Goal: Use online tool/utility: Utilize a website feature to perform a specific function

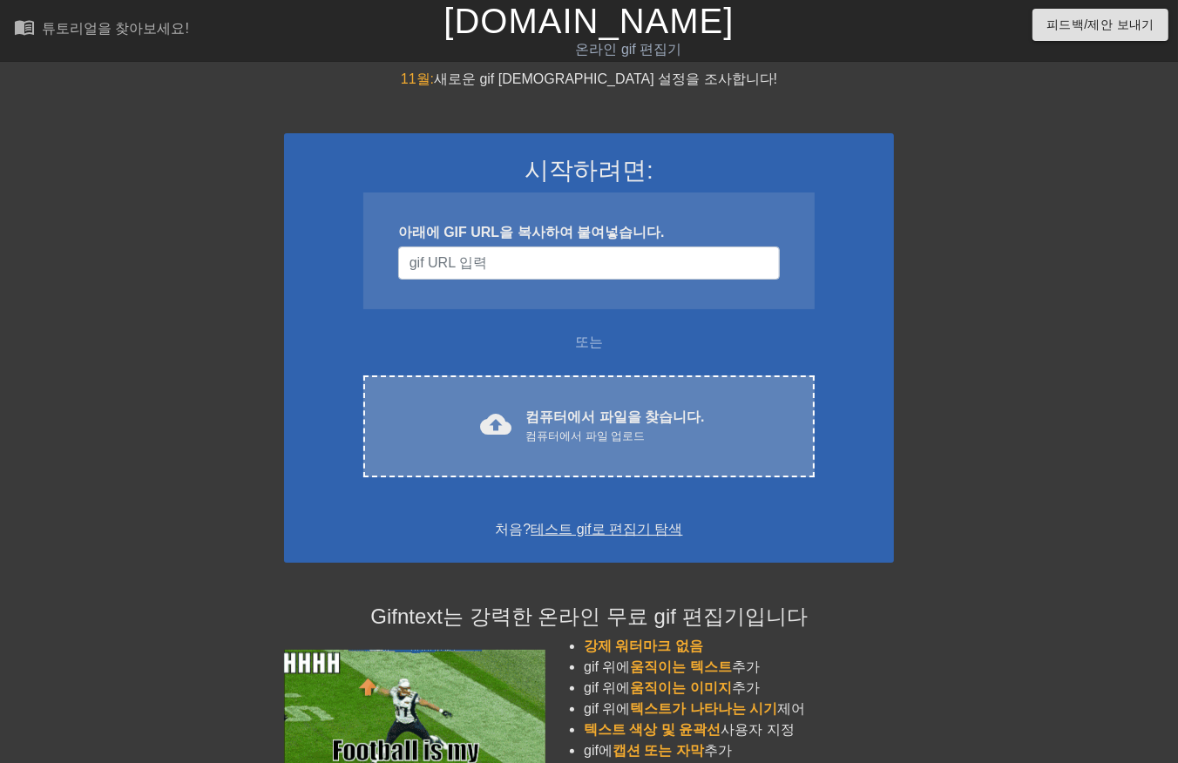
click at [591, 411] on font "컴퓨터에서 파일을 찾습니다." at bounding box center [614, 417] width 179 height 15
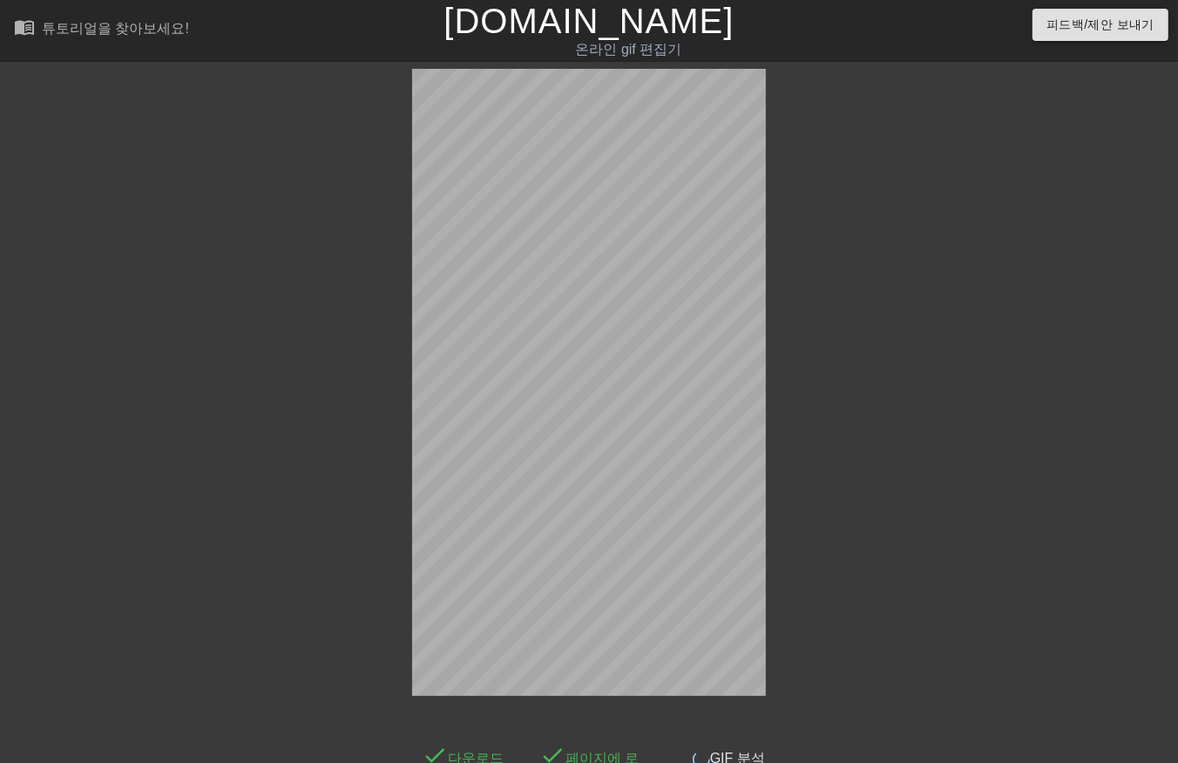
scroll to position [42, 0]
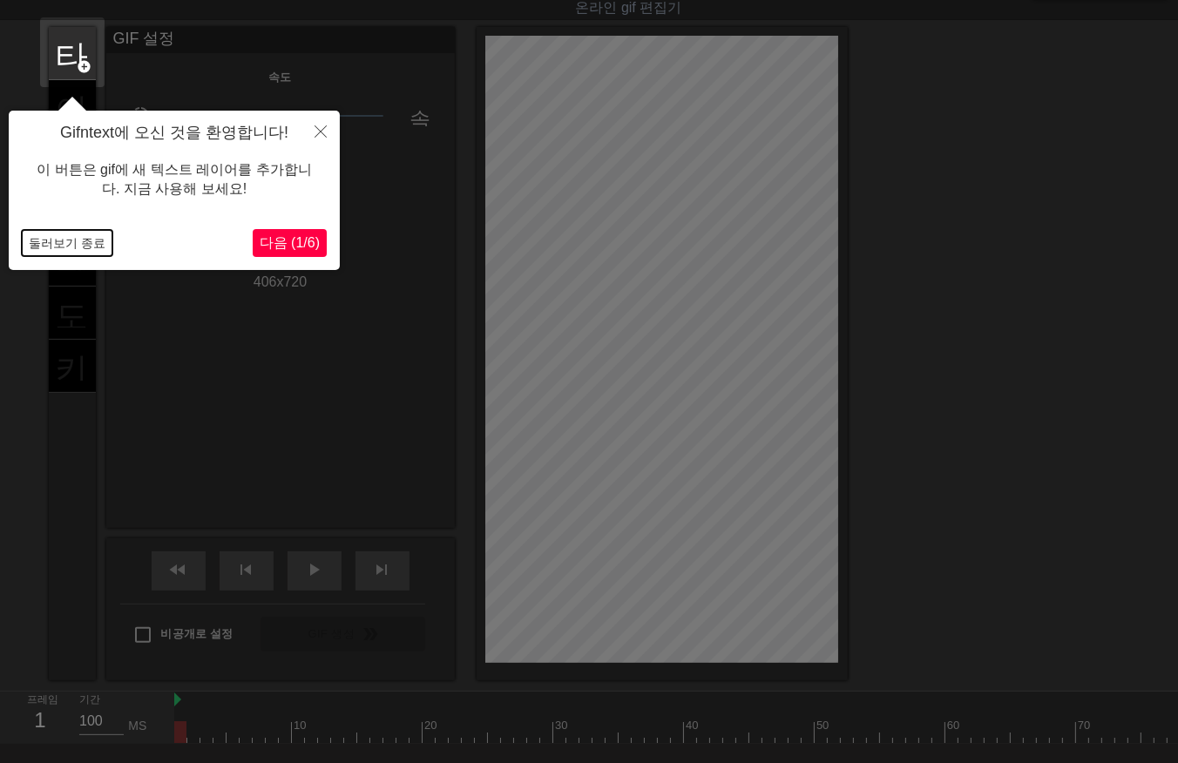
click at [44, 245] on button "둘러보기 종료" at bounding box center [67, 243] width 91 height 26
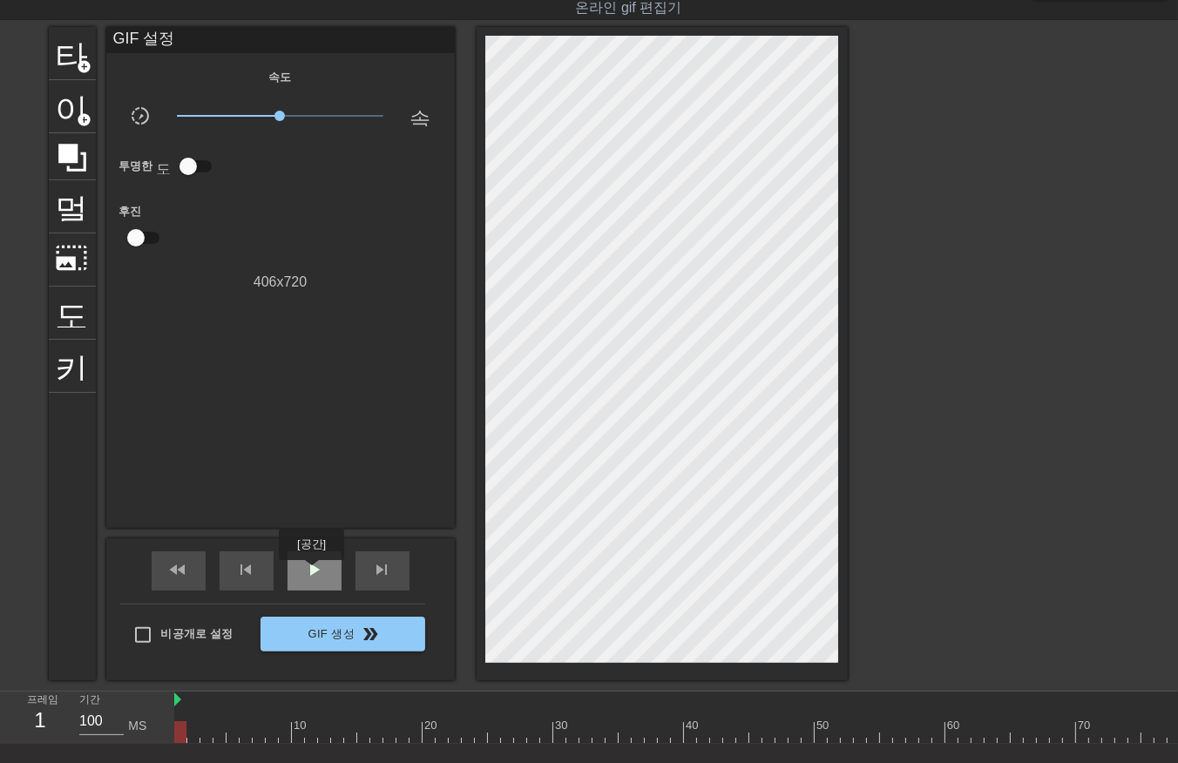
click at [312, 575] on span "play_arrow" at bounding box center [314, 569] width 21 height 21
click at [310, 575] on span "일시 중지" at bounding box center [314, 569] width 21 height 21
click at [181, 737] on div at bounding box center [827, 733] width 1307 height 22
drag, startPoint x: 192, startPoint y: 729, endPoint x: 193, endPoint y: 738, distance: 8.8
click at [192, 735] on div at bounding box center [827, 733] width 1307 height 22
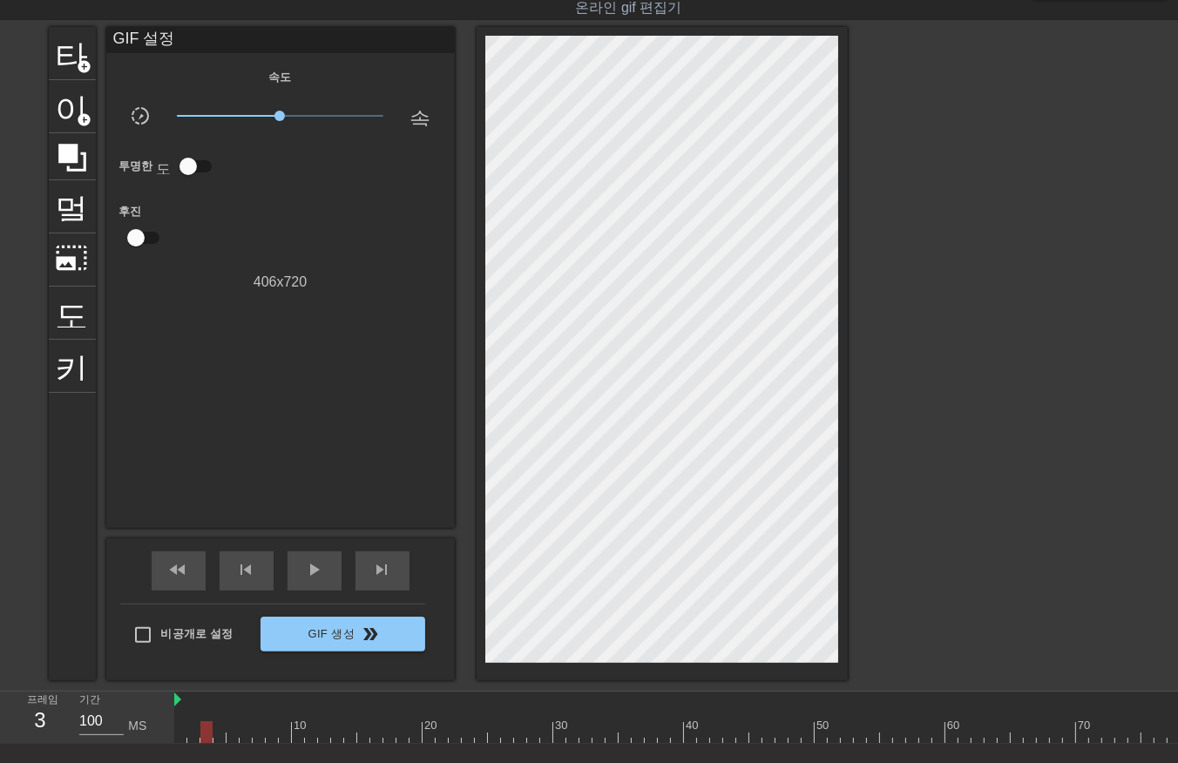
drag, startPoint x: 201, startPoint y: 729, endPoint x: 210, endPoint y: 741, distance: 14.3
click at [200, 735] on div at bounding box center [827, 733] width 1307 height 22
click at [216, 733] on div at bounding box center [827, 733] width 1307 height 22
click at [232, 732] on div at bounding box center [827, 733] width 1307 height 22
drag, startPoint x: 241, startPoint y: 735, endPoint x: 248, endPoint y: 746, distance: 13.3
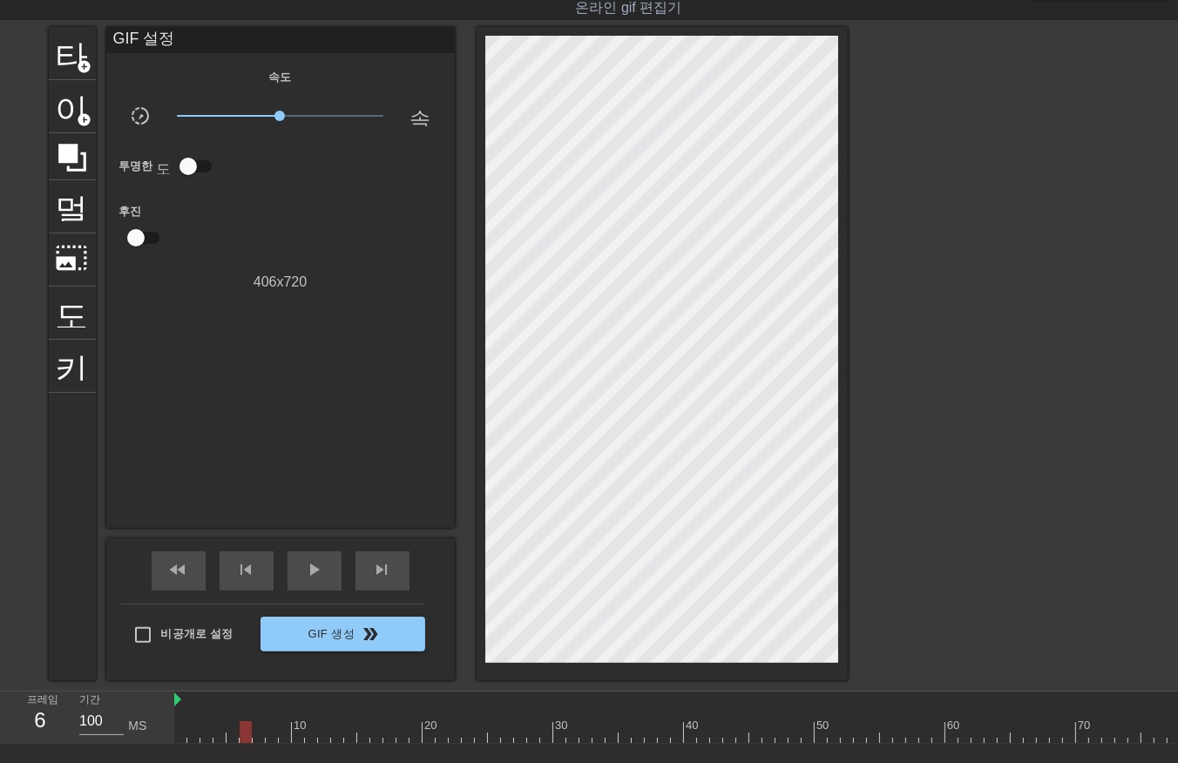
click at [241, 736] on div at bounding box center [827, 733] width 1307 height 22
click at [255, 737] on div at bounding box center [827, 733] width 1307 height 22
drag, startPoint x: 271, startPoint y: 732, endPoint x: 272, endPoint y: 745, distance: 13.1
click at [271, 739] on div at bounding box center [827, 733] width 1307 height 22
drag, startPoint x: 281, startPoint y: 733, endPoint x: 294, endPoint y: 754, distance: 24.7
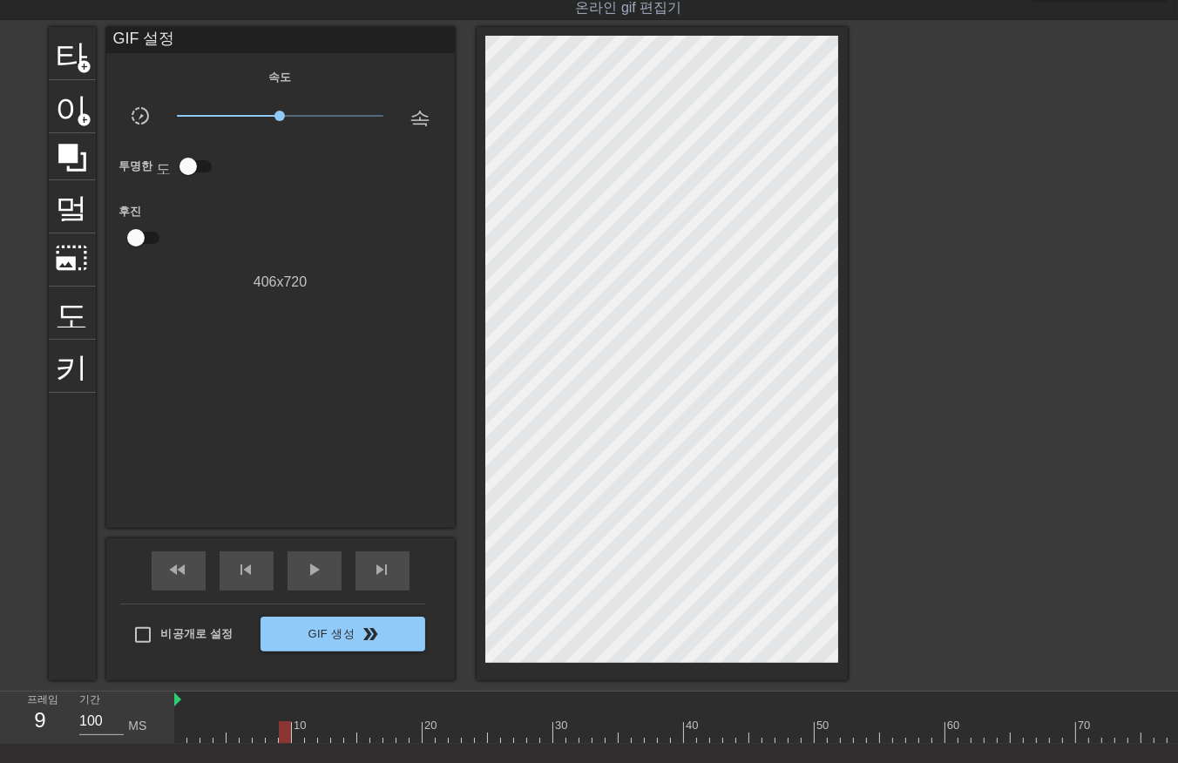
click at [281, 738] on div at bounding box center [827, 733] width 1307 height 22
drag, startPoint x: 298, startPoint y: 733, endPoint x: 300, endPoint y: 749, distance: 16.6
click at [295, 744] on div "10 20 30 40 50 60 70 80 90 100" at bounding box center [676, 718] width 1004 height 52
drag, startPoint x: 309, startPoint y: 730, endPoint x: 307, endPoint y: 742, distance: 12.5
click at [307, 742] on div "10 20 30 40 50 60 70 80 90 100" at bounding box center [827, 718] width 1307 height 52
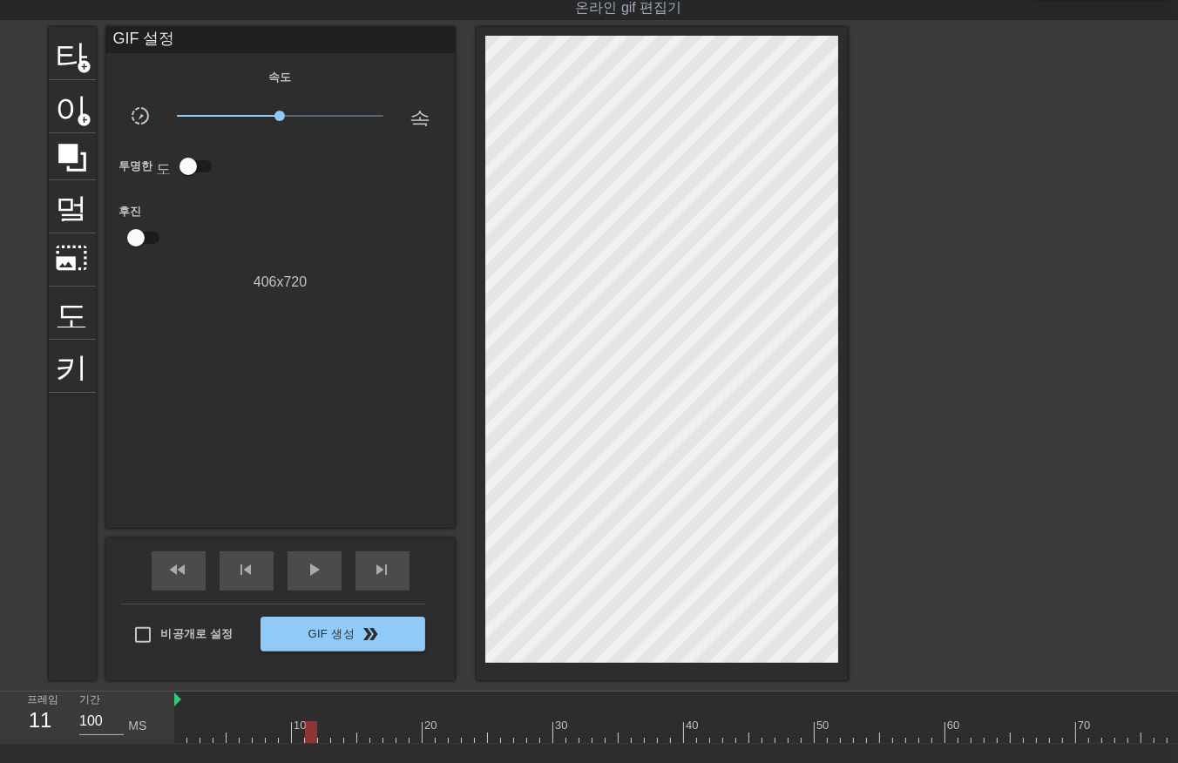
click at [320, 738] on div at bounding box center [827, 733] width 1307 height 22
drag, startPoint x: 334, startPoint y: 730, endPoint x: 336, endPoint y: 739, distance: 8.9
click at [333, 737] on div at bounding box center [827, 733] width 1307 height 22
click at [346, 735] on div at bounding box center [827, 733] width 1307 height 22
drag, startPoint x: 359, startPoint y: 732, endPoint x: 359, endPoint y: 742, distance: 10.5
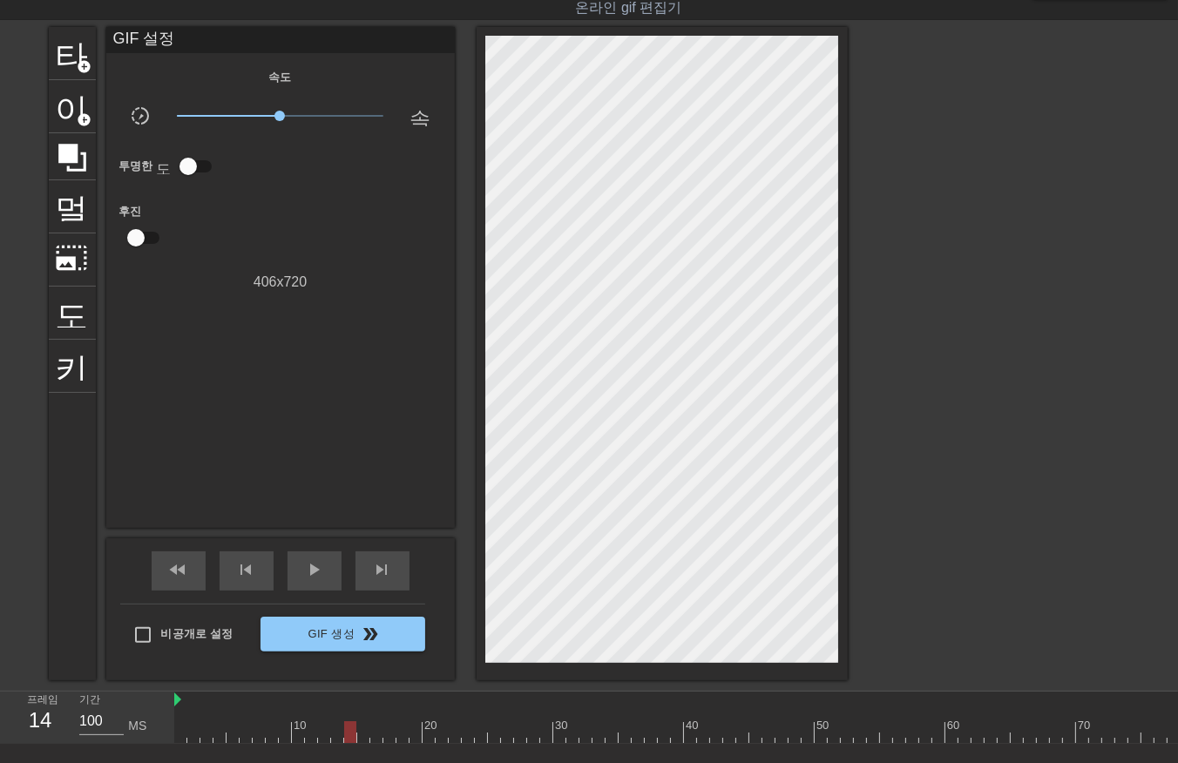
click at [359, 737] on div at bounding box center [827, 733] width 1307 height 22
drag, startPoint x: 372, startPoint y: 734, endPoint x: 378, endPoint y: 742, distance: 10.6
click at [372, 736] on div at bounding box center [827, 733] width 1307 height 22
drag, startPoint x: 384, startPoint y: 735, endPoint x: 393, endPoint y: 744, distance: 13.0
click at [388, 742] on div at bounding box center [827, 733] width 1307 height 22
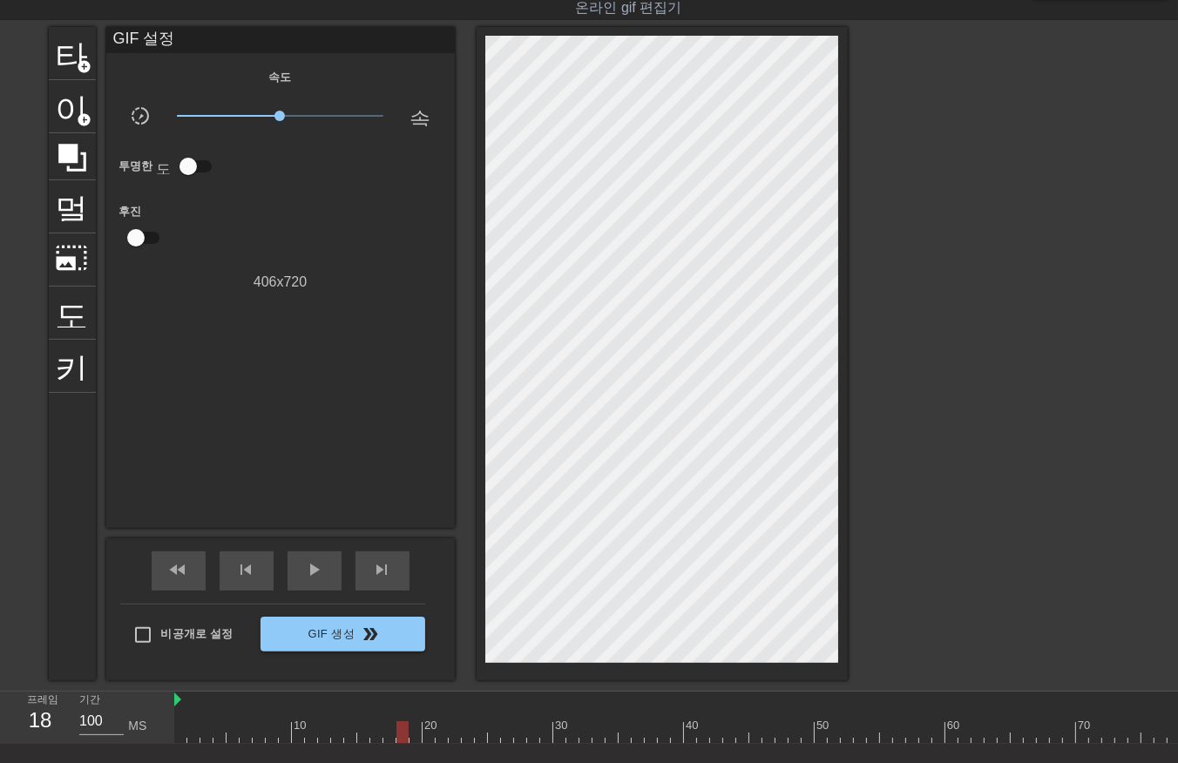
drag, startPoint x: 401, startPoint y: 733, endPoint x: 398, endPoint y: 742, distance: 9.1
click at [398, 741] on div at bounding box center [827, 733] width 1307 height 22
drag, startPoint x: 414, startPoint y: 729, endPoint x: 411, endPoint y: 743, distance: 14.2
click at [411, 742] on div "10 20 30 40 50 60 70 80 90 100" at bounding box center [827, 718] width 1307 height 52
click at [429, 738] on div at bounding box center [827, 733] width 1307 height 22
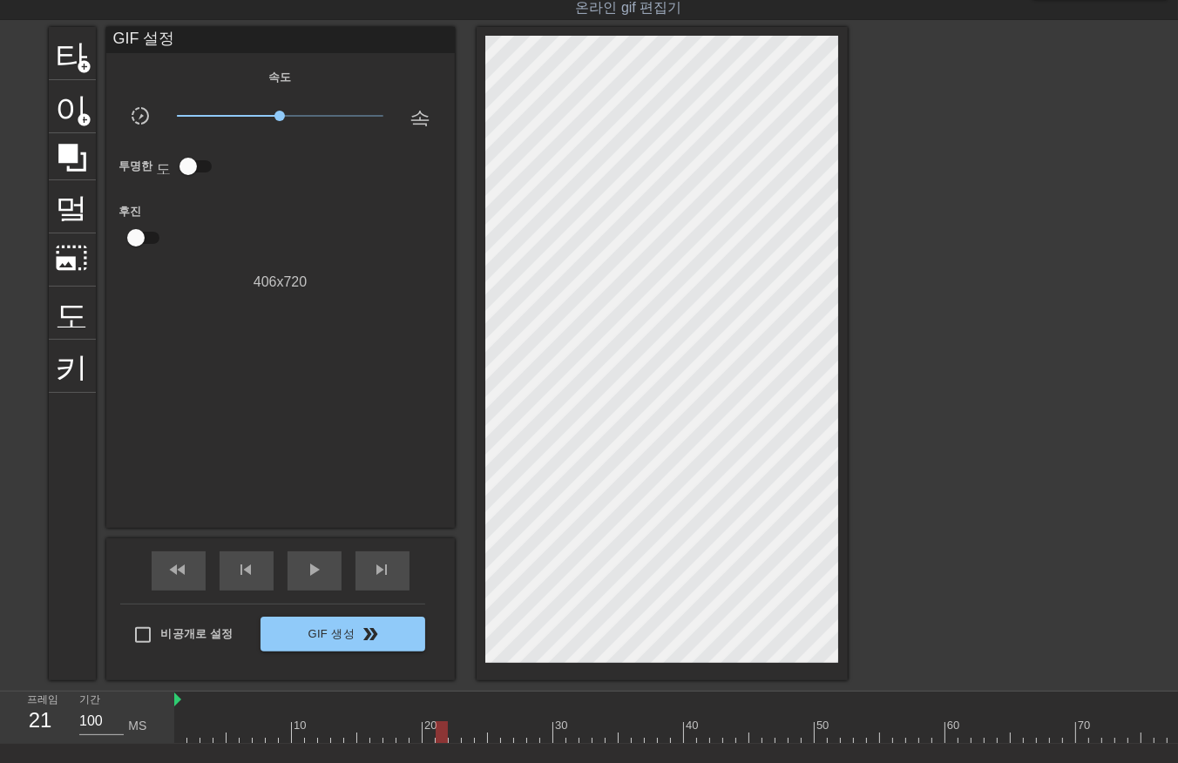
click at [442, 734] on div at bounding box center [827, 733] width 1307 height 22
click at [449, 736] on div at bounding box center [827, 733] width 1307 height 22
drag, startPoint x: 464, startPoint y: 735, endPoint x: 474, endPoint y: 748, distance: 16.2
click at [464, 736] on div at bounding box center [827, 733] width 1307 height 22
drag, startPoint x: 481, startPoint y: 732, endPoint x: 480, endPoint y: 744, distance: 12.2
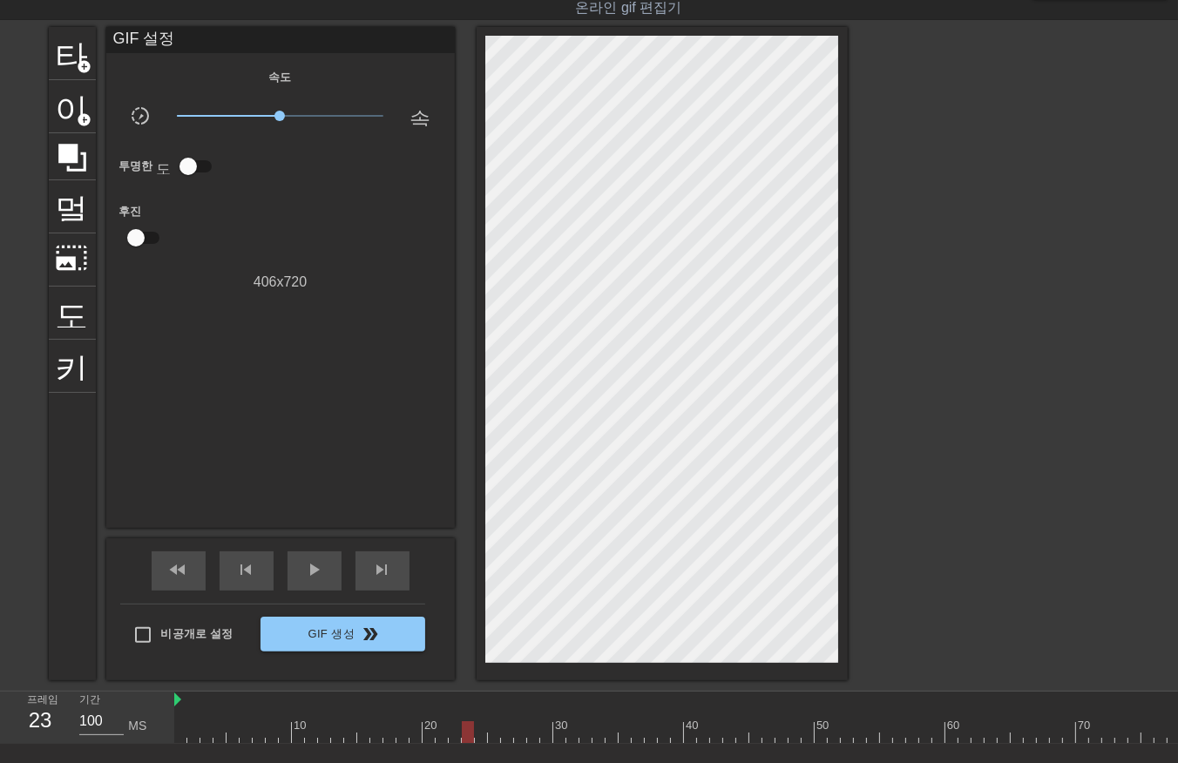
click at [481, 738] on div at bounding box center [827, 733] width 1307 height 22
drag, startPoint x: 490, startPoint y: 734, endPoint x: 497, endPoint y: 742, distance: 11.2
click at [490, 738] on div at bounding box center [827, 733] width 1307 height 22
drag, startPoint x: 506, startPoint y: 732, endPoint x: 502, endPoint y: 742, distance: 11.3
click at [502, 742] on div "10 20 30 40 50 60 70 80 90 100" at bounding box center [827, 718] width 1307 height 52
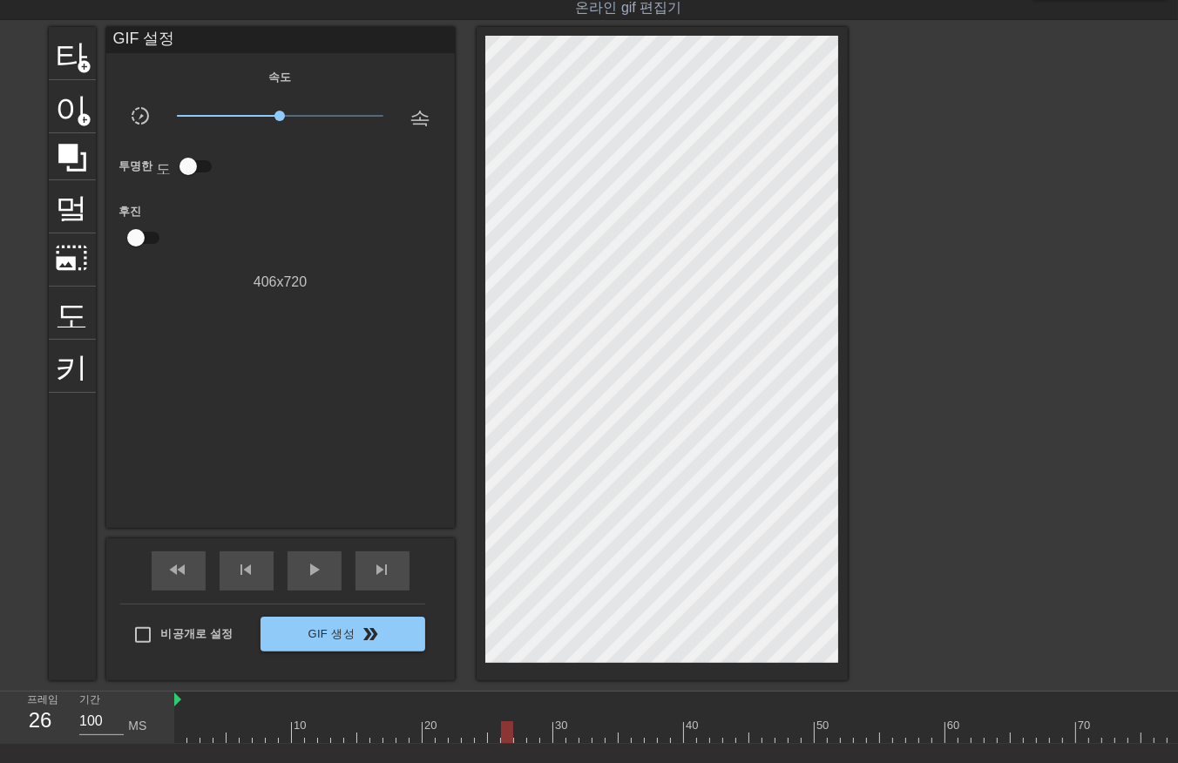
drag, startPoint x: 519, startPoint y: 732, endPoint x: 519, endPoint y: 743, distance: 11.3
click at [517, 741] on div at bounding box center [827, 733] width 1307 height 22
click at [530, 739] on div at bounding box center [827, 733] width 1307 height 22
drag, startPoint x: 545, startPoint y: 734, endPoint x: 549, endPoint y: 742, distance: 9.0
click at [545, 739] on div at bounding box center [827, 733] width 1307 height 22
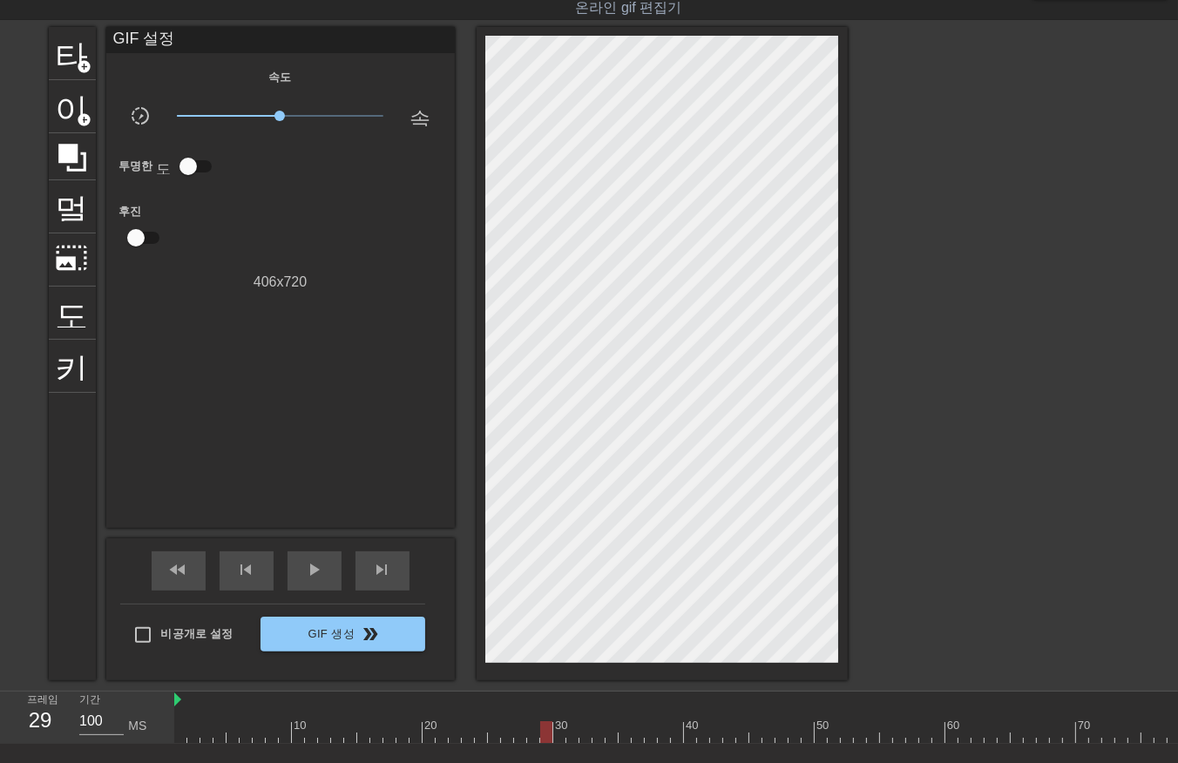
click at [560, 734] on div at bounding box center [827, 733] width 1307 height 22
drag, startPoint x: 572, startPoint y: 732, endPoint x: 571, endPoint y: 741, distance: 8.8
click at [571, 738] on div at bounding box center [827, 733] width 1307 height 22
click at [580, 739] on div at bounding box center [827, 733] width 1307 height 22
drag, startPoint x: 597, startPoint y: 729, endPoint x: 601, endPoint y: 742, distance: 13.0
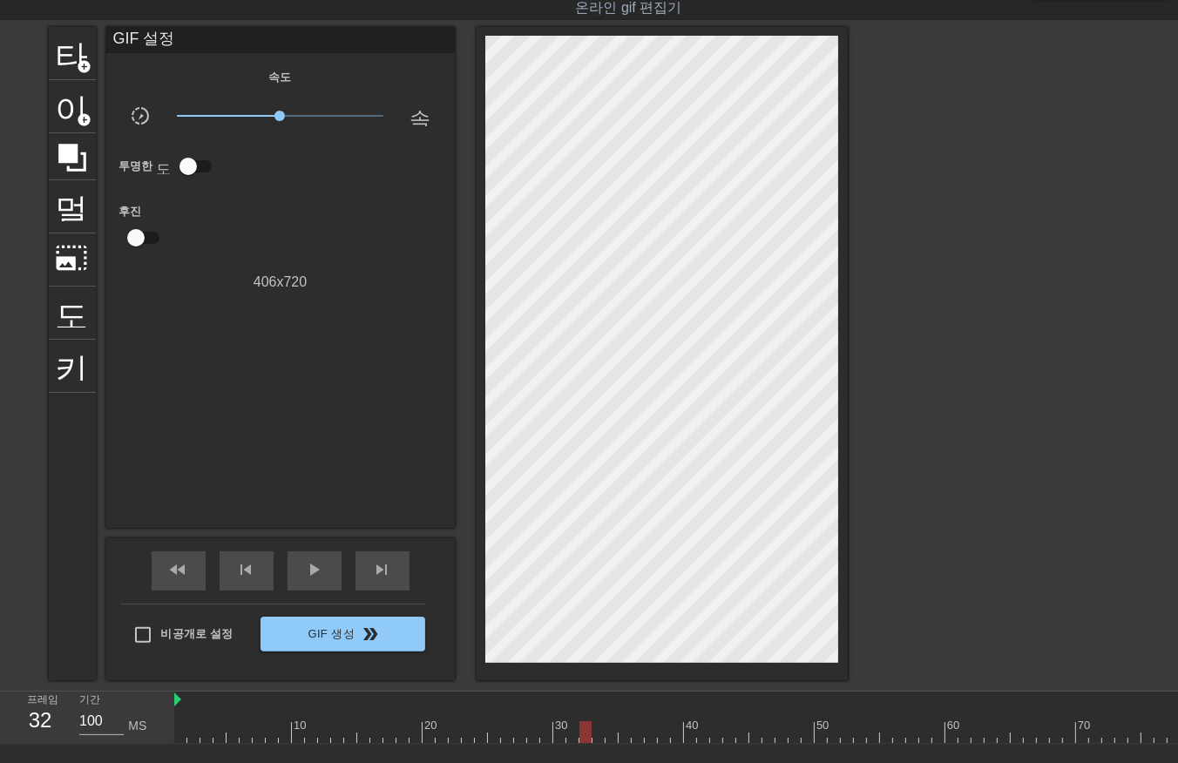
click at [597, 741] on div at bounding box center [827, 733] width 1307 height 22
click at [612, 739] on div at bounding box center [827, 733] width 1307 height 22
drag, startPoint x: 620, startPoint y: 734, endPoint x: 632, endPoint y: 744, distance: 15.4
click at [623, 742] on div at bounding box center [827, 733] width 1307 height 22
drag, startPoint x: 636, startPoint y: 733, endPoint x: 640, endPoint y: 742, distance: 9.4
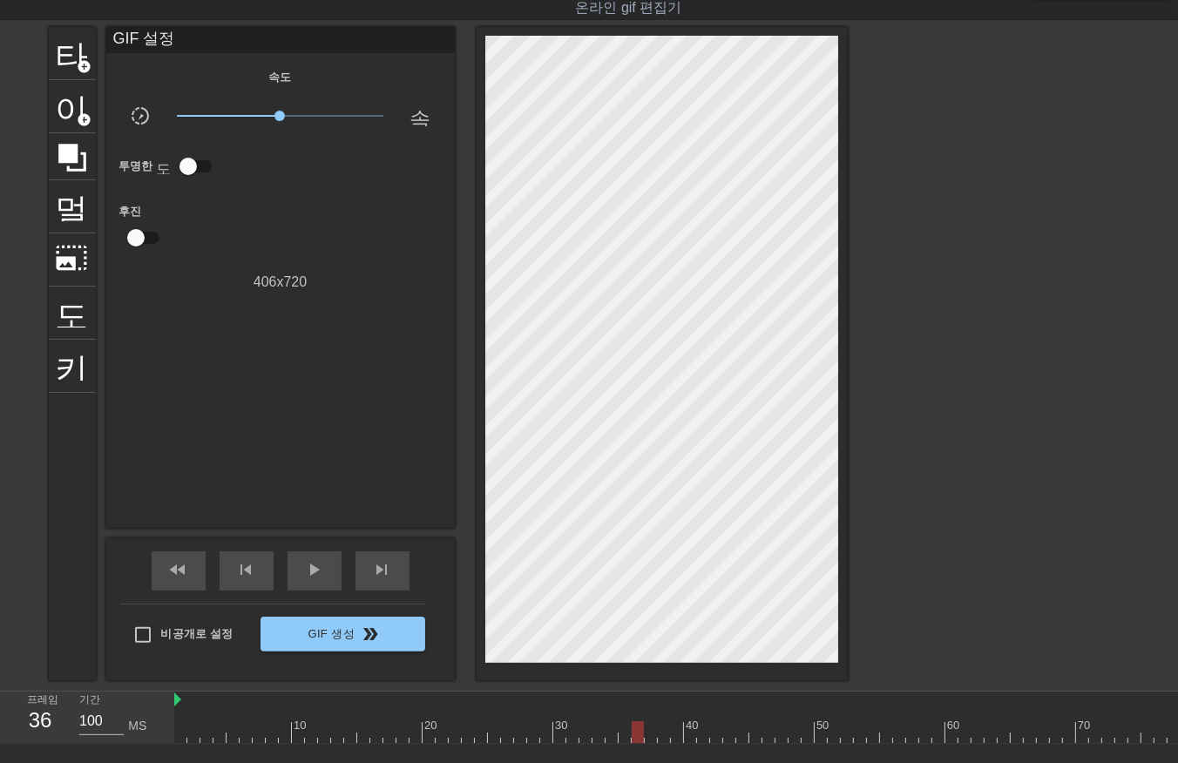
click at [636, 736] on div at bounding box center [827, 733] width 1307 height 22
drag, startPoint x: 649, startPoint y: 730, endPoint x: 655, endPoint y: 742, distance: 12.9
click at [649, 741] on div at bounding box center [827, 733] width 1307 height 22
click at [662, 736] on div at bounding box center [827, 733] width 1307 height 22
click at [673, 735] on div at bounding box center [827, 733] width 1307 height 22
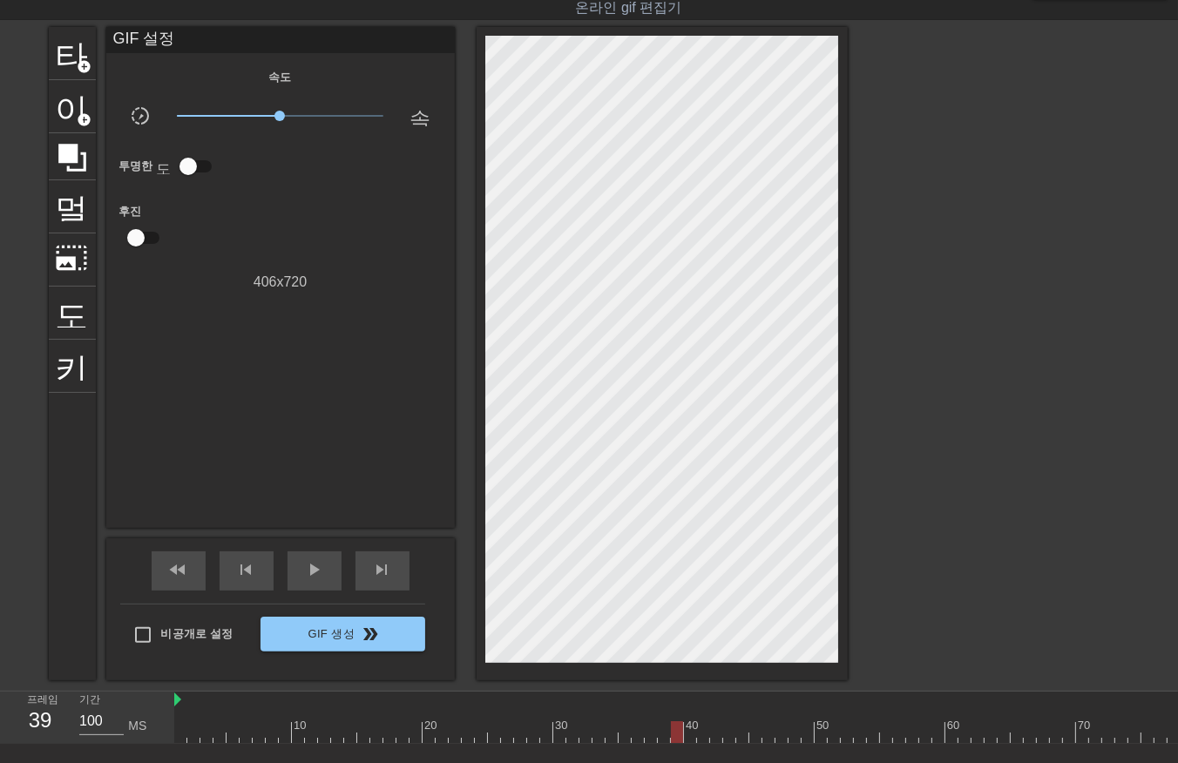
drag, startPoint x: 689, startPoint y: 728, endPoint x: 689, endPoint y: 743, distance: 15.7
click at [687, 738] on div at bounding box center [827, 733] width 1307 height 22
drag, startPoint x: 700, startPoint y: 732, endPoint x: 700, endPoint y: 742, distance: 9.6
click at [700, 742] on div at bounding box center [827, 733] width 1307 height 22
drag, startPoint x: 715, startPoint y: 729, endPoint x: 716, endPoint y: 737, distance: 8.8
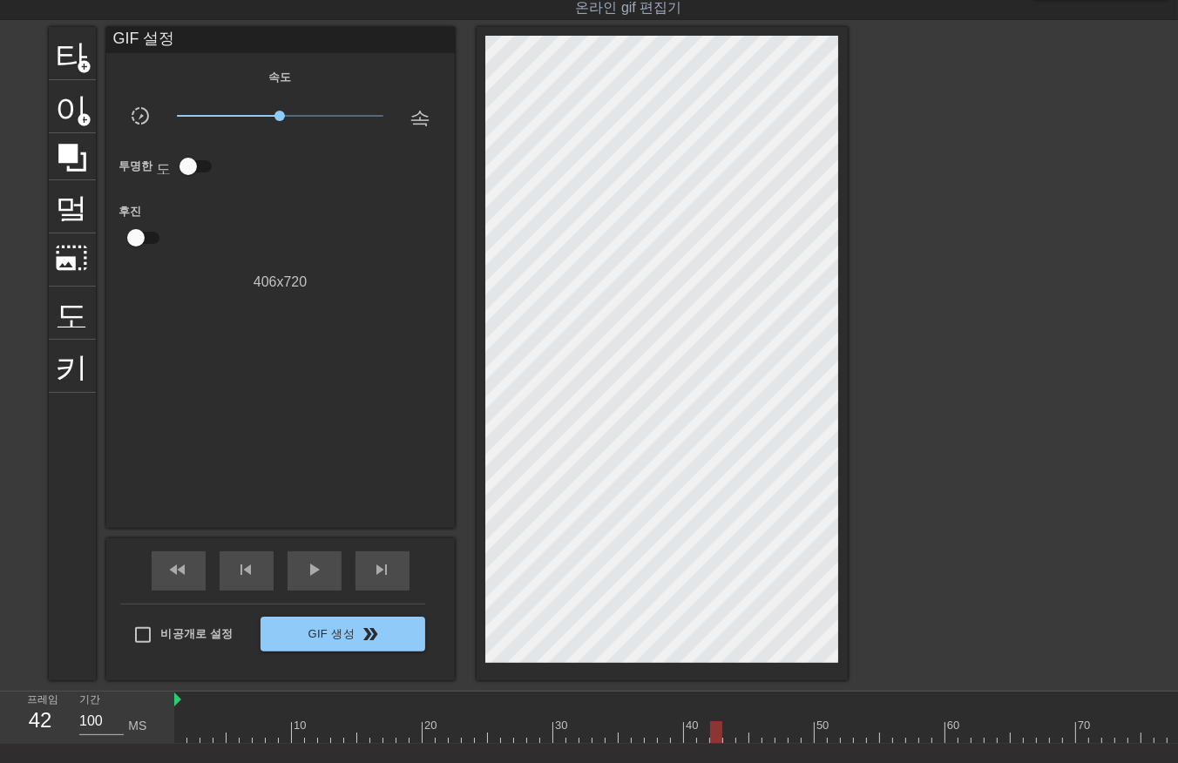
click at [715, 735] on div at bounding box center [827, 733] width 1307 height 22
click at [727, 736] on div at bounding box center [827, 733] width 1307 height 22
drag, startPoint x: 742, startPoint y: 730, endPoint x: 745, endPoint y: 741, distance: 11.0
click at [742, 735] on div at bounding box center [827, 733] width 1307 height 22
drag, startPoint x: 753, startPoint y: 732, endPoint x: 752, endPoint y: 741, distance: 8.8
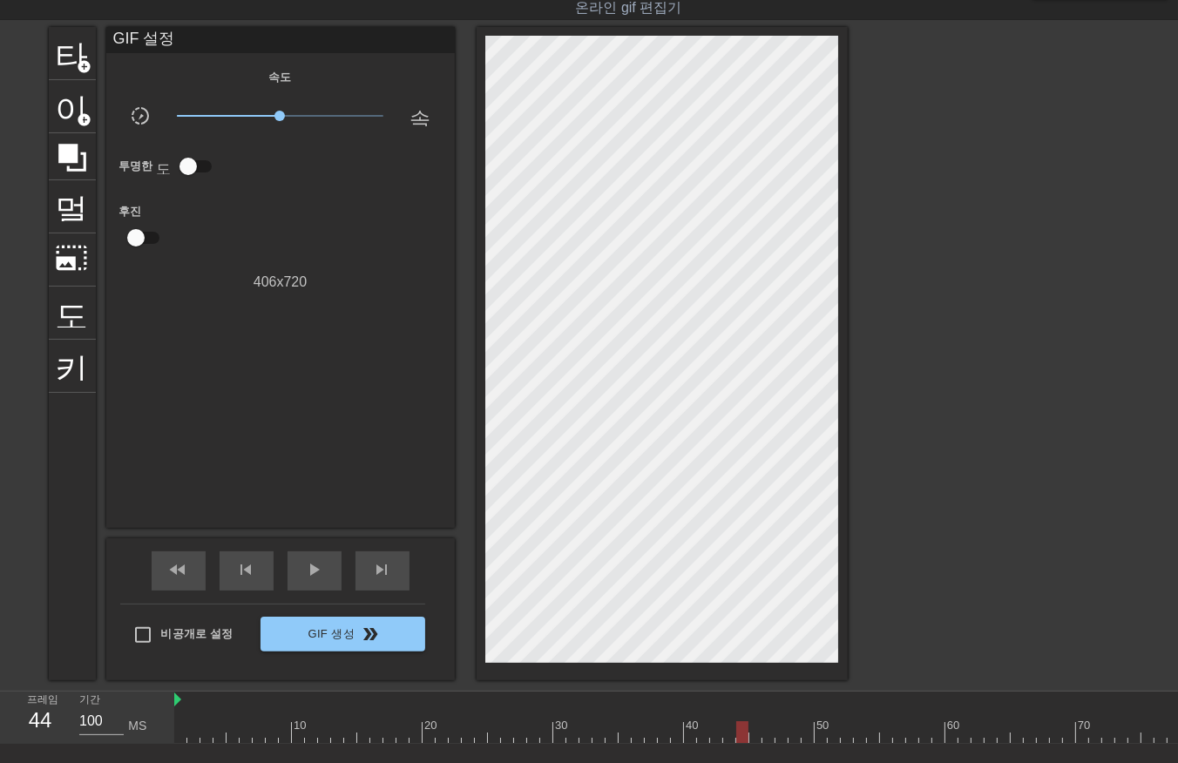
click at [752, 739] on div at bounding box center [827, 733] width 1307 height 22
click at [764, 737] on div at bounding box center [827, 733] width 1307 height 22
click at [779, 736] on div at bounding box center [827, 733] width 1307 height 22
click at [789, 736] on div at bounding box center [827, 733] width 1307 height 22
click at [805, 732] on div at bounding box center [827, 733] width 1307 height 22
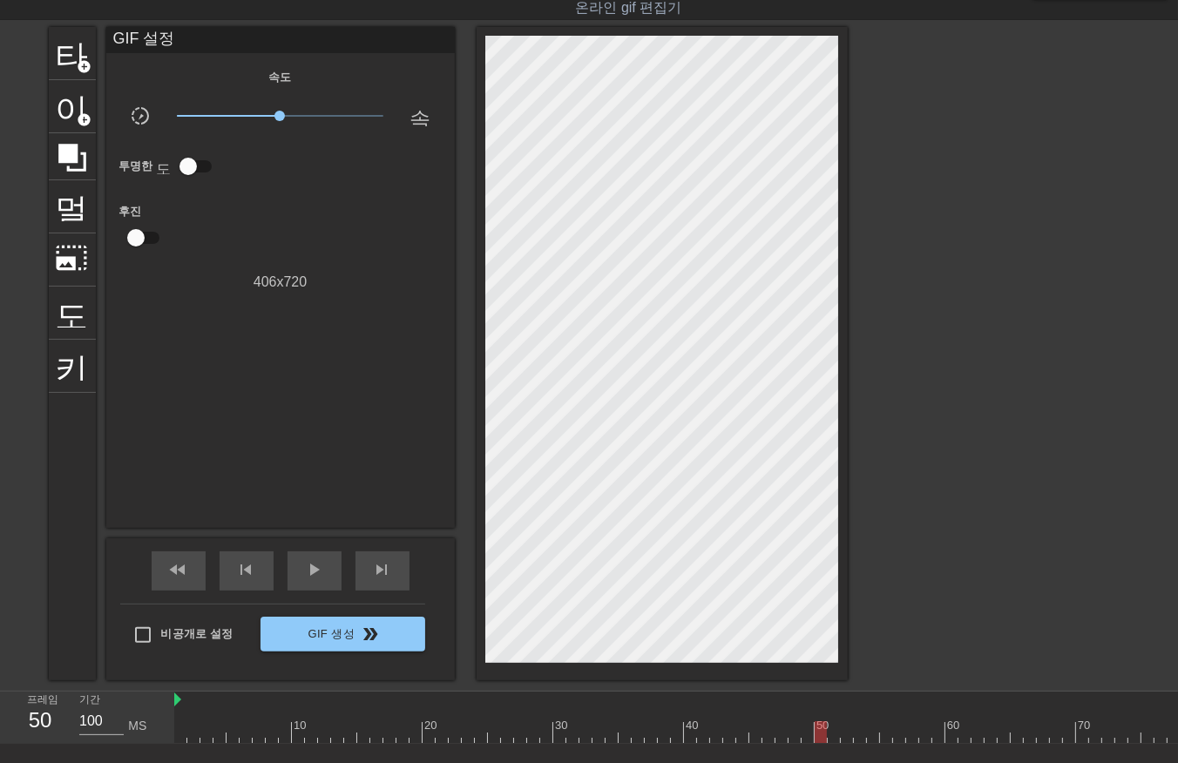
click at [817, 735] on div at bounding box center [827, 733] width 1307 height 22
drag, startPoint x: 831, startPoint y: 727, endPoint x: 837, endPoint y: 743, distance: 17.6
click at [832, 736] on div at bounding box center [827, 733] width 1307 height 22
drag
click at [840, 738] on div at bounding box center [827, 733] width 1307 height 22
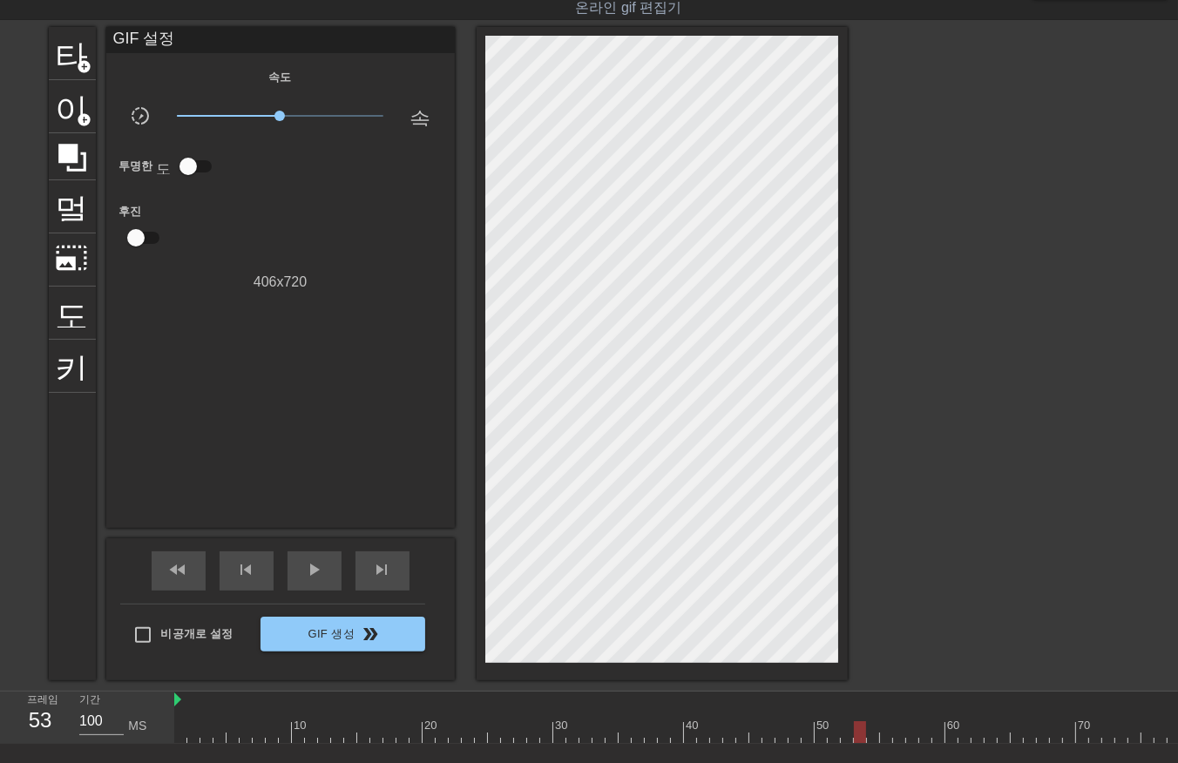
click at [857, 736] on div at bounding box center [827, 733] width 1307 height 22
click at [869, 737] on div at bounding box center [827, 733] width 1307 height 22
click at [882, 741] on div at bounding box center [827, 733] width 1307 height 22
click at [892, 735] on div at bounding box center [827, 733] width 1307 height 22
drag, startPoint x: 898, startPoint y: 734, endPoint x: 900, endPoint y: 743, distance: 9.9
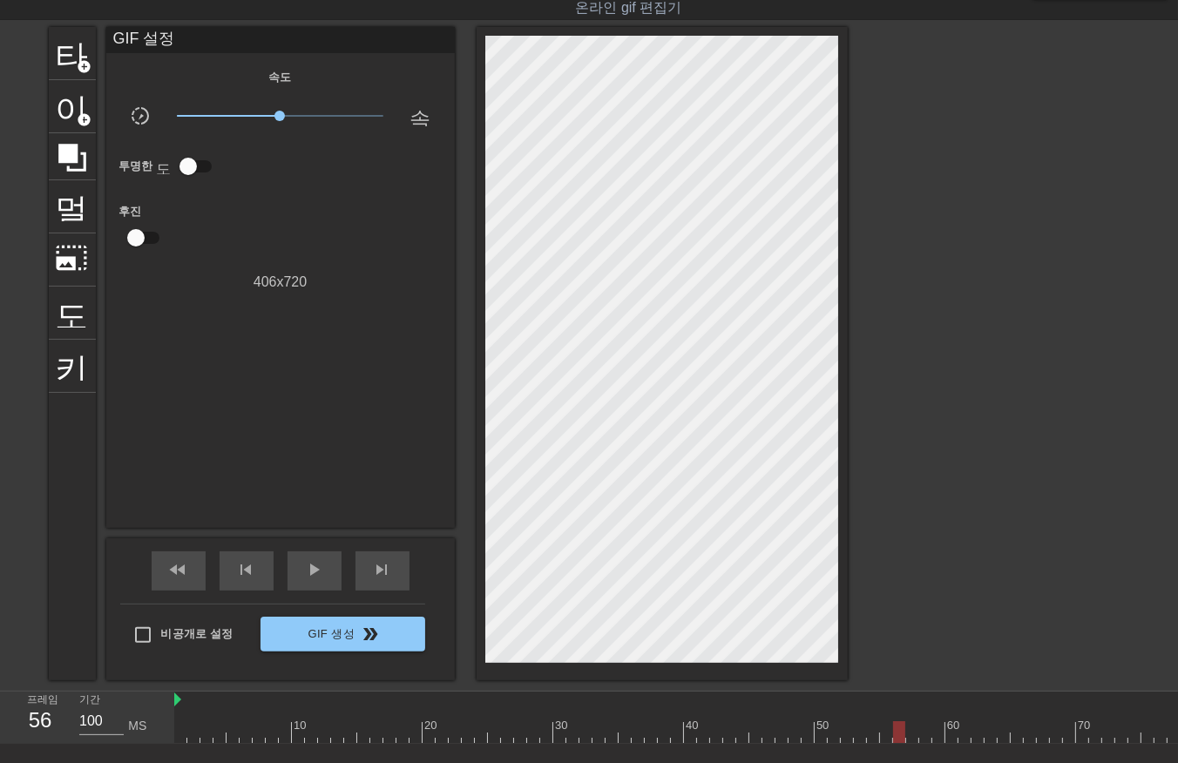
click at [898, 738] on div at bounding box center [827, 733] width 1307 height 22
drag, startPoint x: 908, startPoint y: 733, endPoint x: 919, endPoint y: 737, distance: 11.3
click at [909, 734] on div at bounding box center [827, 733] width 1307 height 22
click at [926, 735] on div at bounding box center [827, 733] width 1307 height 22
click at [937, 734] on div at bounding box center [827, 733] width 1307 height 22
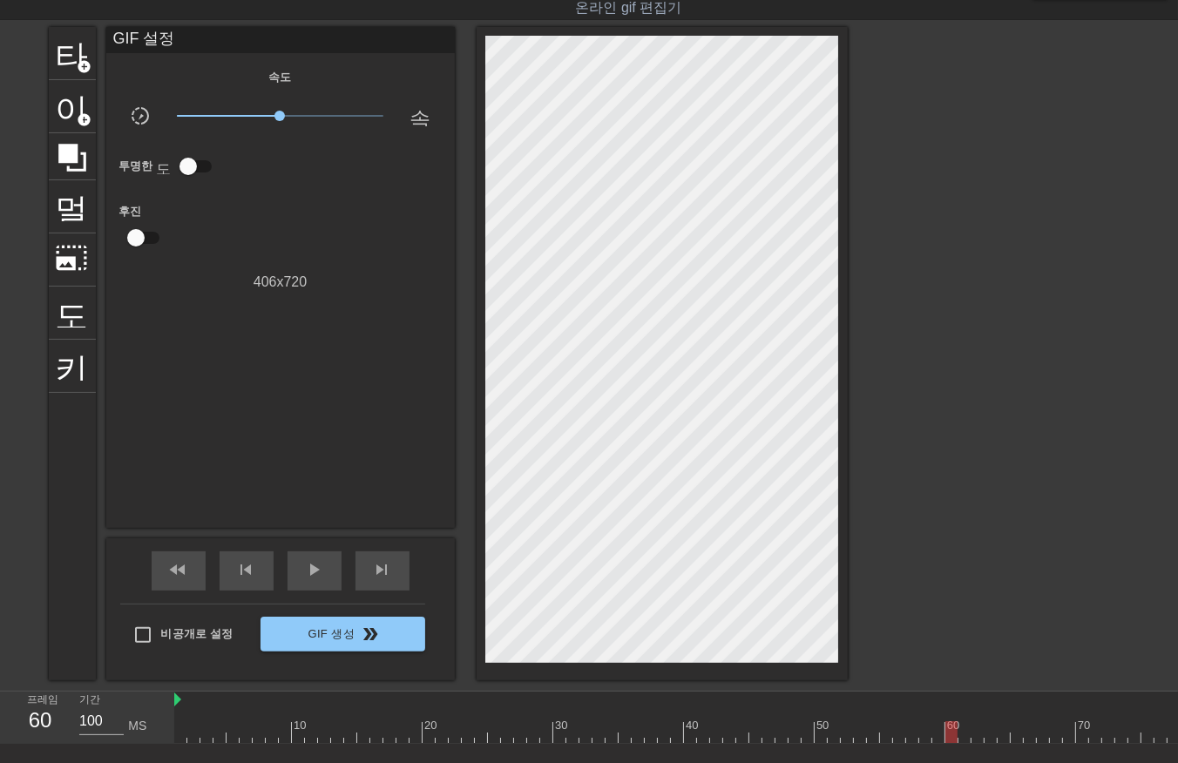
drag, startPoint x: 954, startPoint y: 729, endPoint x: 951, endPoint y: 754, distance: 24.6
click at [951, 744] on div "10 20 30 40 50 60 70 80 90 100" at bounding box center [676, 718] width 1004 height 52
click at [964, 743] on div "10 20 30 40 50 60 70 80 90 100" at bounding box center [676, 718] width 1004 height 52
drag, startPoint x: 973, startPoint y: 733, endPoint x: 976, endPoint y: 742, distance: 9.9
click at [973, 742] on div at bounding box center [827, 733] width 1307 height 22
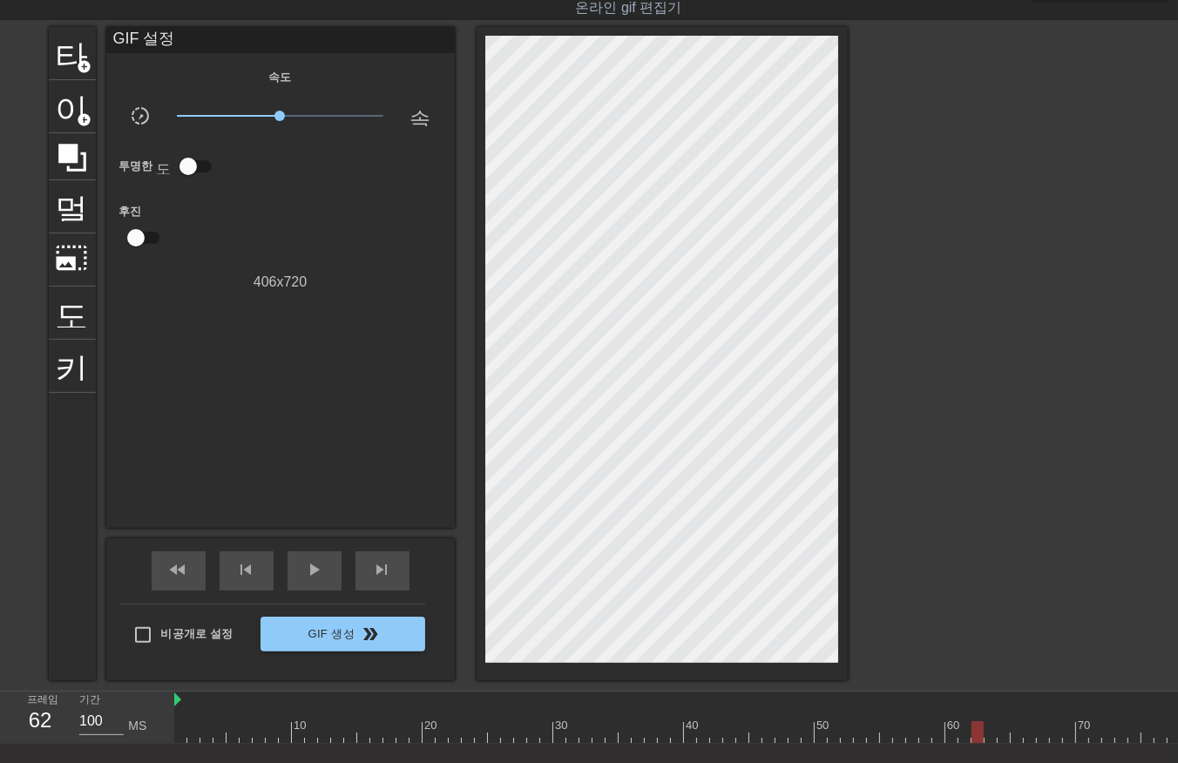
click at [989, 732] on div at bounding box center [827, 733] width 1307 height 22
click at [1002, 734] on div at bounding box center [827, 733] width 1307 height 22
drag, startPoint x: 1015, startPoint y: 734, endPoint x: 1020, endPoint y: 747, distance: 14.1
click at [1017, 743] on div "10 20 30 40 50 60 70 80 90 100" at bounding box center [676, 718] width 1004 height 52
drag, startPoint x: 1025, startPoint y: 734, endPoint x: 1034, endPoint y: 745, distance: 14.3
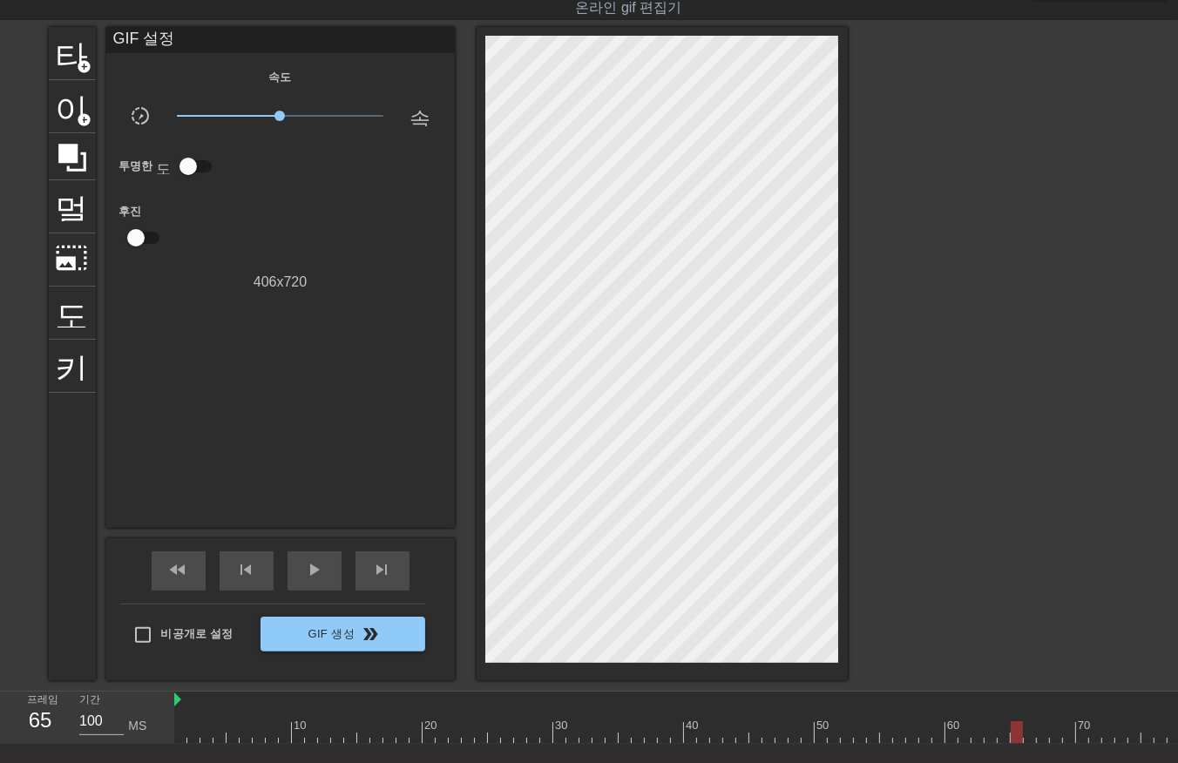
click at [1031, 744] on div "10 20 30 40 50 60 70 80 90 100" at bounding box center [676, 718] width 1004 height 52
click at [1041, 739] on div at bounding box center [827, 733] width 1307 height 22
click at [1051, 737] on div at bounding box center [827, 733] width 1307 height 22
drag, startPoint x: 1067, startPoint y: 732, endPoint x: 1072, endPoint y: 742, distance: 11.7
click at [1066, 736] on div at bounding box center [827, 733] width 1307 height 22
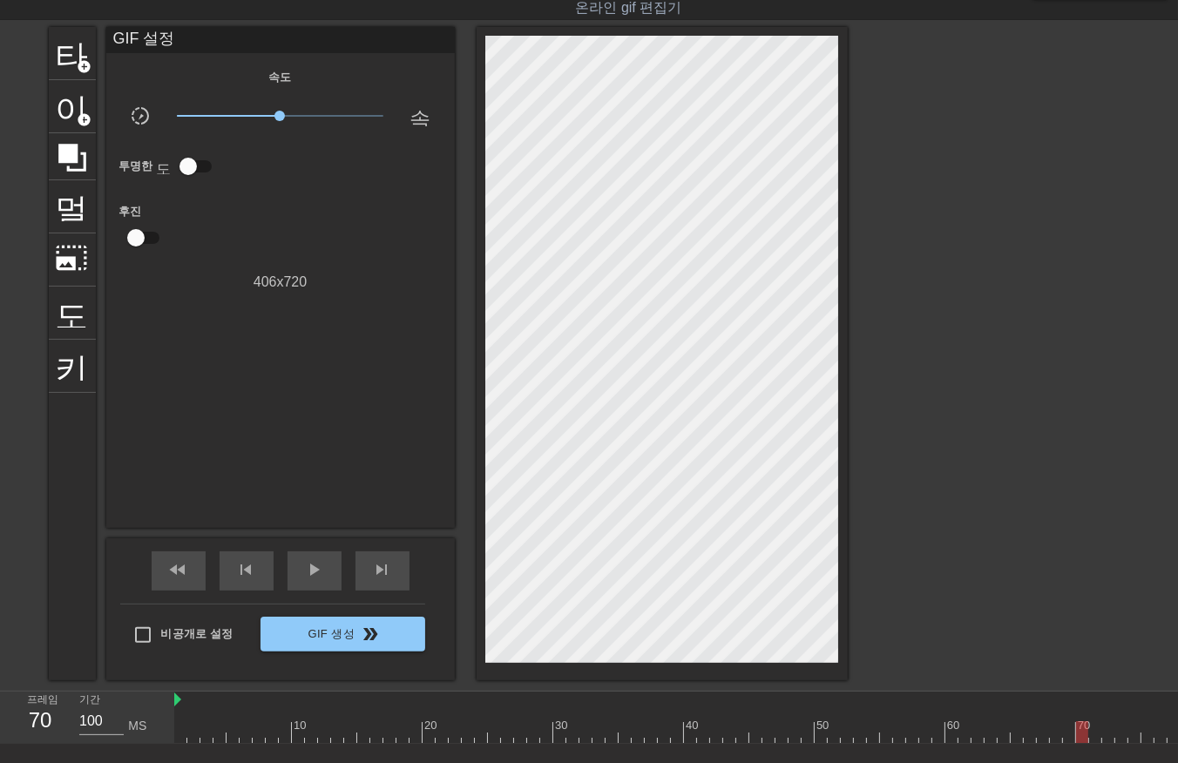
drag, startPoint x: 1081, startPoint y: 730, endPoint x: 1090, endPoint y: 743, distance: 15.7
click at [1085, 739] on div at bounding box center [827, 733] width 1307 height 22
drag, startPoint x: 1094, startPoint y: 732, endPoint x: 1096, endPoint y: 741, distance: 9.1
click at [1092, 741] on div at bounding box center [827, 733] width 1307 height 22
click at [1107, 739] on div at bounding box center [827, 733] width 1307 height 22
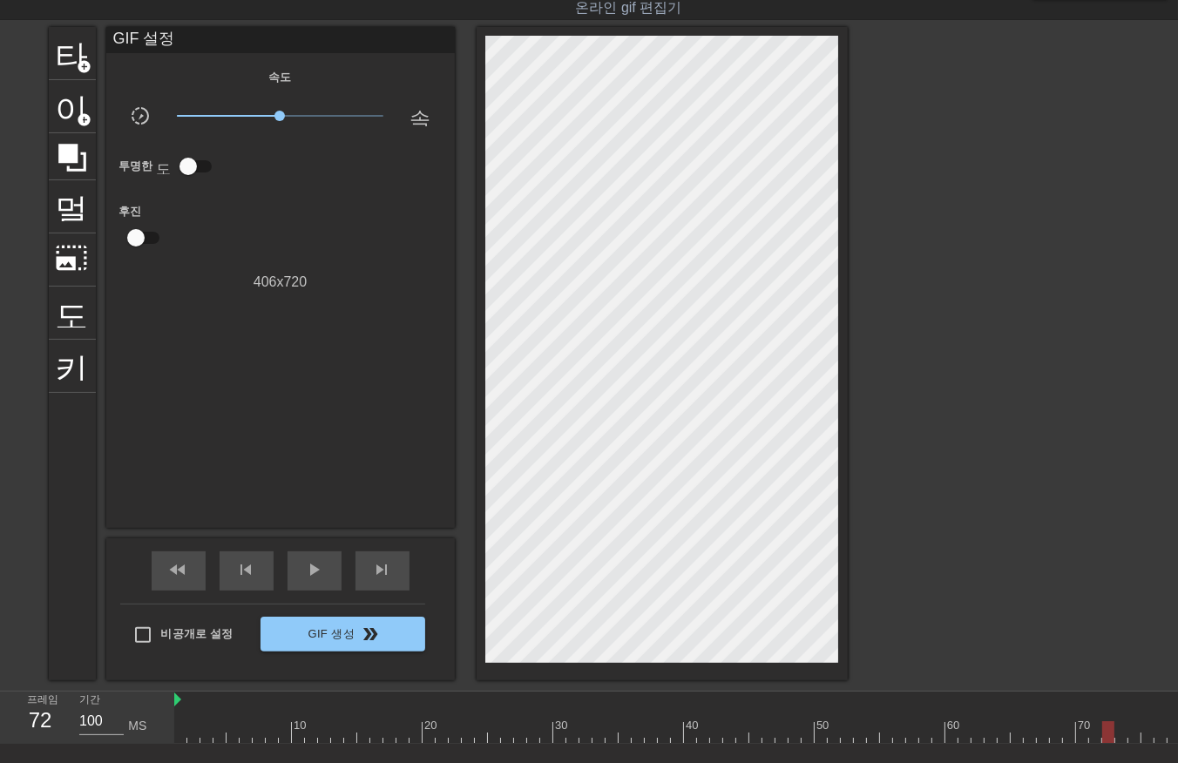
click at [1118, 742] on div at bounding box center [827, 733] width 1307 height 22
drag, startPoint x: 1131, startPoint y: 727, endPoint x: 1129, endPoint y: 742, distance: 15.9
click at [1129, 742] on div at bounding box center [827, 733] width 1307 height 22
drag, startPoint x: 1150, startPoint y: 729, endPoint x: 1140, endPoint y: 745, distance: 19.6
click at [1143, 742] on div "10 20 30 40 50 60 70 80 90 100" at bounding box center [827, 718] width 1307 height 52
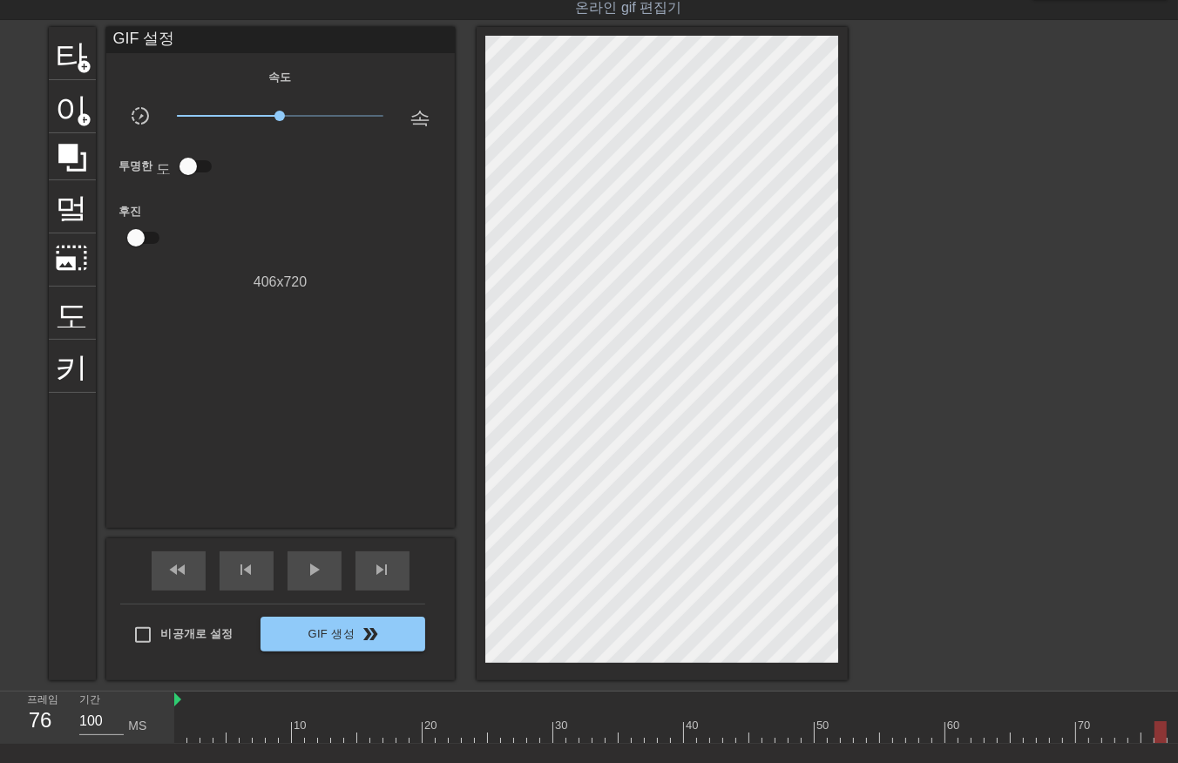
drag, startPoint x: 1162, startPoint y: 730, endPoint x: 1159, endPoint y: 741, distance: 10.8
click at [1159, 739] on div at bounding box center [827, 733] width 1307 height 22
drag, startPoint x: 859, startPoint y: 734, endPoint x: 871, endPoint y: 745, distance: 16.6
click at [864, 743] on div "10 20 30 40 50 60 70 80 90 100" at bounding box center [676, 718] width 1004 height 52
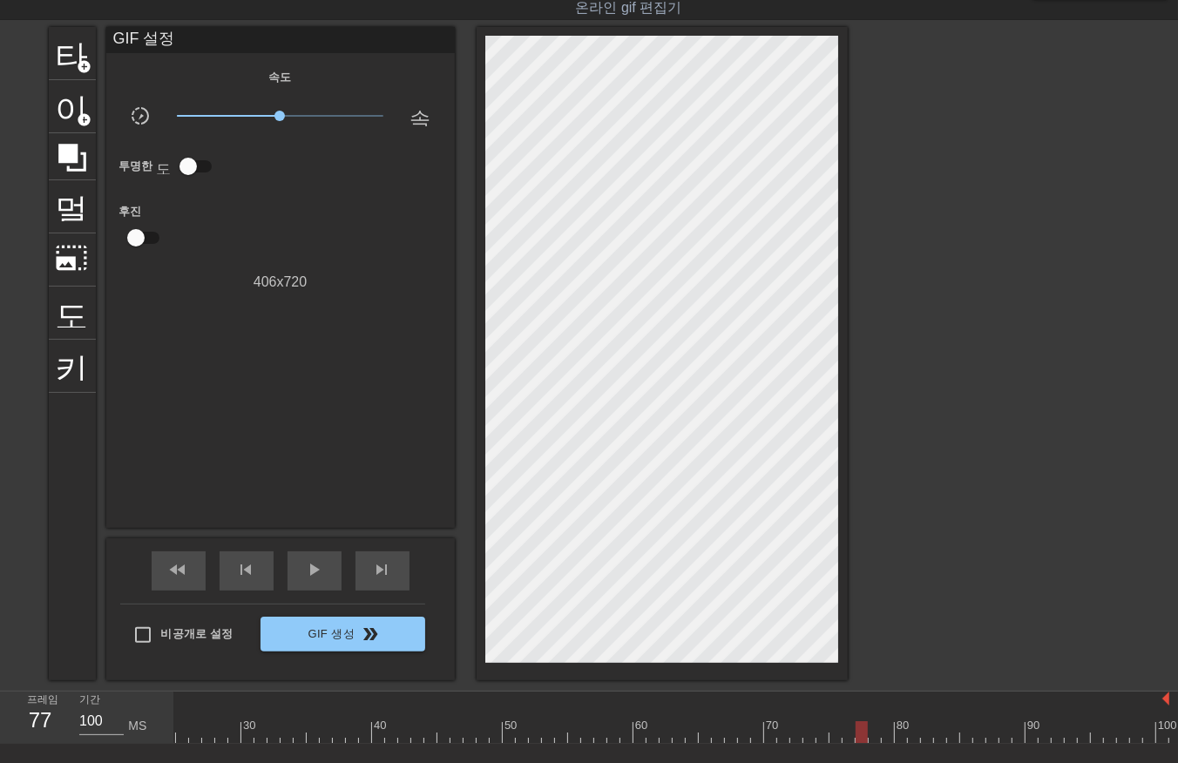
drag, startPoint x: 868, startPoint y: 733, endPoint x: 875, endPoint y: 742, distance: 11.2
click at [875, 742] on div at bounding box center [515, 733] width 1307 height 22
drag, startPoint x: 885, startPoint y: 728, endPoint x: 892, endPoint y: 744, distance: 18.0
click at [892, 744] on div "10 20 30 40 50 60 70 80 90 100" at bounding box center [676, 718] width 1004 height 52
drag, startPoint x: 901, startPoint y: 729, endPoint x: 904, endPoint y: 746, distance: 16.8
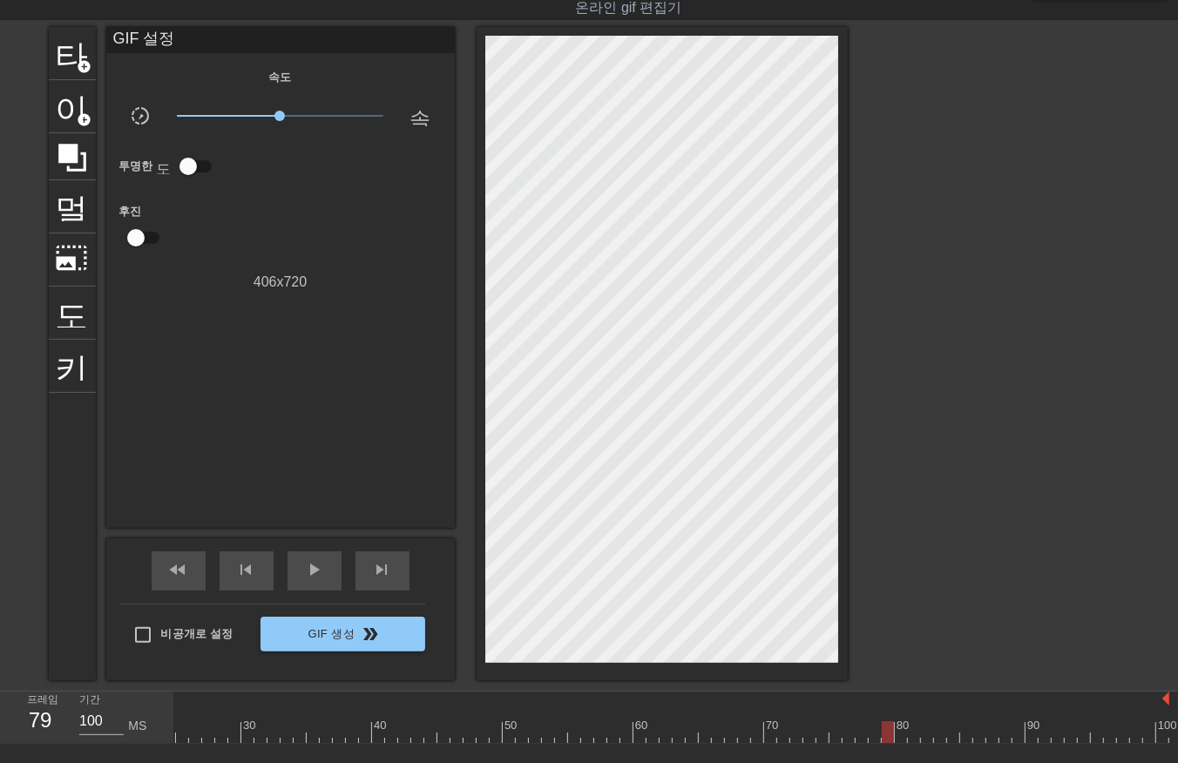
click at [901, 744] on div "10 20 30 40 50 60 70 80 90 100" at bounding box center [676, 718] width 1004 height 52
drag, startPoint x: 911, startPoint y: 730, endPoint x: 912, endPoint y: 742, distance: 12.3
click at [912, 742] on div at bounding box center [515, 733] width 1307 height 22
drag, startPoint x: 925, startPoint y: 732, endPoint x: 927, endPoint y: 745, distance: 13.3
click at [925, 743] on div "10 20 30 40 50 60 70 80 90 100" at bounding box center [676, 718] width 1004 height 52
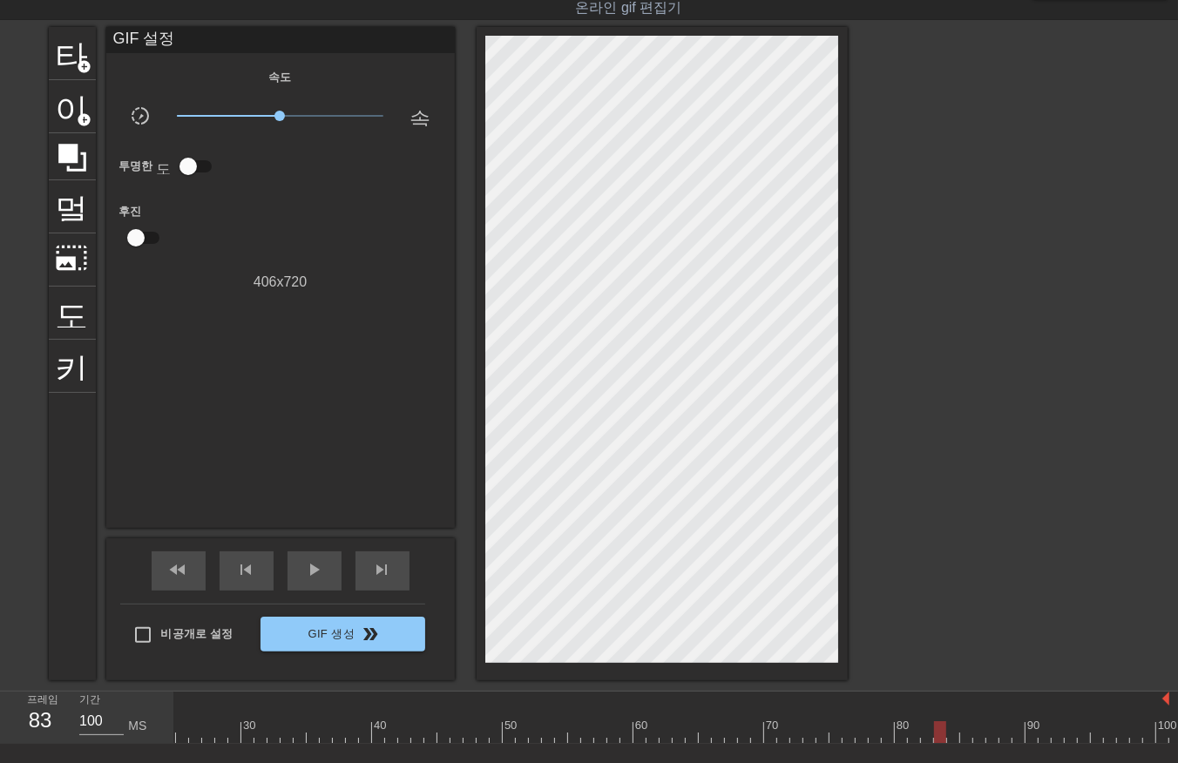
drag, startPoint x: 935, startPoint y: 732, endPoint x: 943, endPoint y: 742, distance: 12.4
click at [938, 741] on div at bounding box center [515, 733] width 1307 height 22
drag, startPoint x: 950, startPoint y: 729, endPoint x: 951, endPoint y: 738, distance: 8.8
click at [951, 738] on div at bounding box center [515, 733] width 1307 height 22
drag, startPoint x: 963, startPoint y: 729, endPoint x: 974, endPoint y: 742, distance: 16.6
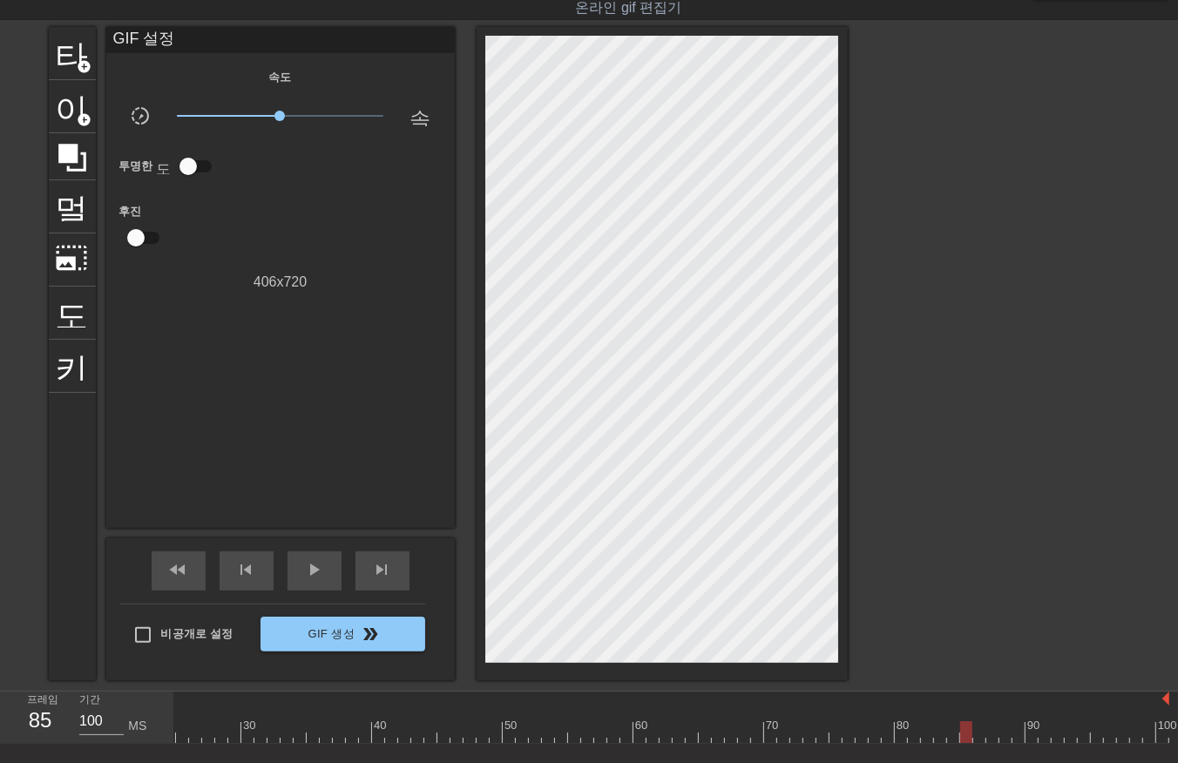
click at [967, 742] on div at bounding box center [515, 733] width 1307 height 22
click at [977, 737] on div at bounding box center [515, 733] width 1307 height 22
drag, startPoint x: 990, startPoint y: 728, endPoint x: 991, endPoint y: 739, distance: 11.4
click at [991, 739] on div at bounding box center [515, 733] width 1307 height 22
drag, startPoint x: 1002, startPoint y: 727, endPoint x: 1007, endPoint y: 741, distance: 14.9
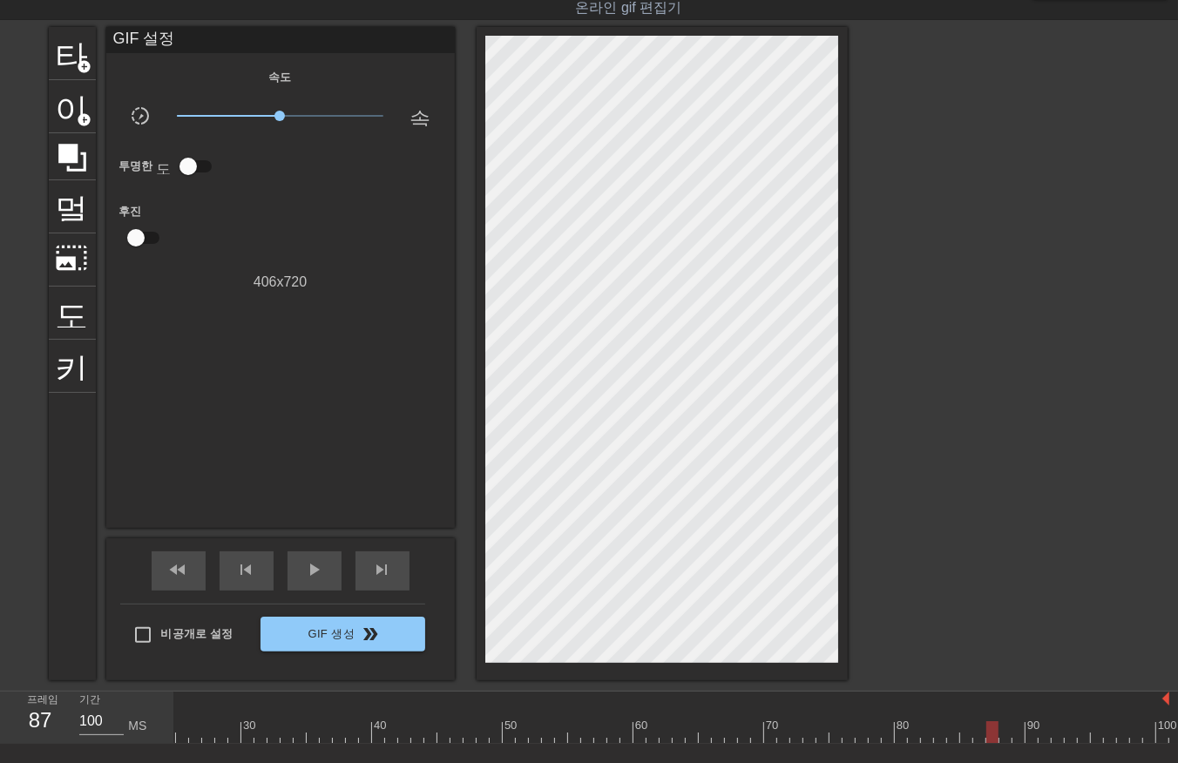
click at [1007, 741] on div at bounding box center [515, 733] width 1307 height 22
drag, startPoint x: 1017, startPoint y: 728, endPoint x: 1024, endPoint y: 739, distance: 13.3
click at [1017, 736] on div at bounding box center [515, 733] width 1307 height 22
drag, startPoint x: 1029, startPoint y: 733, endPoint x: 1032, endPoint y: 745, distance: 12.5
click at [1029, 744] on div "10 20 30 40 50 60 70 80 90 100" at bounding box center [676, 718] width 1004 height 52
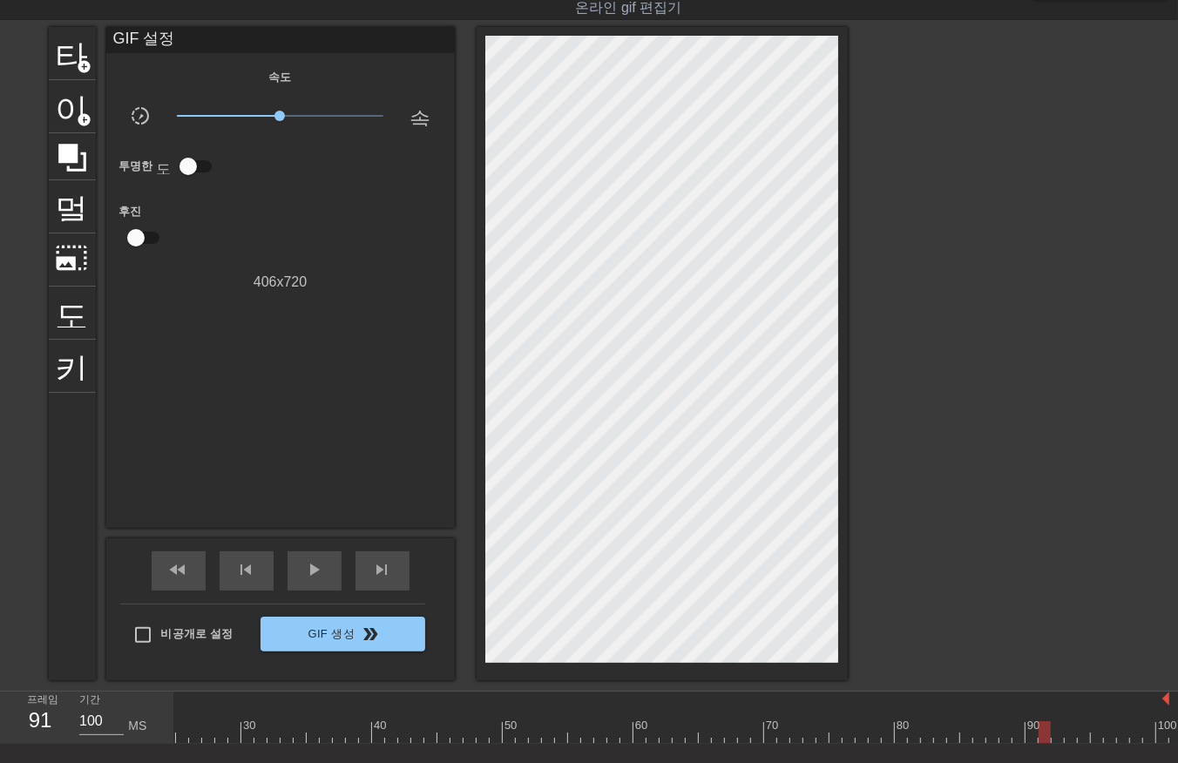
drag, startPoint x: 1040, startPoint y: 732, endPoint x: 1041, endPoint y: 742, distance: 10.5
click at [1039, 741] on div at bounding box center [515, 733] width 1307 height 22
drag, startPoint x: 1058, startPoint y: 727, endPoint x: 1058, endPoint y: 742, distance: 15.7
click at [1054, 744] on div "10 20 30 40 50 60 70 80 90 100" at bounding box center [676, 718] width 1004 height 52
click at [1067, 736] on div at bounding box center [515, 733] width 1307 height 22
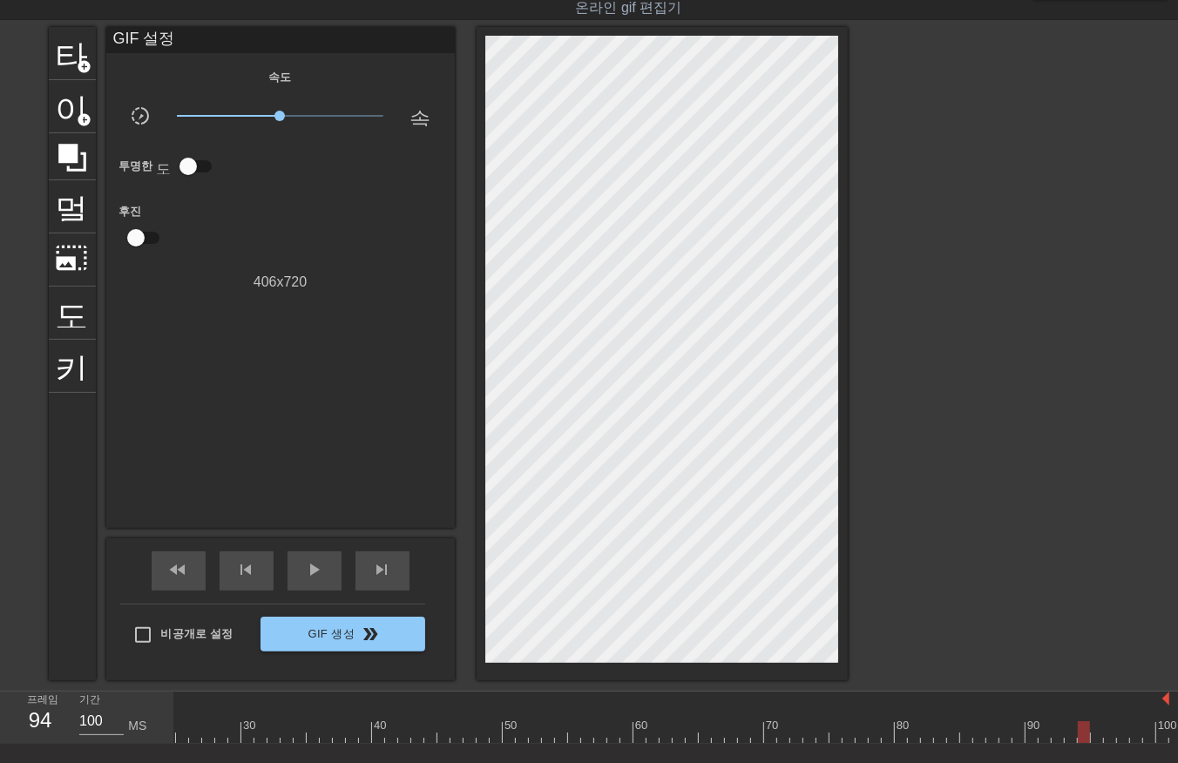
drag, startPoint x: 1081, startPoint y: 727, endPoint x: 1102, endPoint y: 747, distance: 29.6
click at [1078, 738] on div at bounding box center [515, 733] width 1307 height 22
drag, startPoint x: 1093, startPoint y: 727, endPoint x: 1092, endPoint y: 739, distance: 12.2
click at [1092, 739] on div at bounding box center [515, 733] width 1307 height 22
drag, startPoint x: 1105, startPoint y: 733, endPoint x: 1119, endPoint y: 742, distance: 16.9
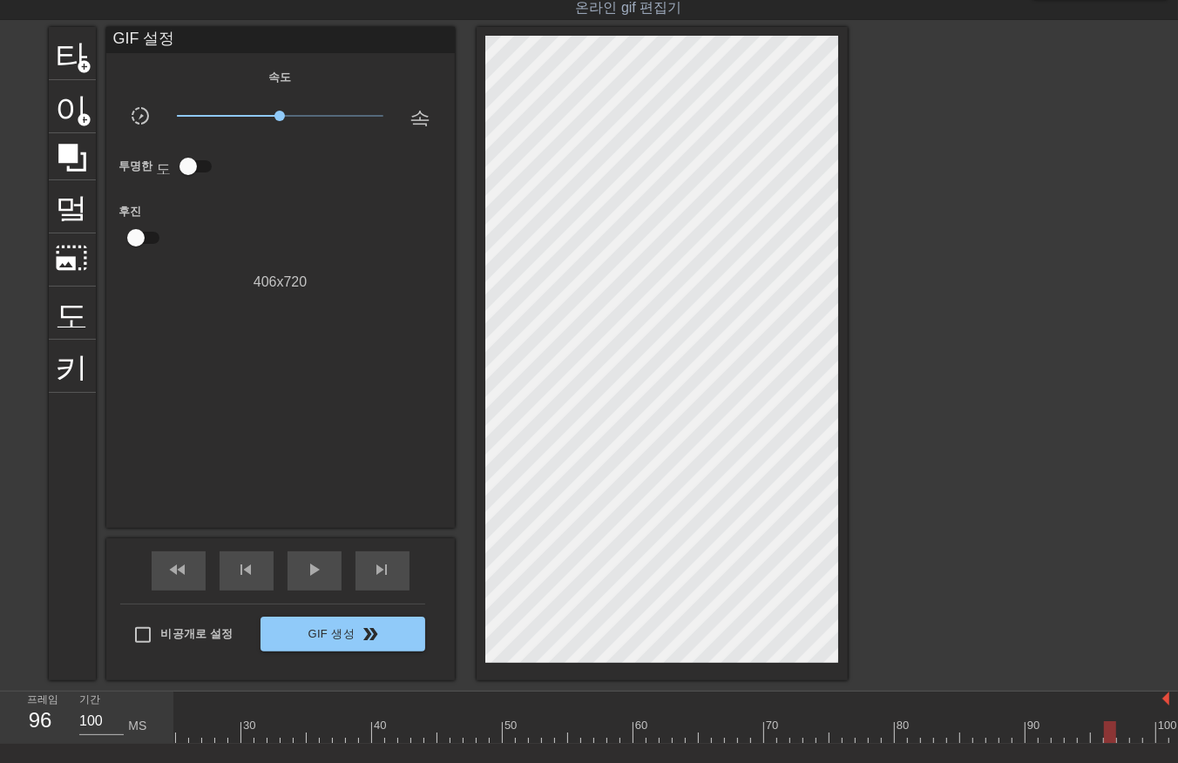
click at [1109, 743] on div "10 20 30 40 50 60 70 80 90 100" at bounding box center [676, 718] width 1004 height 52
click at [1117, 741] on div at bounding box center [515, 733] width 1307 height 22
click at [1136, 738] on div at bounding box center [515, 733] width 1307 height 22
click at [1144, 736] on div at bounding box center [515, 733] width 1307 height 22
click at [1156, 738] on div at bounding box center [515, 733] width 1307 height 22
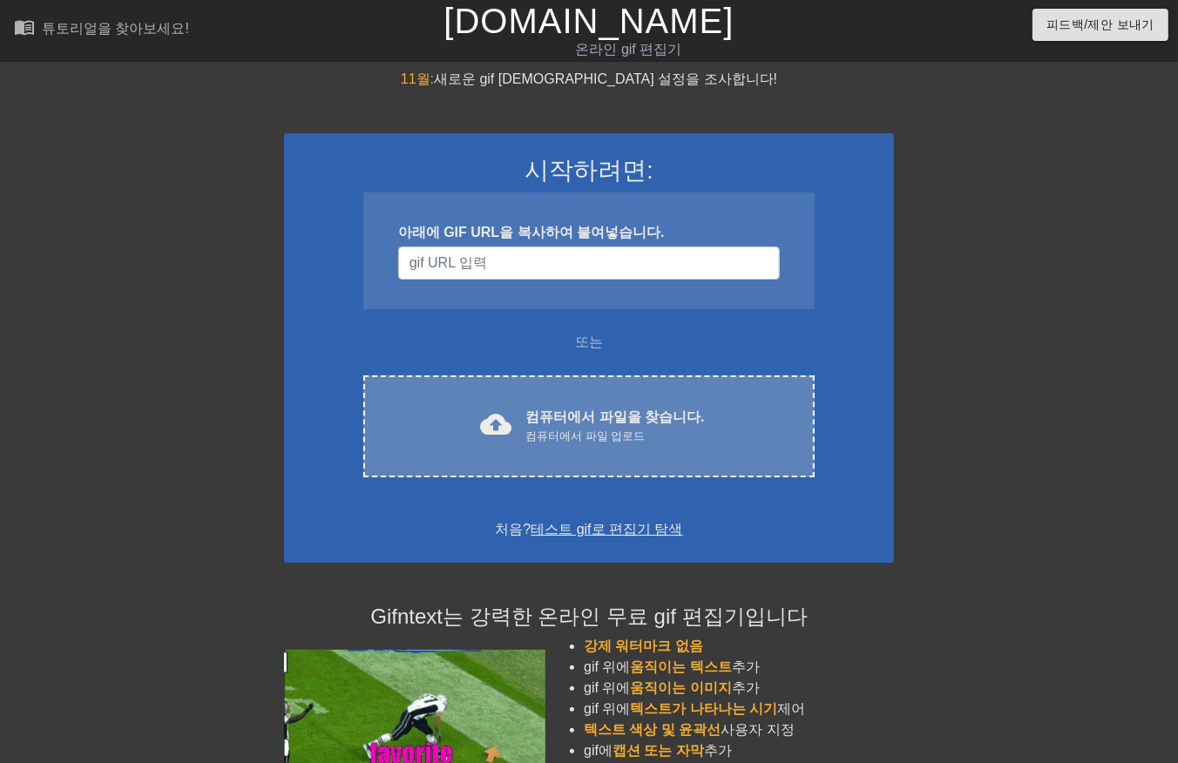
click at [596, 412] on font "컴퓨터에서 파일을 찾습니다." at bounding box center [614, 417] width 179 height 15
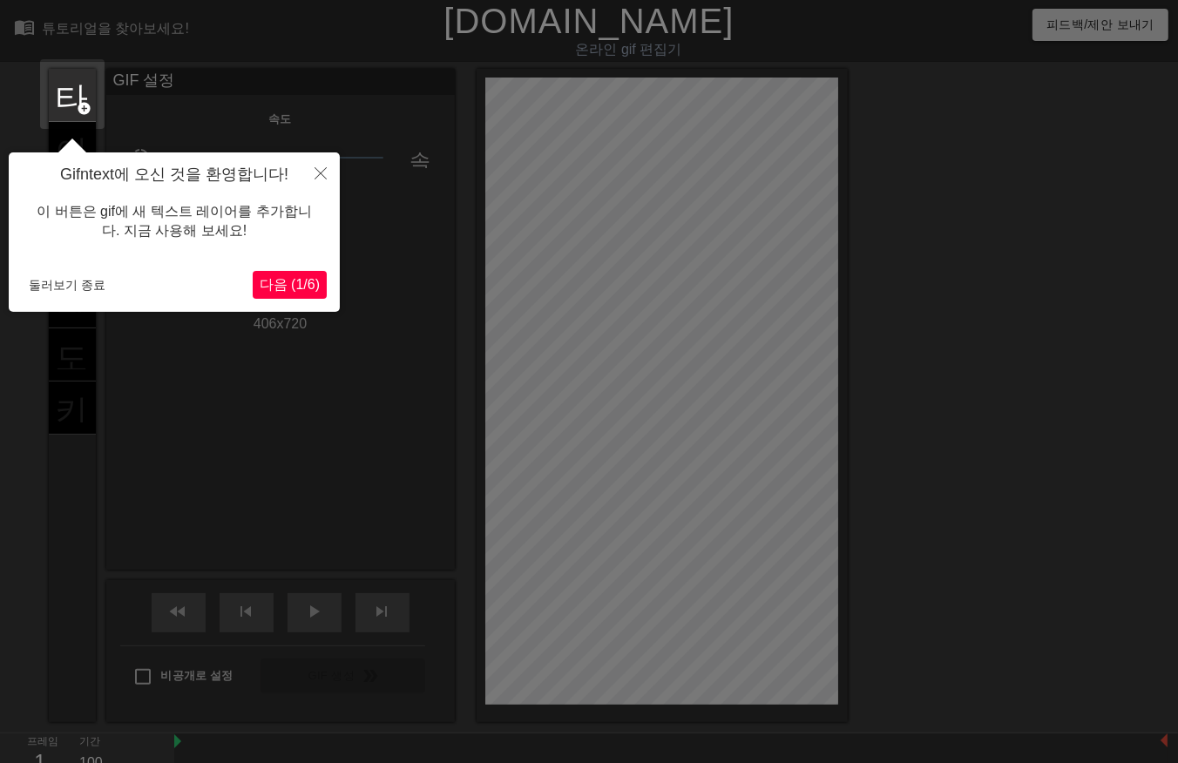
scroll to position [42, 0]
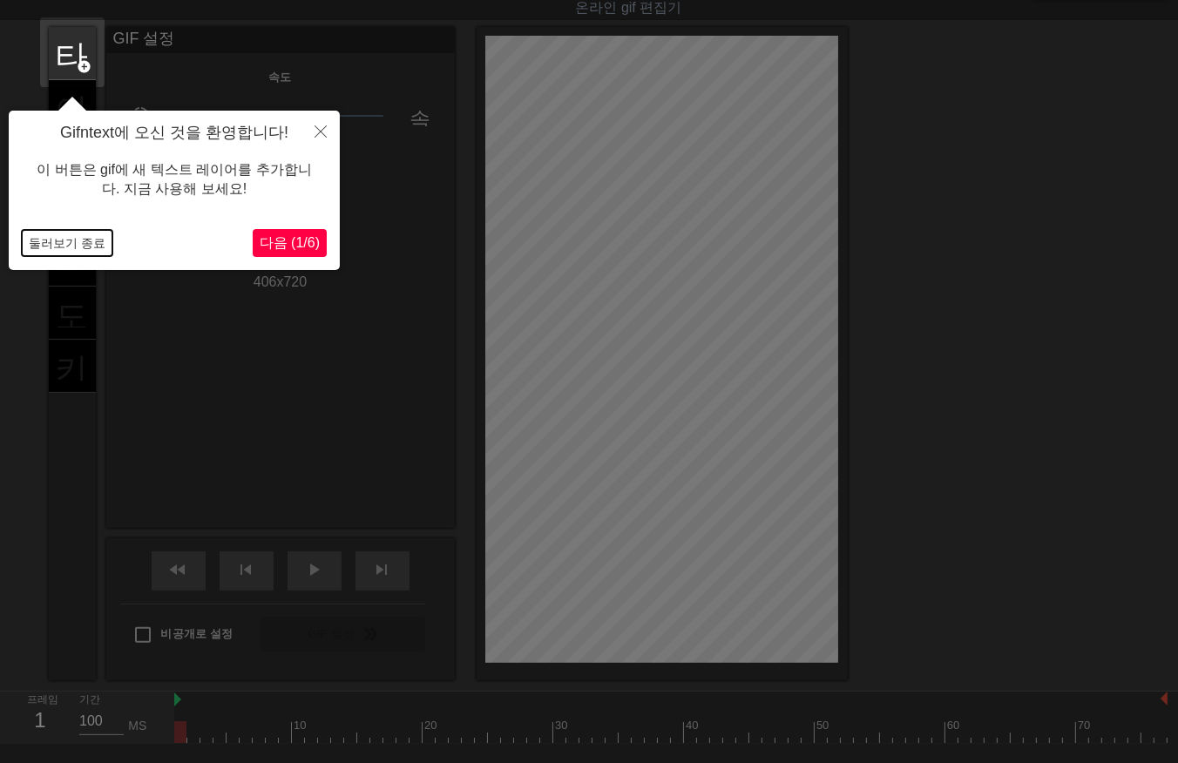
click at [65, 242] on button "둘러보기 종료" at bounding box center [67, 243] width 91 height 26
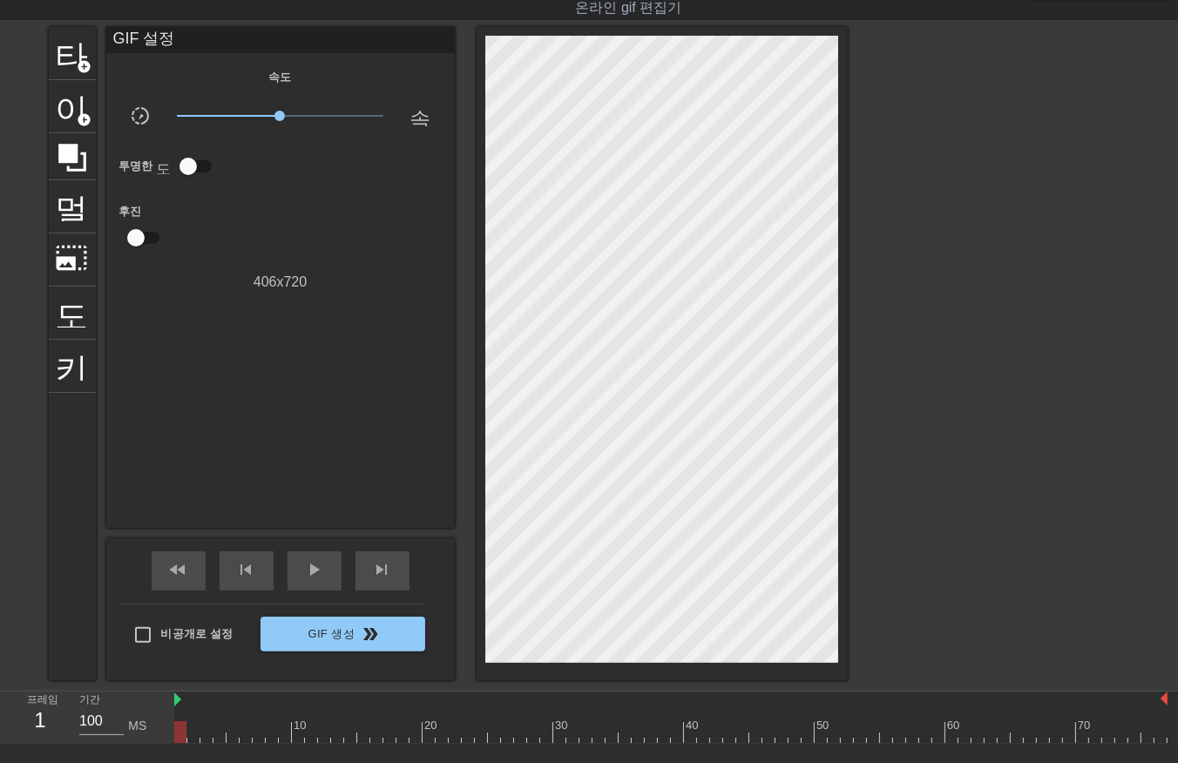
click at [185, 733] on div at bounding box center [180, 733] width 12 height 22
click at [194, 736] on div at bounding box center [670, 733] width 993 height 22
click at [207, 735] on div at bounding box center [670, 733] width 993 height 22
click at [220, 734] on div at bounding box center [670, 733] width 993 height 22
click at [235, 734] on div at bounding box center [670, 733] width 993 height 22
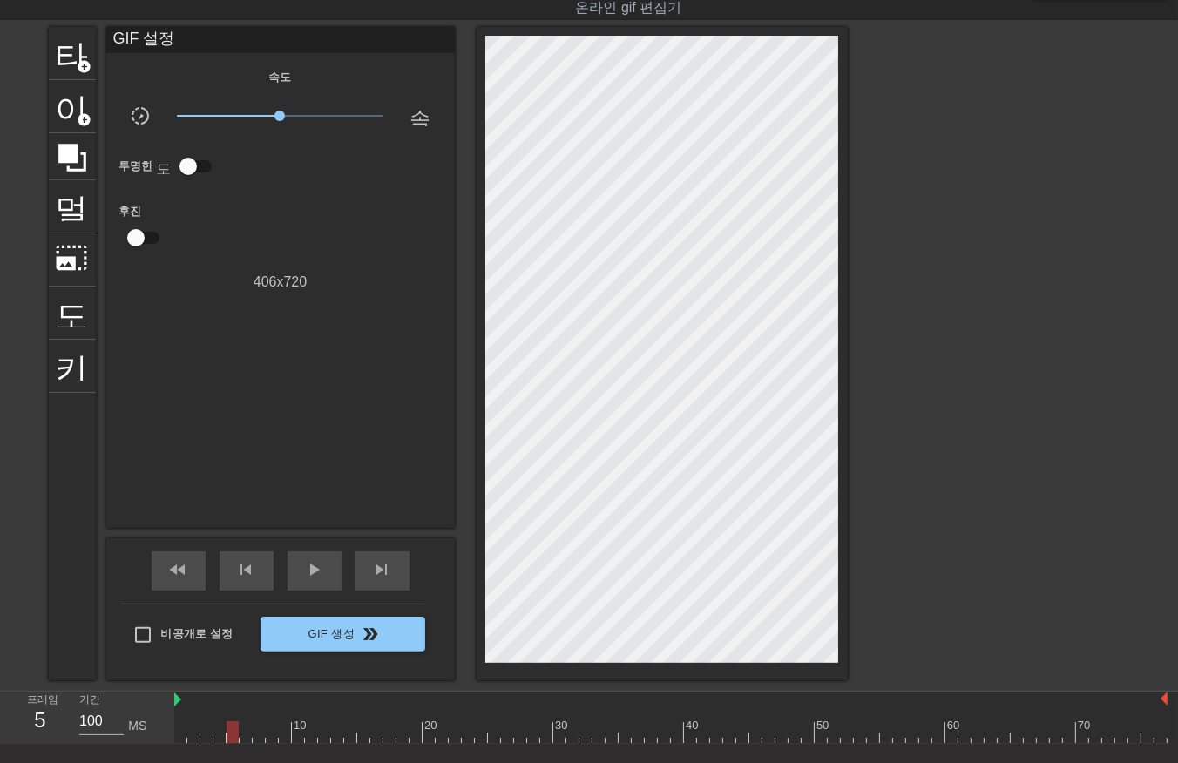
click at [174, 732] on div "프레임 5 기간 100 MS 10 20 30 40 50 60 70" at bounding box center [589, 718] width 1178 height 52
click at [184, 729] on div at bounding box center [670, 733] width 993 height 22
drag, startPoint x: 180, startPoint y: 736, endPoint x: 790, endPoint y: 762, distance: 611.5
click at [790, 762] on div "menu_book 튜토리얼을 찾아보세요! Gifntext.com 온라인 gif 편집기 피드백/제안 보내기 타이틀 add_circle 이미지 a…" at bounding box center [589, 411] width 1178 height 907
click at [776, 734] on div at bounding box center [670, 733] width 993 height 22
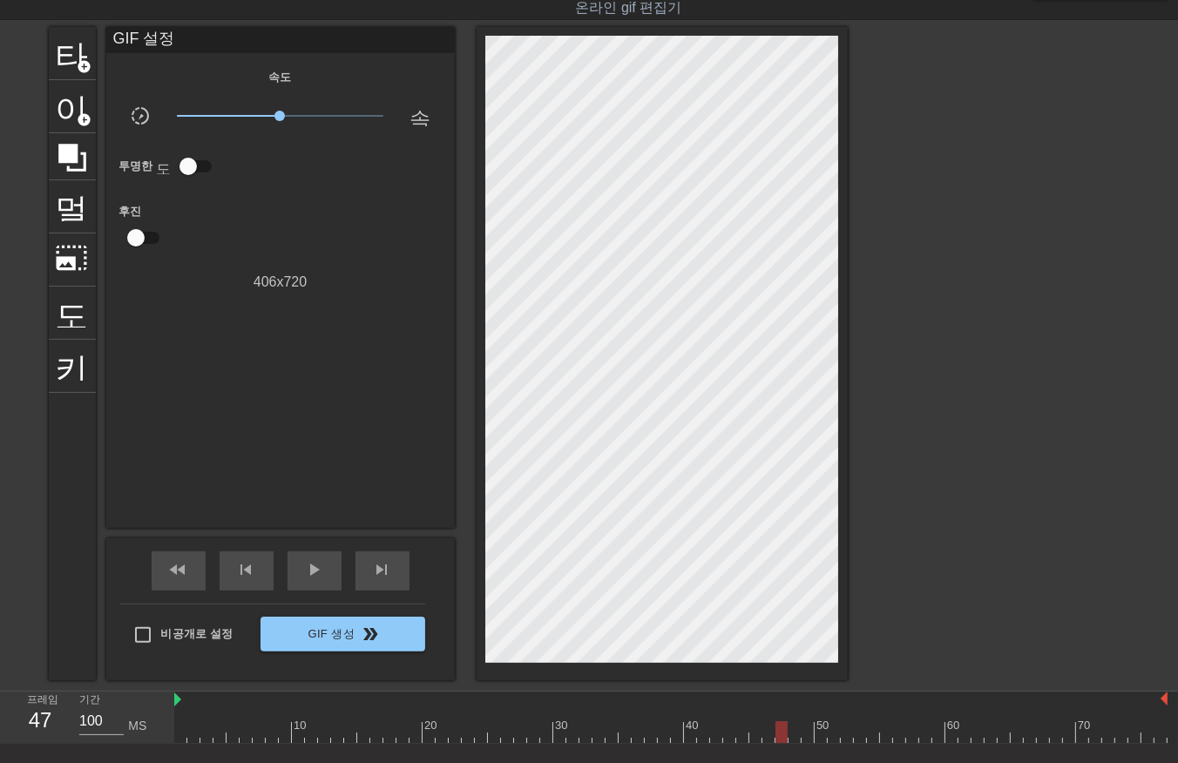
click at [791, 736] on div at bounding box center [670, 733] width 993 height 22
click at [779, 739] on div at bounding box center [670, 733] width 993 height 22
click at [179, 736] on div at bounding box center [670, 733] width 993 height 22
click at [189, 738] on div at bounding box center [670, 733] width 993 height 22
click at [203, 734] on div at bounding box center [670, 733] width 993 height 22
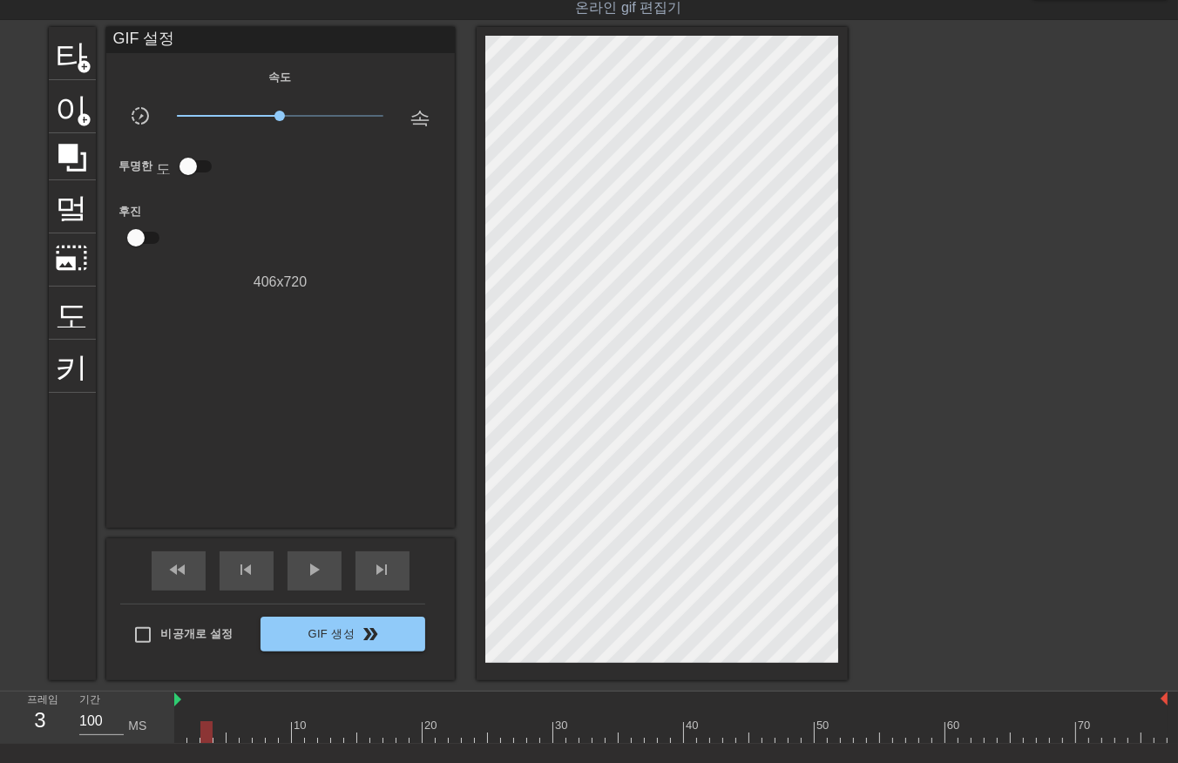
click at [215, 735] on div at bounding box center [670, 733] width 993 height 22
drag, startPoint x: 227, startPoint y: 729, endPoint x: 236, endPoint y: 744, distance: 17.2
click at [234, 742] on div at bounding box center [670, 733] width 993 height 22
click at [241, 734] on div at bounding box center [670, 733] width 993 height 22
click at [257, 736] on div at bounding box center [670, 733] width 993 height 22
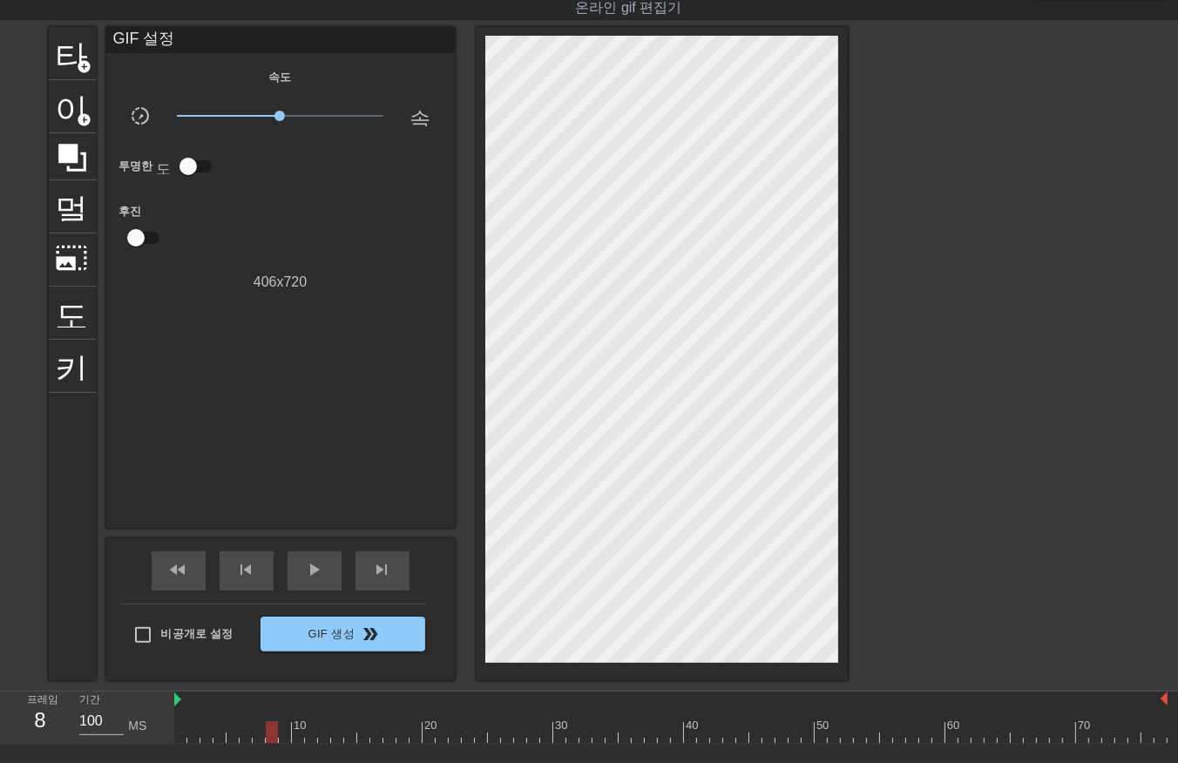
click at [268, 736] on div at bounding box center [670, 733] width 993 height 22
drag, startPoint x: 282, startPoint y: 736, endPoint x: 298, endPoint y: 750, distance: 21.6
click at [282, 737] on div at bounding box center [670, 733] width 993 height 22
drag, startPoint x: 296, startPoint y: 737, endPoint x: 298, endPoint y: 747, distance: 9.7
click at [296, 742] on div at bounding box center [670, 733] width 993 height 22
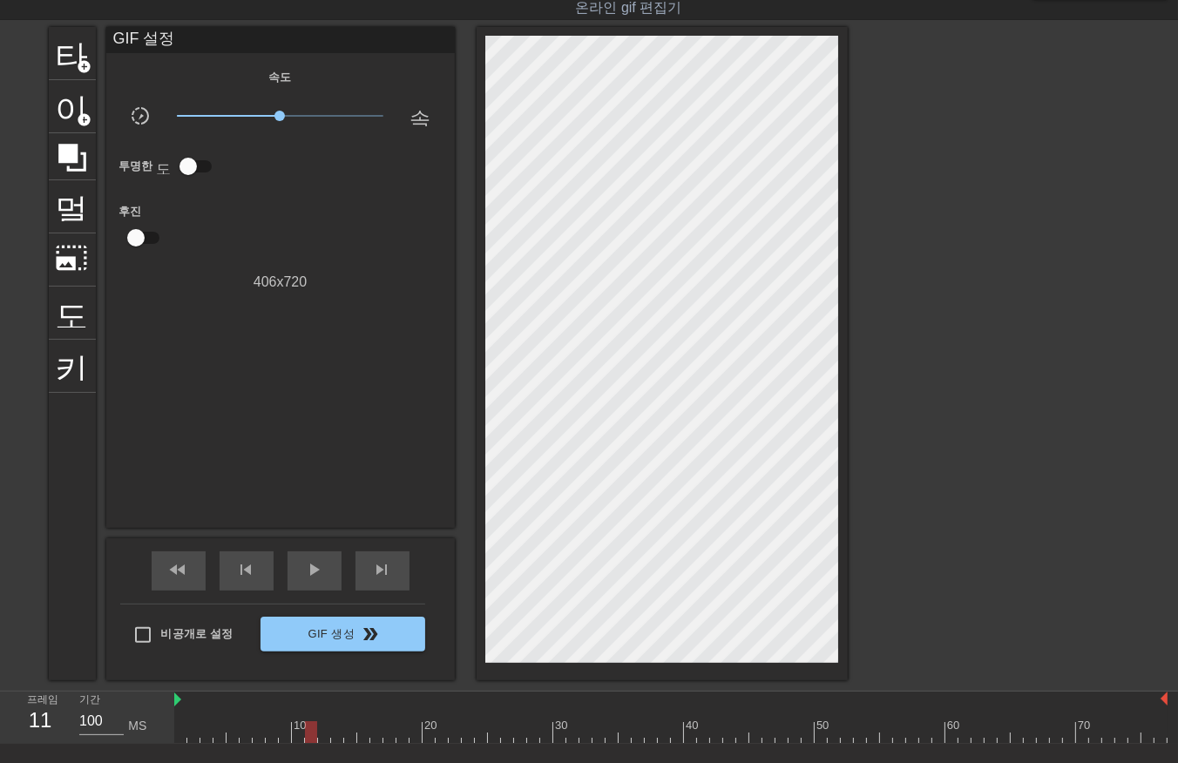
drag, startPoint x: 308, startPoint y: 734, endPoint x: 314, endPoint y: 745, distance: 12.9
click at [307, 737] on div at bounding box center [670, 733] width 993 height 22
drag, startPoint x: 325, startPoint y: 732, endPoint x: 325, endPoint y: 747, distance: 14.8
click at [323, 742] on div at bounding box center [670, 733] width 993 height 22
click at [336, 738] on div at bounding box center [670, 733] width 993 height 22
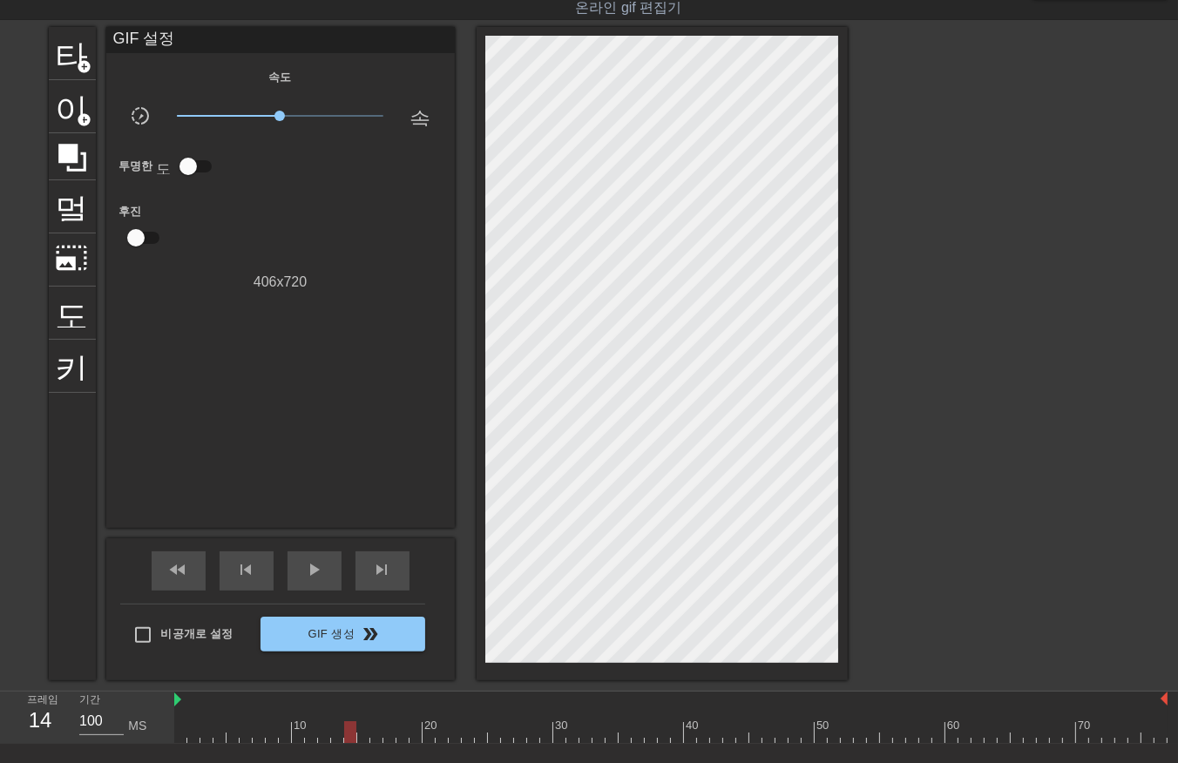
drag, startPoint x: 346, startPoint y: 736, endPoint x: 357, endPoint y: 750, distance: 18.7
click at [346, 738] on div at bounding box center [670, 733] width 993 height 22
drag, startPoint x: 361, startPoint y: 736, endPoint x: 366, endPoint y: 745, distance: 10.2
click at [362, 742] on div at bounding box center [670, 733] width 993 height 22
drag, startPoint x: 371, startPoint y: 737, endPoint x: 376, endPoint y: 745, distance: 9.0
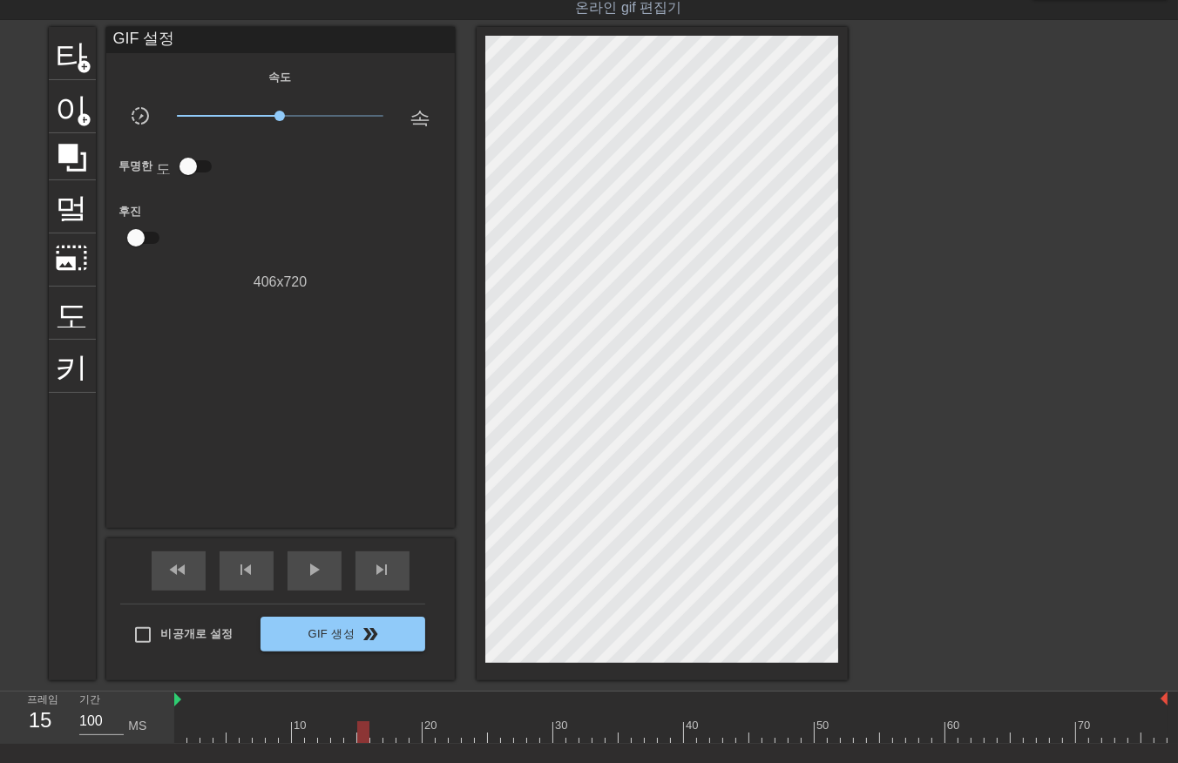
click at [371, 739] on div at bounding box center [670, 733] width 993 height 22
drag, startPoint x: 387, startPoint y: 735, endPoint x: 395, endPoint y: 749, distance: 16.8
click at [389, 739] on div at bounding box center [670, 733] width 993 height 22
drag, startPoint x: 403, startPoint y: 732, endPoint x: 408, endPoint y: 741, distance: 10.2
click at [403, 736] on div at bounding box center [670, 733] width 993 height 22
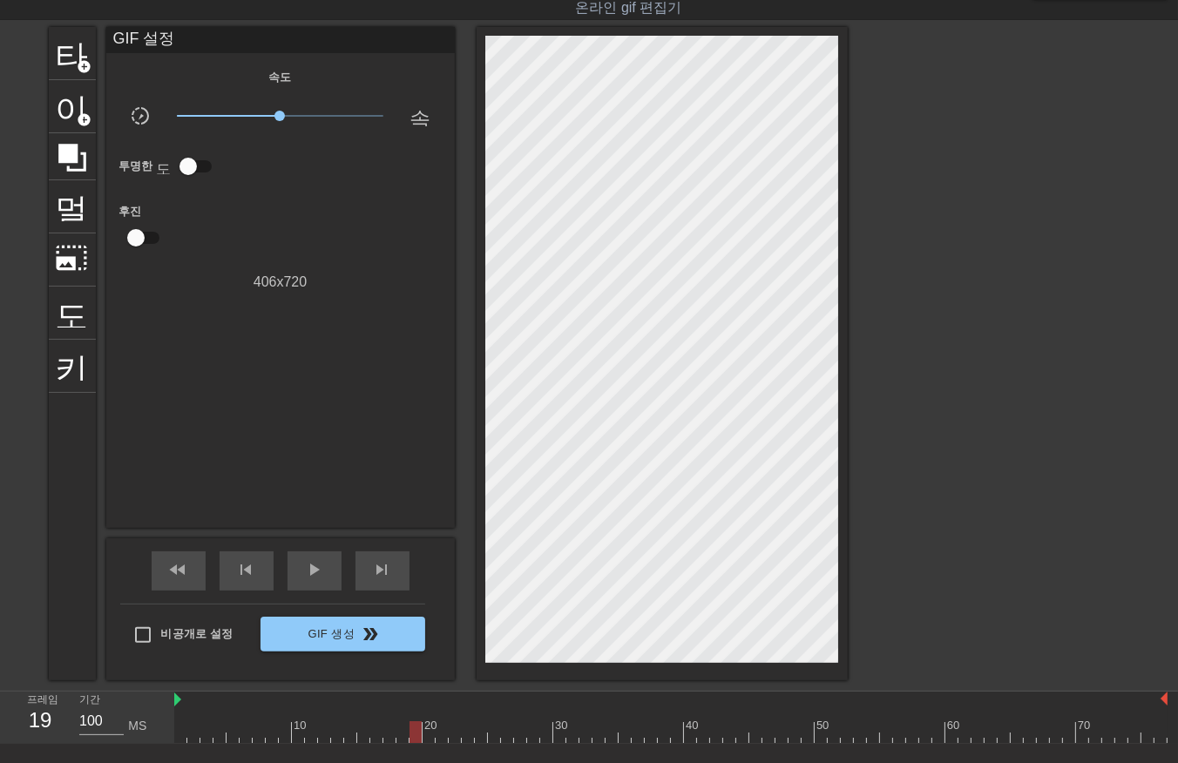
click at [411, 735] on div at bounding box center [670, 733] width 993 height 22
drag, startPoint x: 424, startPoint y: 732, endPoint x: 438, endPoint y: 751, distance: 24.2
click at [427, 741] on div at bounding box center [670, 733] width 993 height 22
drag, startPoint x: 439, startPoint y: 735, endPoint x: 448, endPoint y: 747, distance: 15.0
click at [440, 741] on div at bounding box center [670, 733] width 993 height 22
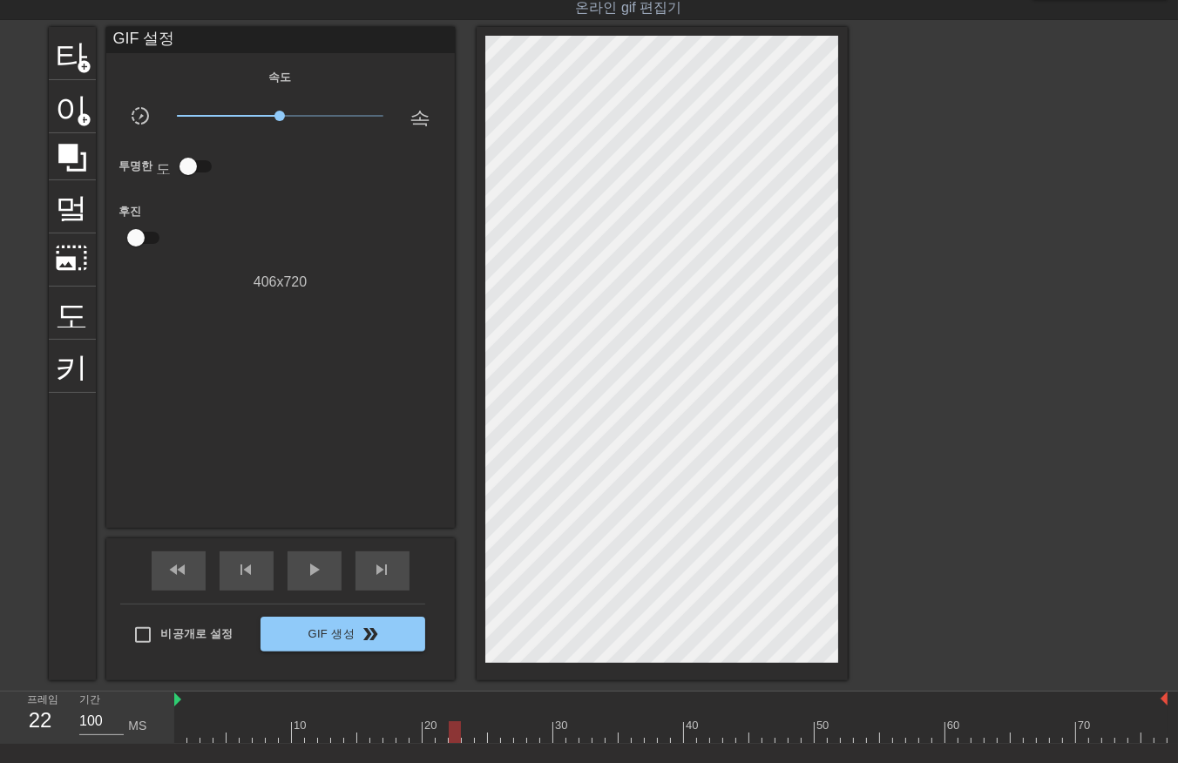
drag, startPoint x: 451, startPoint y: 737, endPoint x: 464, endPoint y: 754, distance: 20.6
click at [451, 741] on div at bounding box center [670, 733] width 993 height 22
click at [463, 736] on div at bounding box center [670, 733] width 993 height 22
drag, startPoint x: 474, startPoint y: 739, endPoint x: 484, endPoint y: 746, distance: 11.9
click at [474, 744] on div "menu_book 튜토리얼을 찾아보세요! Gifntext.com 온라인 gif 편집기 피드백/제안 보내기 타이틀 add_circle 이미지 a…" at bounding box center [589, 411] width 1178 height 907
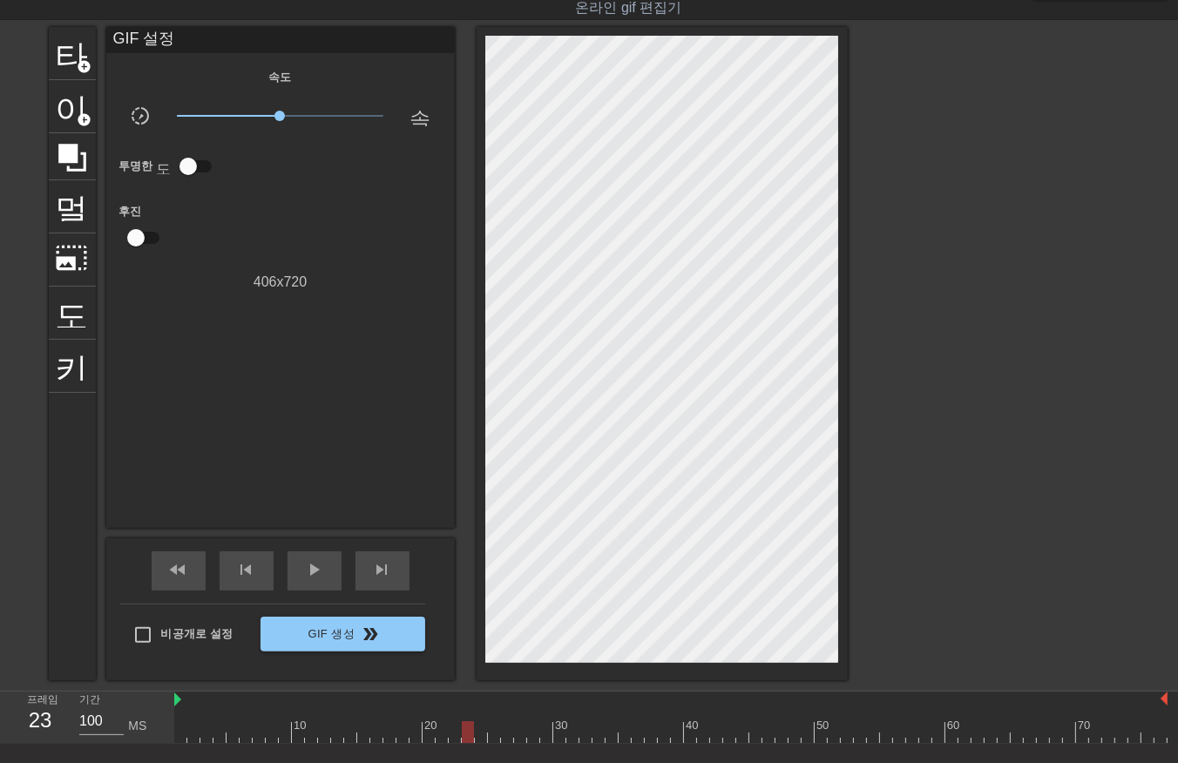
click at [476, 738] on div at bounding box center [670, 733] width 993 height 22
click at [492, 737] on div at bounding box center [670, 733] width 993 height 22
click at [506, 742] on div at bounding box center [670, 733] width 993 height 22
click at [519, 739] on div at bounding box center [670, 733] width 993 height 22
drag, startPoint x: 528, startPoint y: 735, endPoint x: 540, endPoint y: 744, distance: 15.5
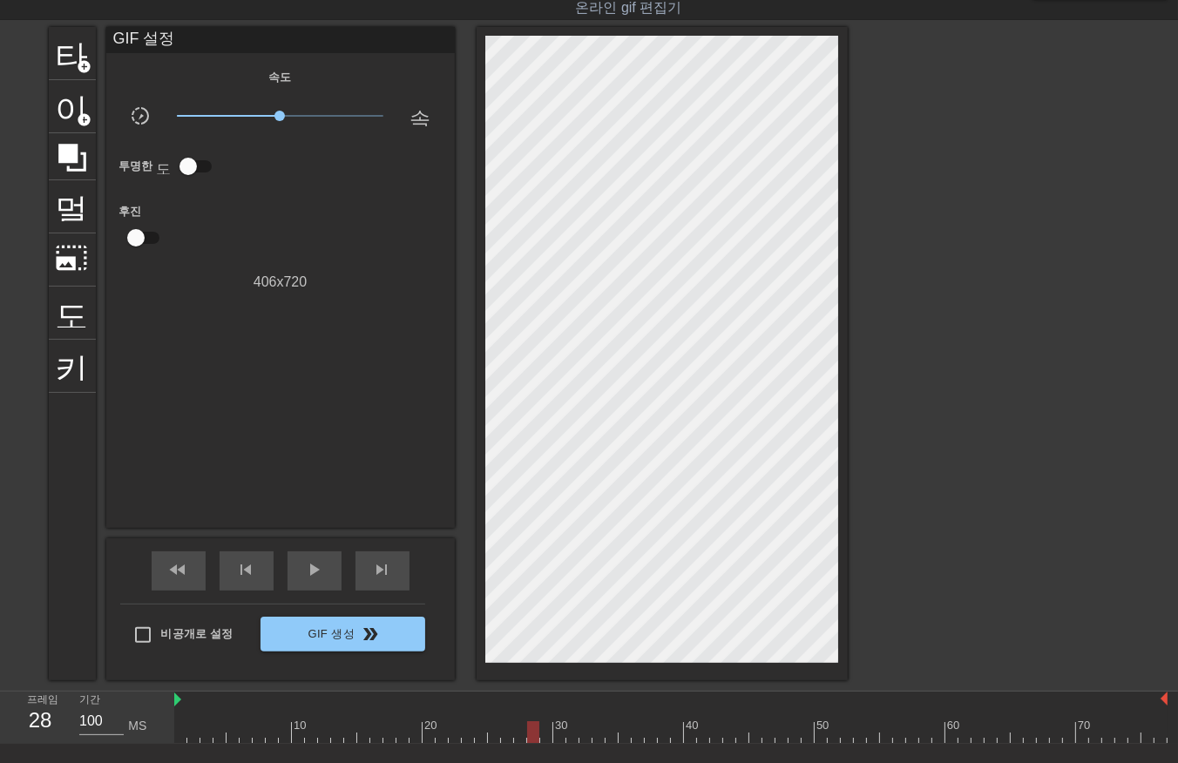
click at [529, 736] on div at bounding box center [670, 733] width 993 height 22
click at [544, 737] on div at bounding box center [670, 733] width 993 height 22
click at [559, 744] on div "menu_book 튜토리얼을 찾아보세요! Gifntext.com 온라인 gif 편집기 피드백/제안 보내기 타이틀 add_circle 이미지 a…" at bounding box center [589, 411] width 1178 height 907
drag, startPoint x: 568, startPoint y: 735, endPoint x: 576, endPoint y: 746, distance: 13.8
click at [569, 741] on div at bounding box center [670, 733] width 993 height 22
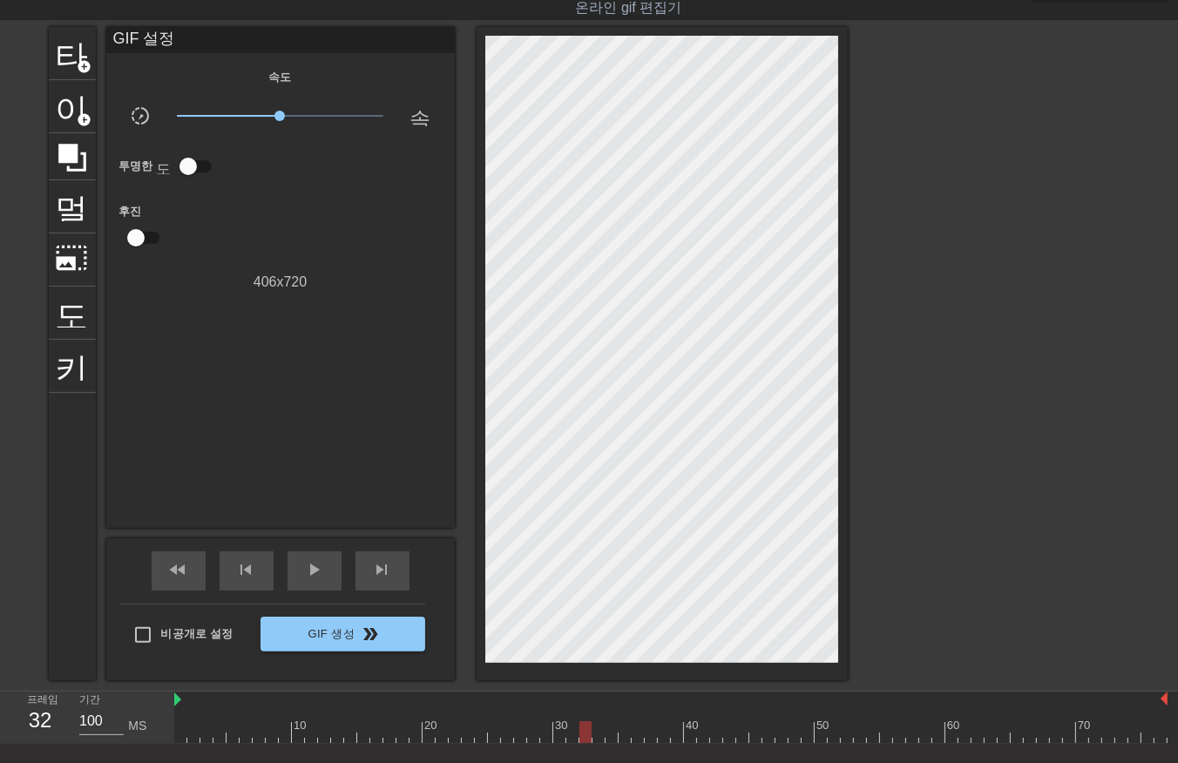
click at [584, 743] on div "menu_book 튜토리얼을 찾아보세요! Gifntext.com 온라인 gif 편집기 피드백/제안 보내기 타이틀 add_circle 이미지 a…" at bounding box center [589, 411] width 1178 height 907
click at [595, 743] on div "menu_book 튜토리얼을 찾아보세요! Gifntext.com 온라인 gif 편집기 피드백/제안 보내기 타이틀 add_circle 이미지 a…" at bounding box center [589, 411] width 1178 height 907
click at [605, 739] on div at bounding box center [670, 733] width 993 height 22
drag, startPoint x: 620, startPoint y: 737, endPoint x: 630, endPoint y: 753, distance: 18.9
click at [620, 742] on div "10 20 30 40 50 60 70" at bounding box center [670, 718] width 993 height 52
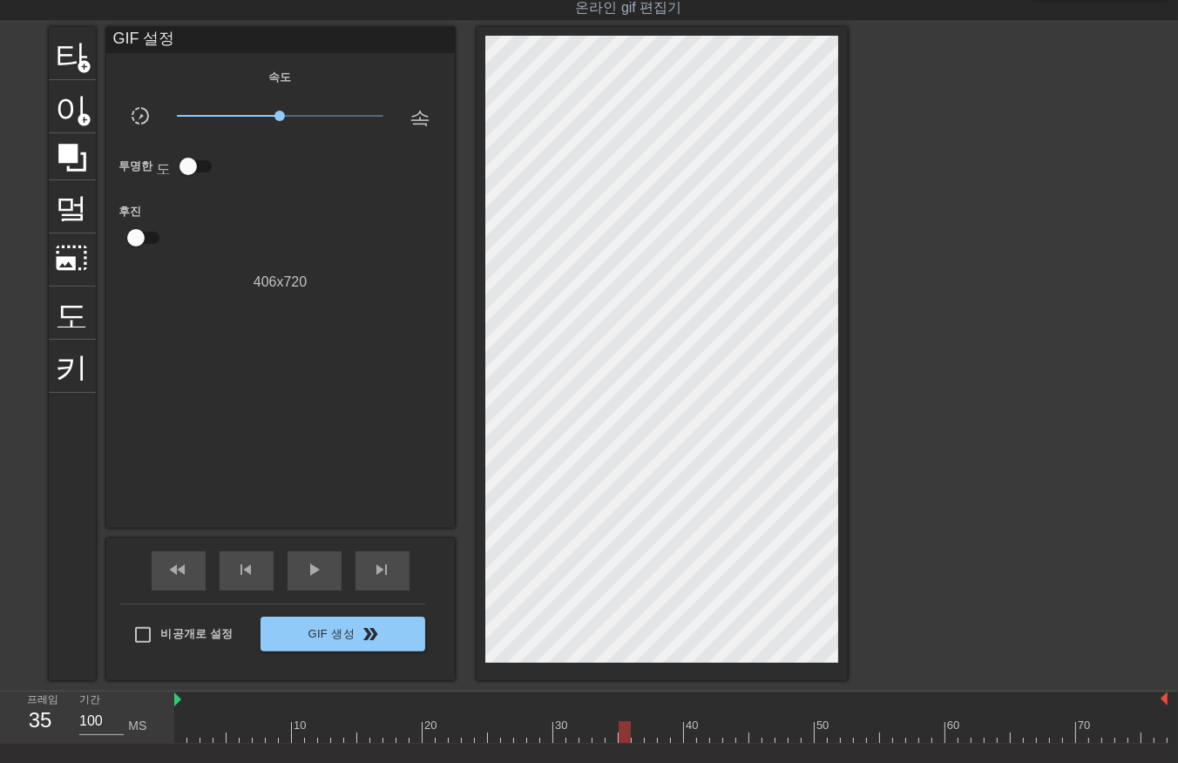
click at [630, 741] on div at bounding box center [670, 733] width 993 height 22
drag, startPoint x: 637, startPoint y: 736, endPoint x: 634, endPoint y: 748, distance: 12.5
click at [634, 748] on div "menu_book 튜토리얼을 찾아보세요! Gifntext.com 온라인 gif 편집기 피드백/제안 보내기 타이틀 add_circle 이미지 a…" at bounding box center [589, 411] width 1178 height 907
drag, startPoint x: 643, startPoint y: 739, endPoint x: 647, endPoint y: 749, distance: 11.3
click at [643, 746] on div "menu_book 튜토리얼을 찾아보세요! Gifntext.com 온라인 gif 편집기 피드백/제안 보내기 타이틀 add_circle 이미지 a…" at bounding box center [589, 411] width 1178 height 907
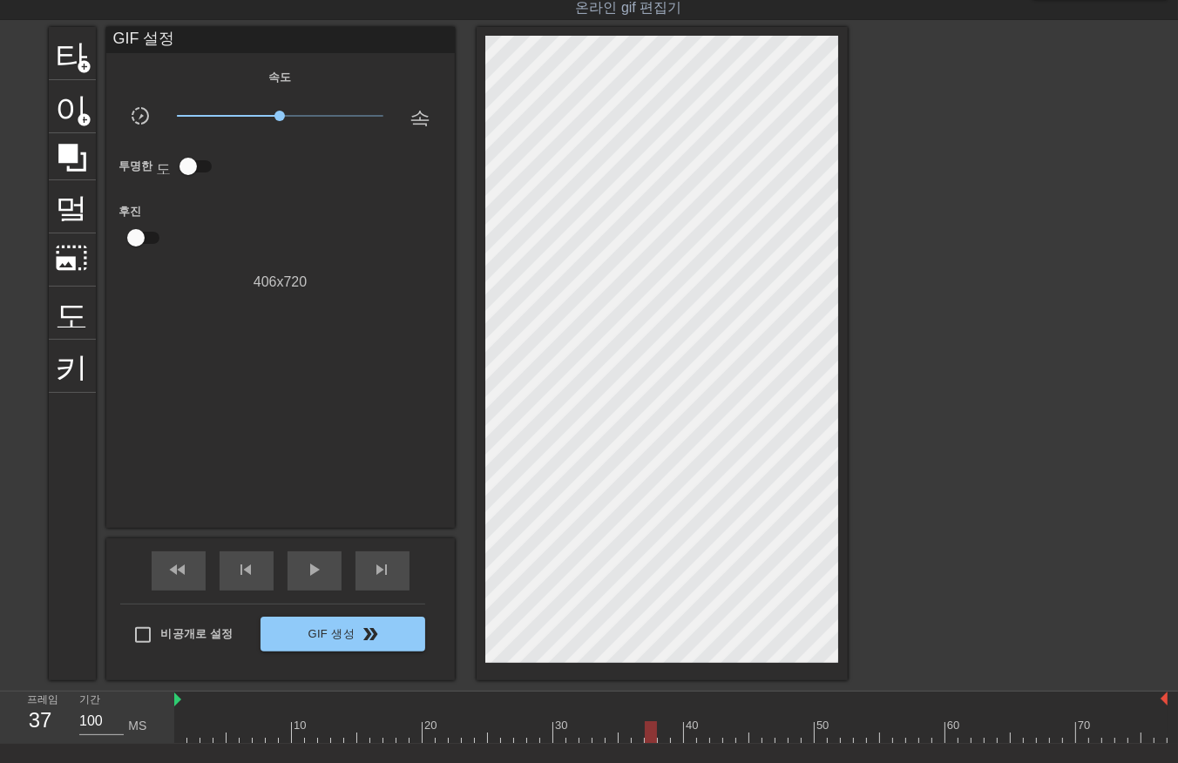
drag, startPoint x: 652, startPoint y: 732, endPoint x: 652, endPoint y: 751, distance: 19.2
click at [652, 736] on div at bounding box center [670, 733] width 993 height 22
drag, startPoint x: 658, startPoint y: 720, endPoint x: 660, endPoint y: 734, distance: 14.1
click at [660, 733] on div at bounding box center [670, 733] width 993 height 22
drag, startPoint x: 676, startPoint y: 732, endPoint x: 681, endPoint y: 743, distance: 12.1
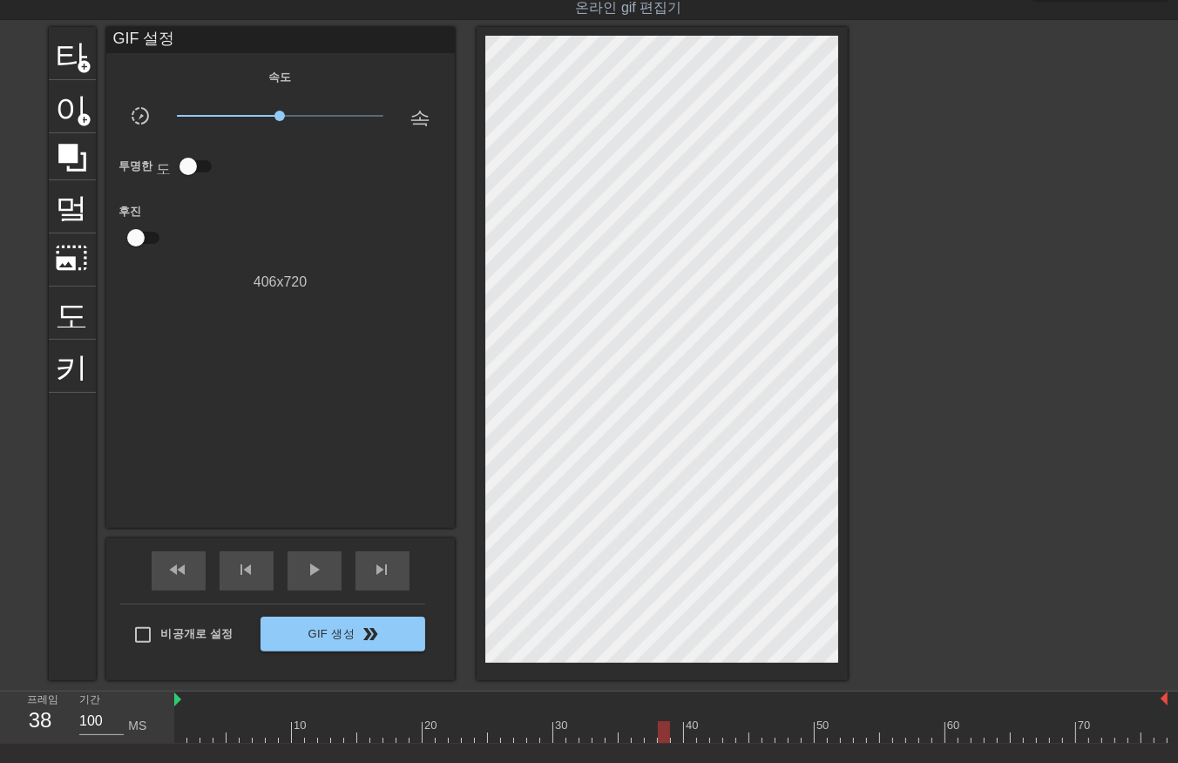
click at [678, 739] on div at bounding box center [670, 733] width 993 height 22
drag, startPoint x: 688, startPoint y: 735, endPoint x: 695, endPoint y: 755, distance: 21.2
click at [689, 741] on div at bounding box center [670, 733] width 993 height 22
drag, startPoint x: 706, startPoint y: 735, endPoint x: 709, endPoint y: 749, distance: 15.2
click at [702, 742] on div "10 20 30 40 50 60 70" at bounding box center [670, 718] width 993 height 52
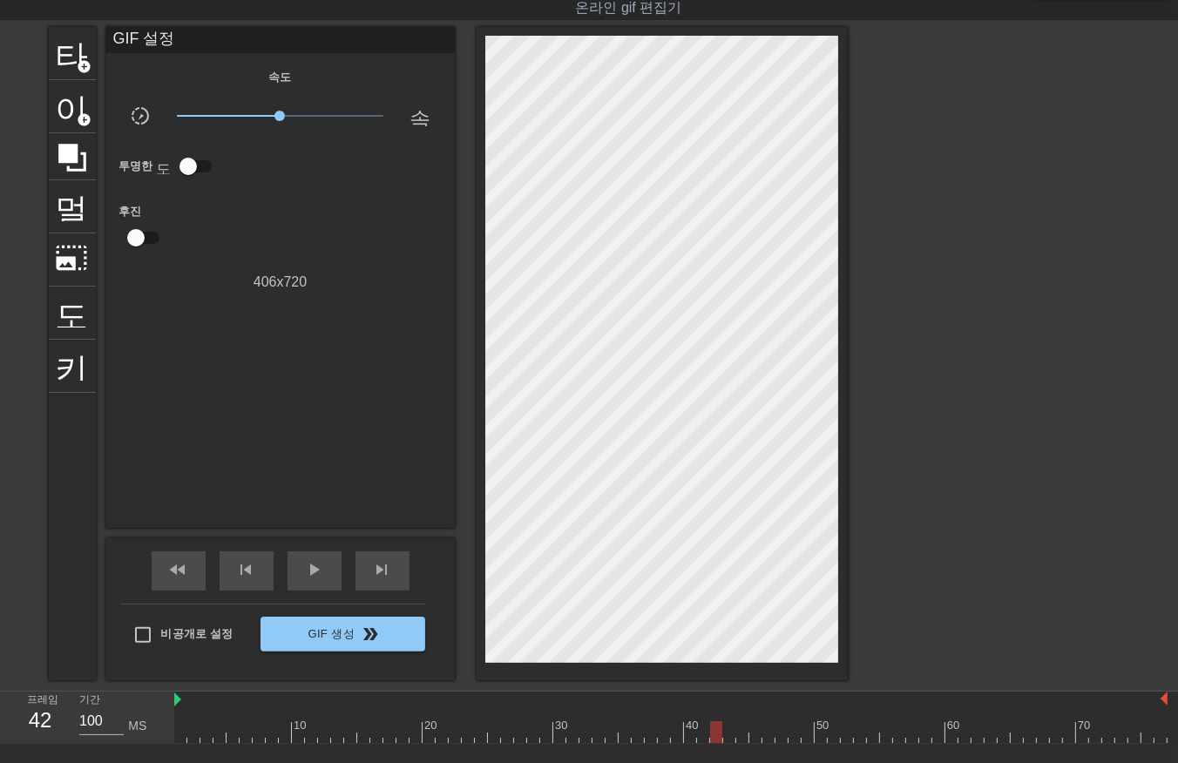
drag, startPoint x: 716, startPoint y: 736, endPoint x: 715, endPoint y: 746, distance: 10.5
click at [715, 745] on div "menu_book 튜토리얼을 찾아보세요! Gifntext.com 온라인 gif 편집기 피드백/제안 보내기 타이틀 add_circle 이미지 a…" at bounding box center [589, 411] width 1178 height 907
drag, startPoint x: 724, startPoint y: 730, endPoint x: 728, endPoint y: 743, distance: 13.5
click at [728, 743] on div "menu_book 튜토리얼을 찾아보세요! Gifntext.com 온라인 gif 편집기 피드백/제안 보내기 타이틀 add_circle 이미지 a…" at bounding box center [589, 411] width 1178 height 907
drag, startPoint x: 736, startPoint y: 733, endPoint x: 739, endPoint y: 742, distance: 9.9
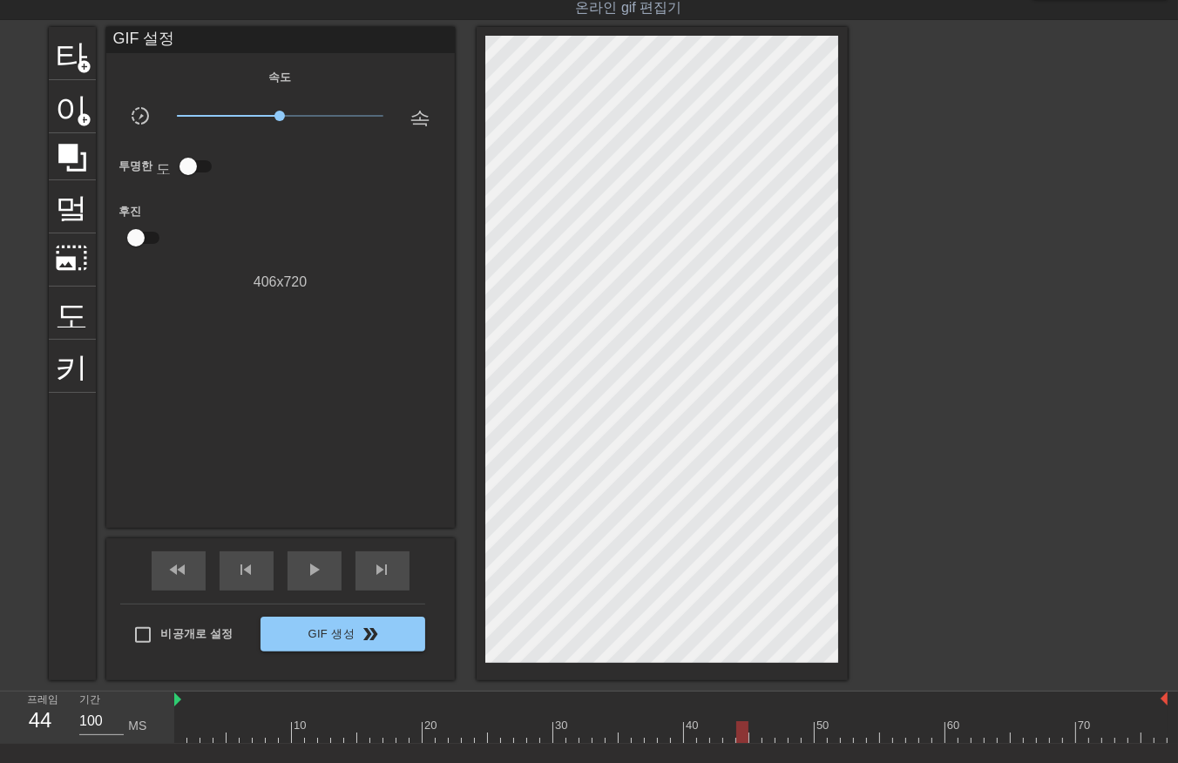
click at [737, 738] on div at bounding box center [670, 733] width 993 height 22
drag, startPoint x: 750, startPoint y: 736, endPoint x: 751, endPoint y: 747, distance: 10.5
click at [750, 744] on div "menu_book 튜토리얼을 찾아보세요! Gifntext.com 온라인 gif 편집기 피드백/제안 보내기 타이틀 add_circle 이미지 a…" at bounding box center [589, 411] width 1178 height 907
click at [764, 738] on div at bounding box center [670, 733] width 993 height 22
click at [778, 742] on div at bounding box center [670, 733] width 993 height 22
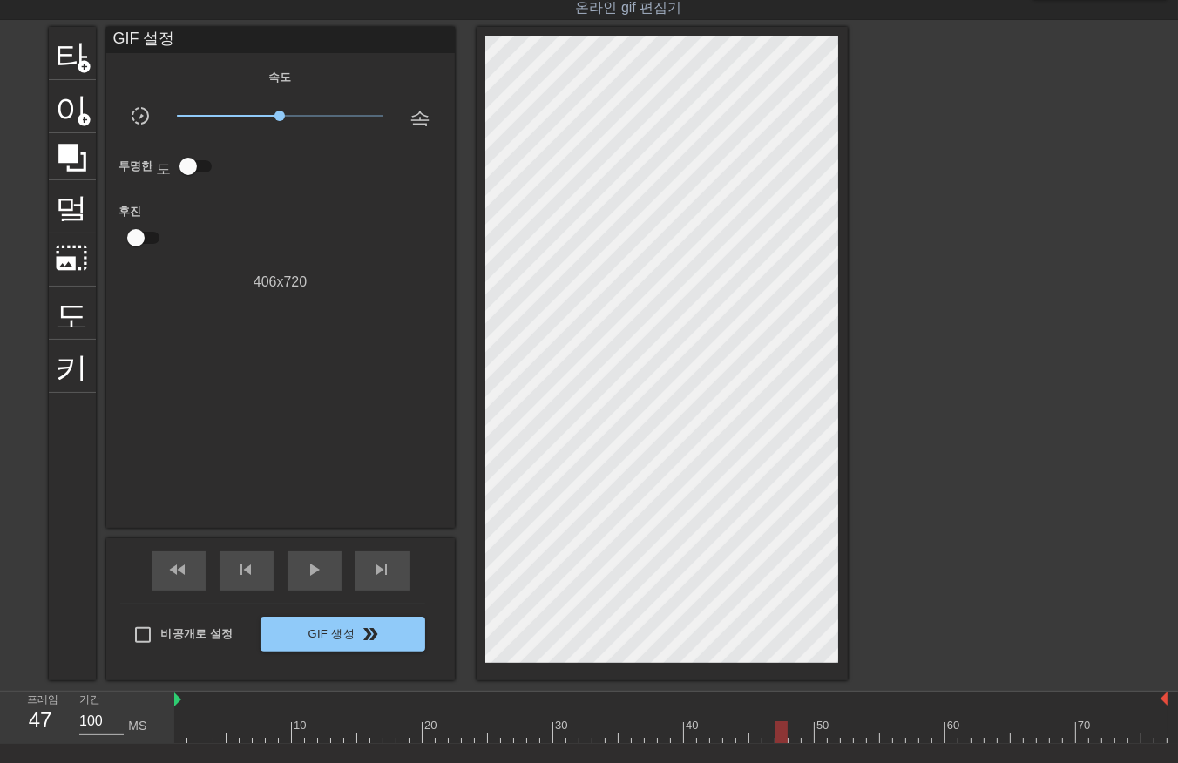
drag, startPoint x: 791, startPoint y: 732, endPoint x: 791, endPoint y: 742, distance: 9.6
click at [791, 739] on div at bounding box center [670, 733] width 993 height 22
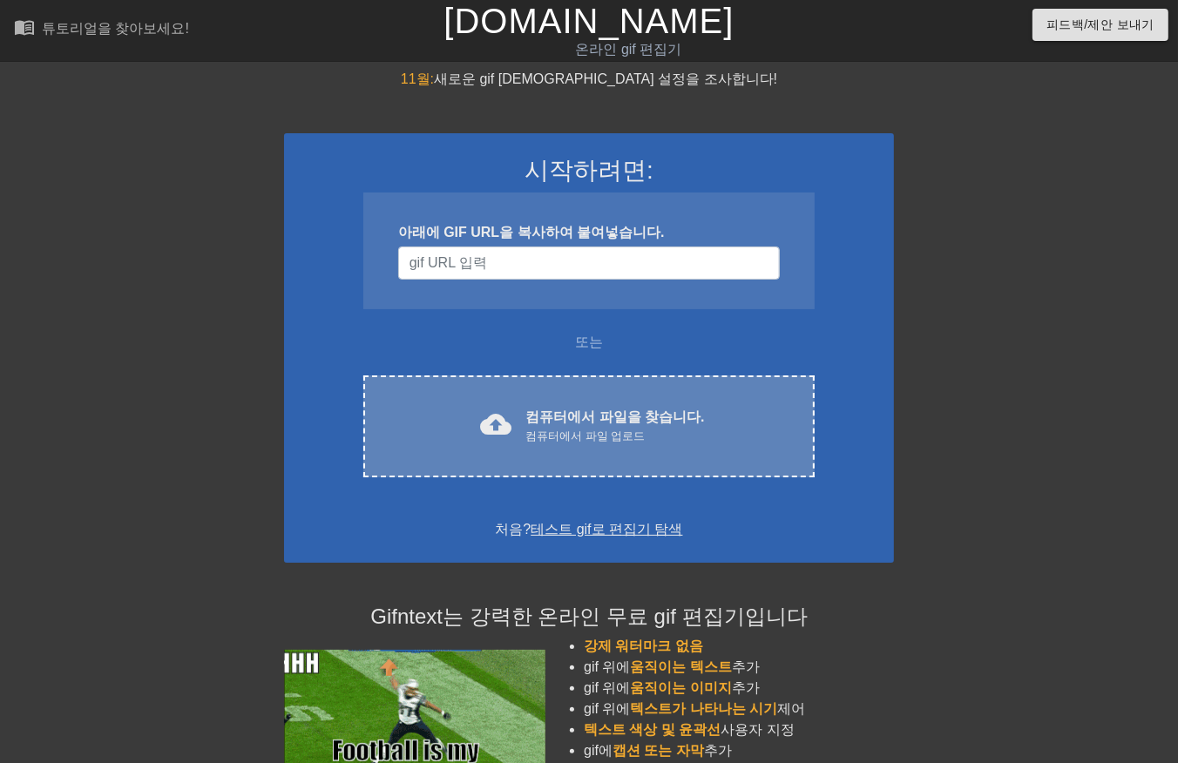
click at [654, 394] on div "cloud_upload 컴퓨터에서 파일을 찾습니다. 컴퓨터에서 파일 업로드 Choose files" at bounding box center [588, 427] width 451 height 102
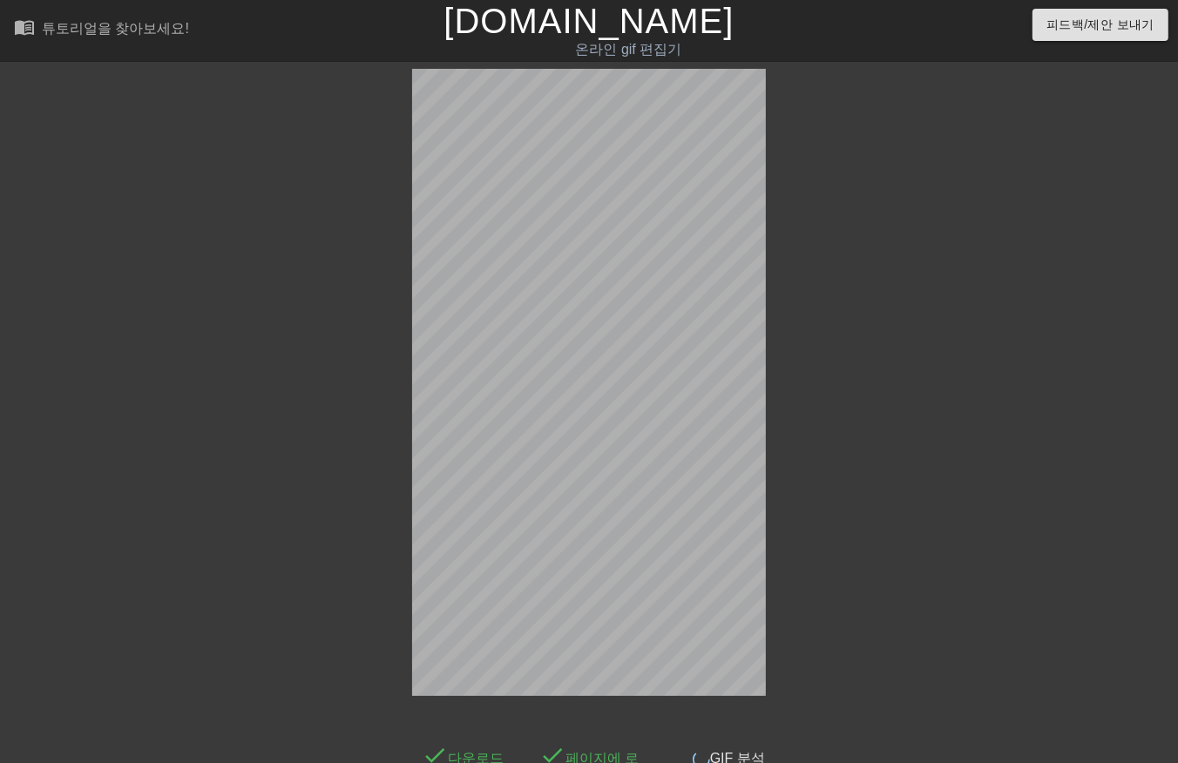
scroll to position [42, 0]
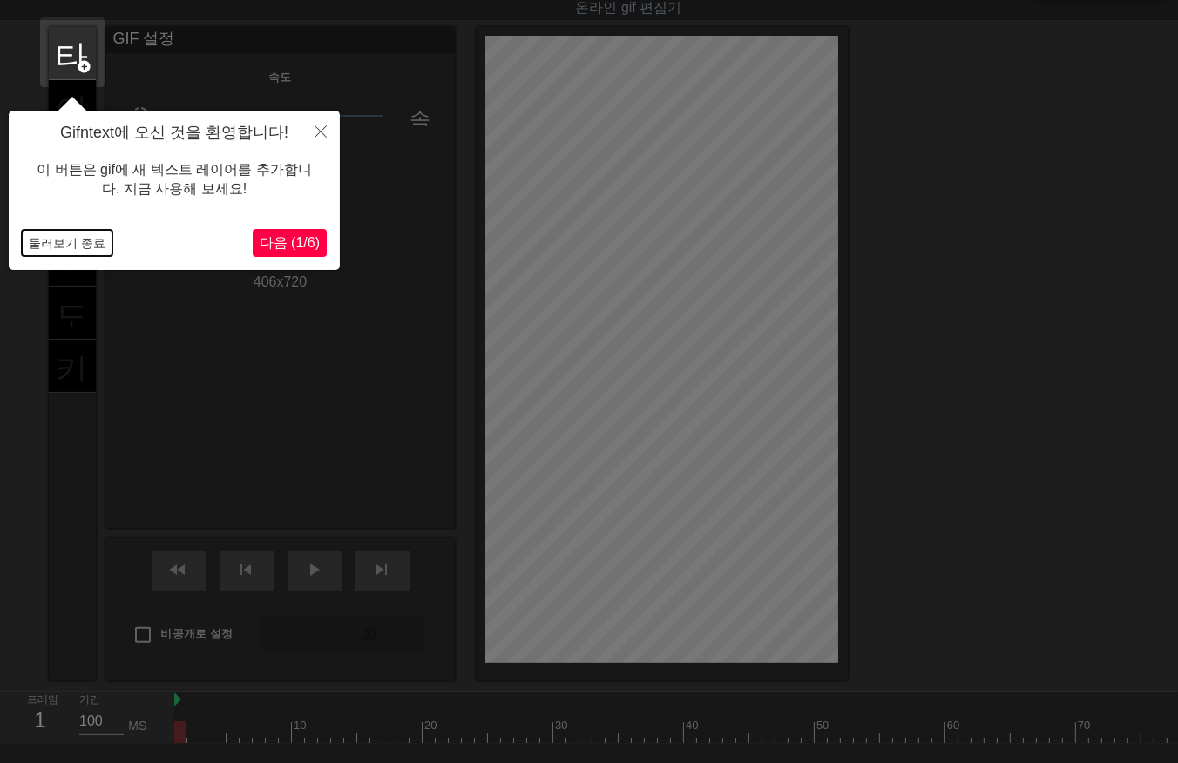
click at [76, 242] on button "둘러보기 종료" at bounding box center [67, 243] width 91 height 26
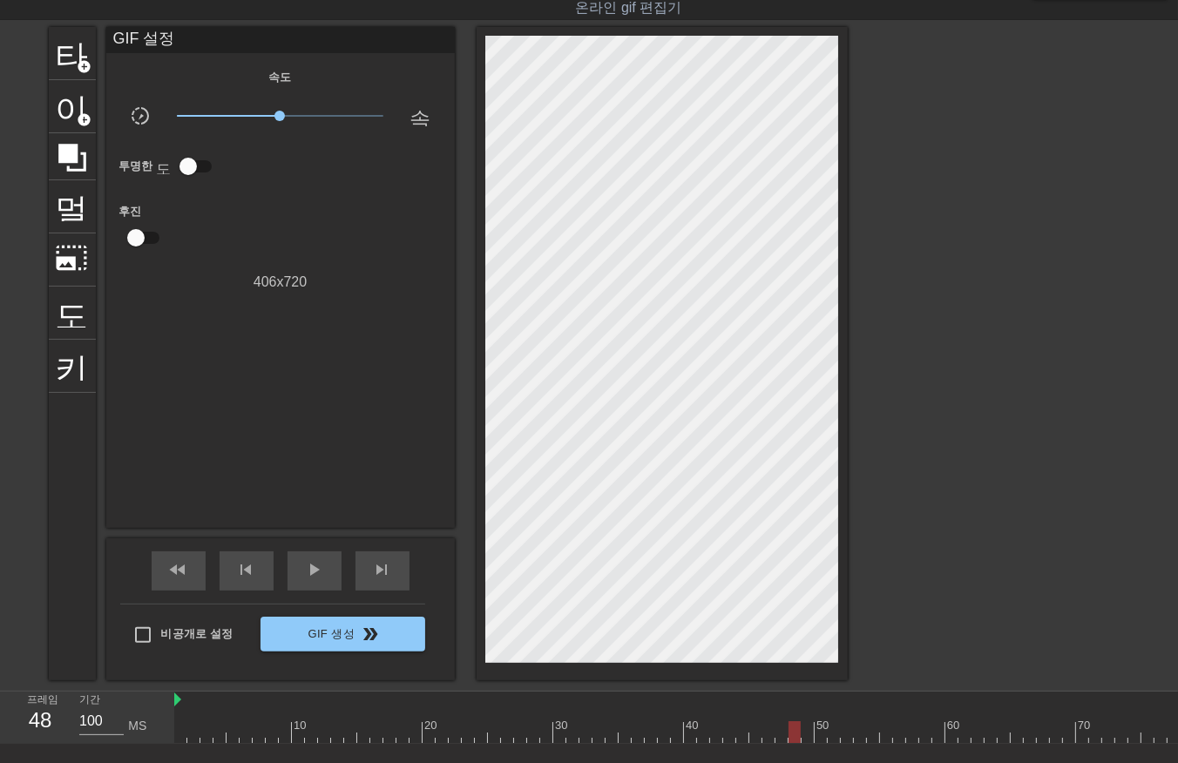
drag, startPoint x: 180, startPoint y: 732, endPoint x: 772, endPoint y: 724, distance: 591.8
click at [790, 722] on div at bounding box center [795, 733] width 12 height 22
drag, startPoint x: 782, startPoint y: 735, endPoint x: 770, endPoint y: 742, distance: 14.5
click at [778, 736] on div at bounding box center [1076, 733] width 1804 height 22
click at [764, 734] on div at bounding box center [1076, 733] width 1804 height 22
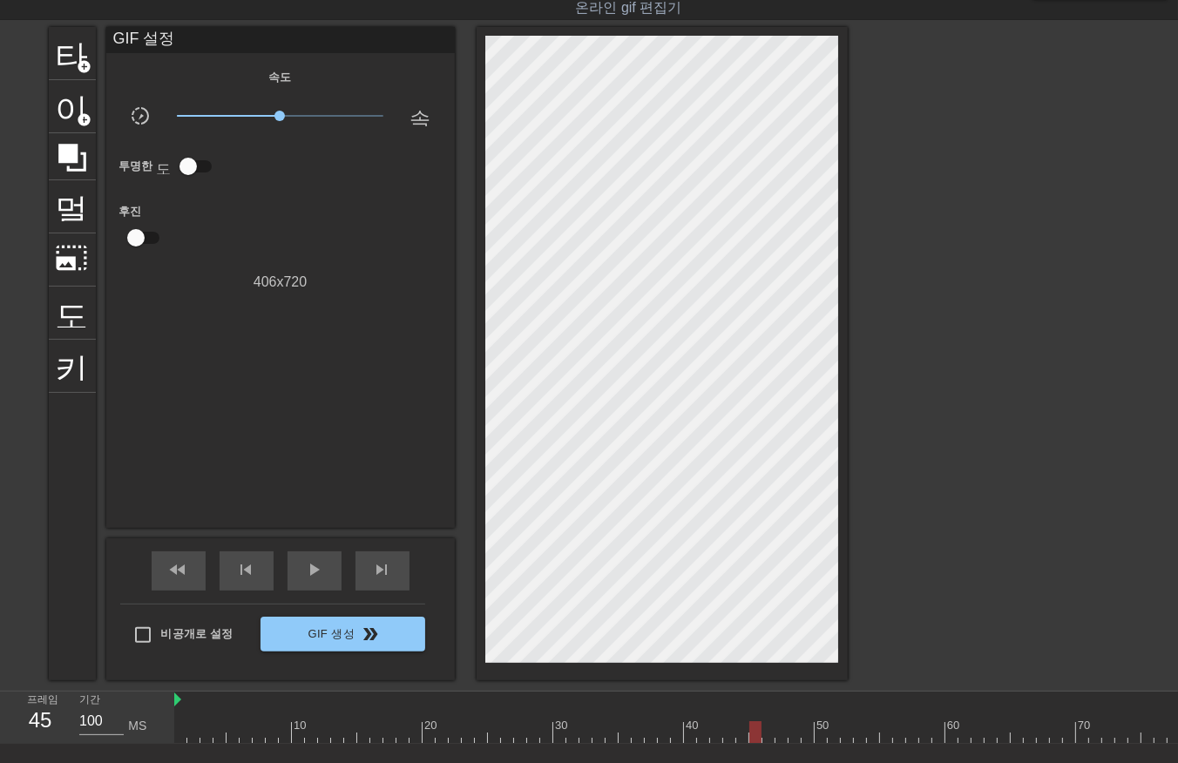
click at [750, 733] on div at bounding box center [1076, 733] width 1804 height 22
click at [765, 736] on div at bounding box center [1076, 733] width 1804 height 22
click at [777, 729] on div at bounding box center [1076, 733] width 1804 height 22
click at [178, 729] on div at bounding box center [1076, 733] width 1804 height 22
drag, startPoint x: 179, startPoint y: 728, endPoint x: -4, endPoint y: 822, distance: 205.8
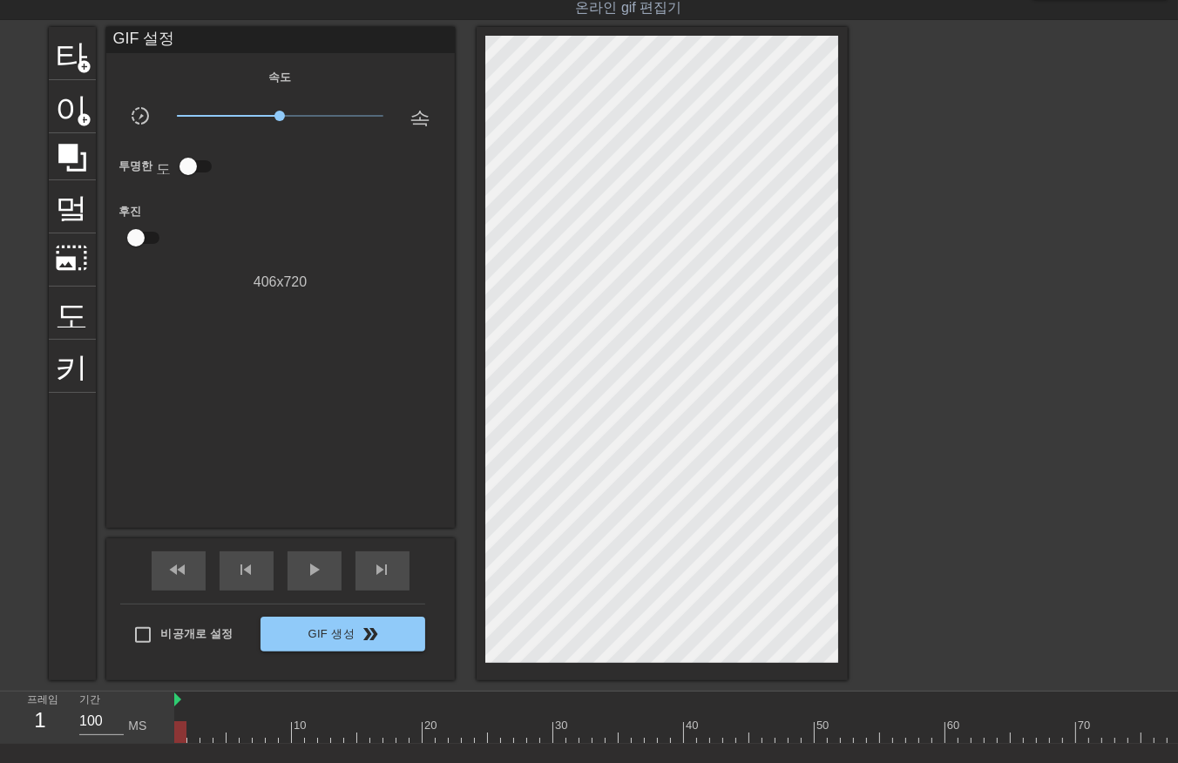
click at [0, 763] on html "menu_book 튜토리얼을 찾아보세요! Gifntext.com 온라인 gif 편집기 피드백/제안 보내기 타이틀 add_circle 이미지 a…" at bounding box center [589, 411] width 1178 height 907
click at [193, 733] on div at bounding box center [1076, 733] width 1804 height 22
click at [207, 736] on div at bounding box center [1076, 733] width 1804 height 22
drag, startPoint x: 213, startPoint y: 732, endPoint x: 228, endPoint y: 748, distance: 22.2
click at [218, 741] on div at bounding box center [1076, 733] width 1804 height 22
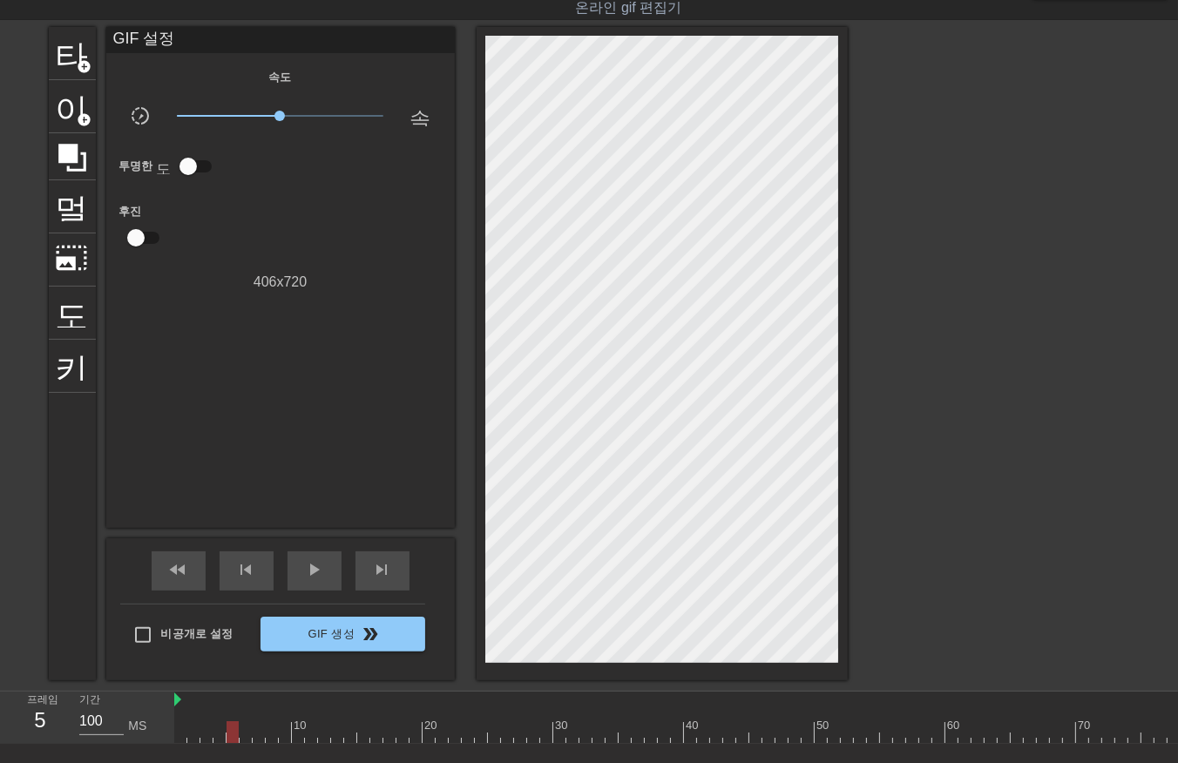
drag, startPoint x: 228, startPoint y: 732, endPoint x: 230, endPoint y: 743, distance: 11.5
click at [230, 742] on div at bounding box center [1076, 733] width 1804 height 22
drag, startPoint x: 242, startPoint y: 727, endPoint x: 247, endPoint y: 743, distance: 17.1
click at [247, 742] on div at bounding box center [1076, 733] width 1804 height 22
drag, startPoint x: 255, startPoint y: 728, endPoint x: 256, endPoint y: 739, distance: 11.4
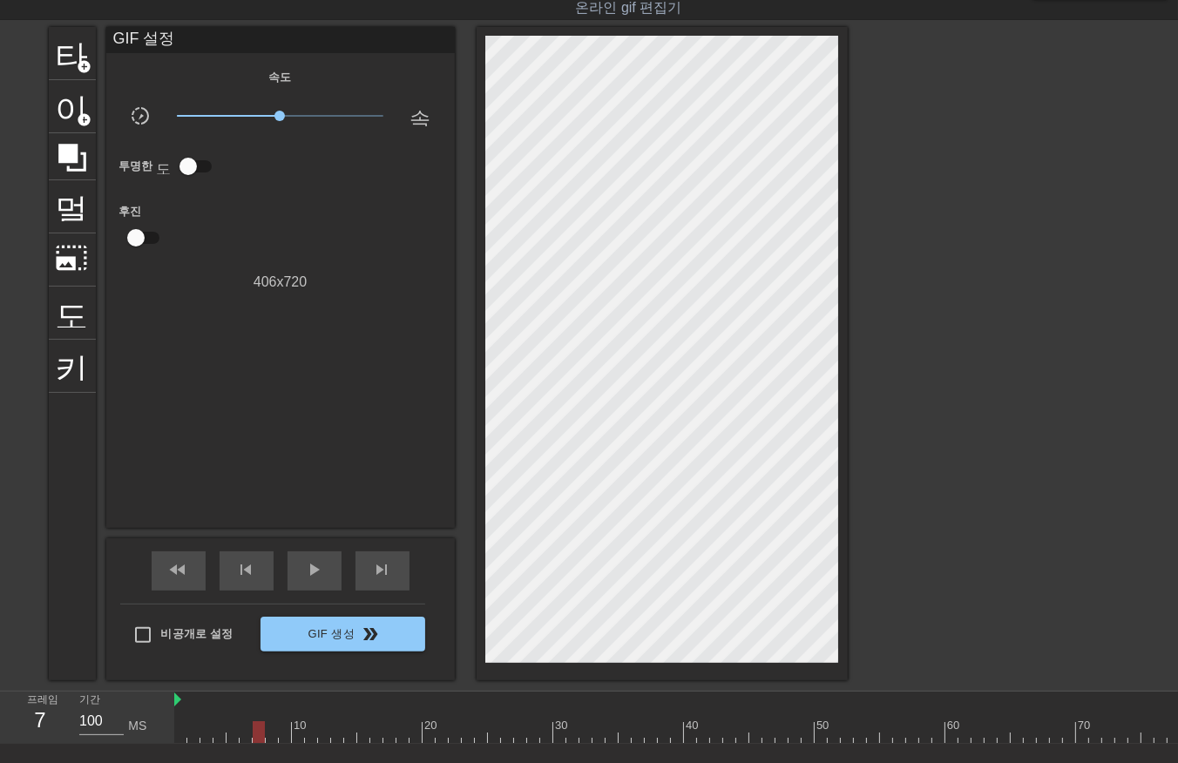
click at [255, 737] on div at bounding box center [1076, 733] width 1804 height 22
drag, startPoint x: 273, startPoint y: 730, endPoint x: 279, endPoint y: 743, distance: 14.4
click at [274, 742] on div "10 20 30 40 50 60 70 80 90 100 110 120 130" at bounding box center [1076, 718] width 1804 height 52
drag, startPoint x: 281, startPoint y: 733, endPoint x: 286, endPoint y: 741, distance: 9.4
click at [282, 738] on div at bounding box center [1076, 733] width 1804 height 22
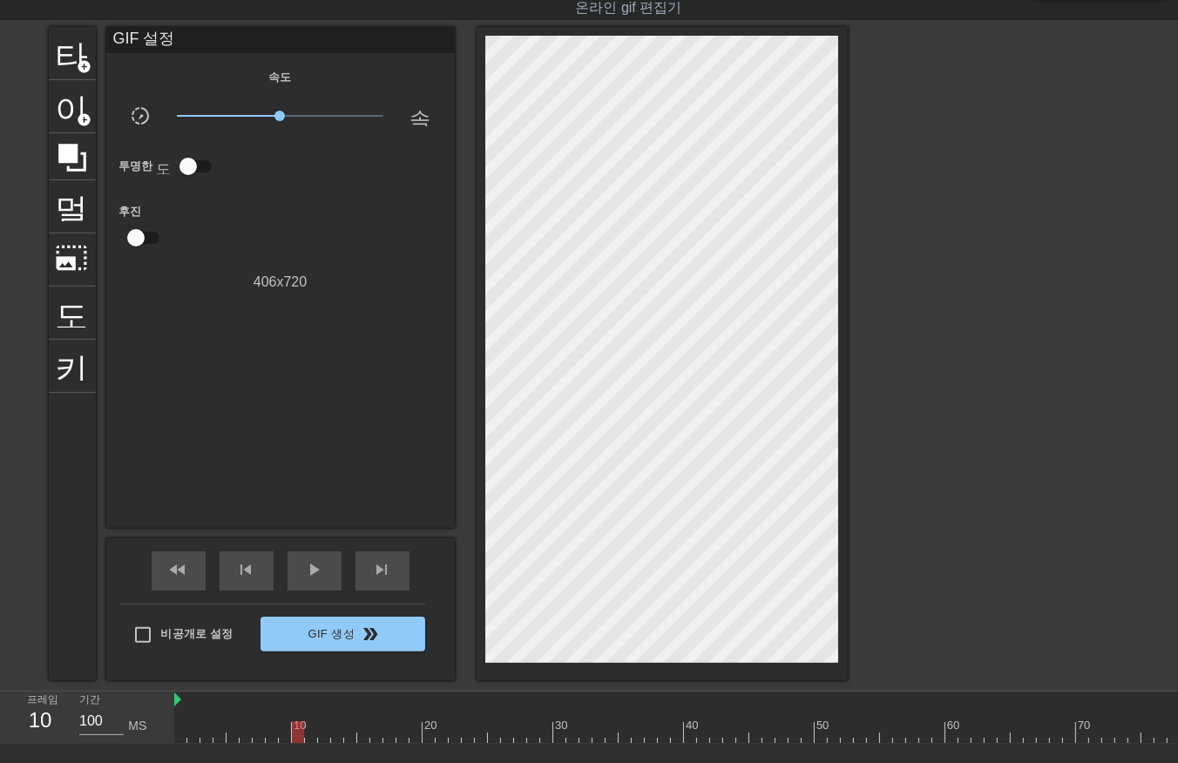
click at [301, 737] on div at bounding box center [1076, 733] width 1804 height 22
drag, startPoint x: 308, startPoint y: 734, endPoint x: 315, endPoint y: 747, distance: 14.8
click at [310, 738] on div at bounding box center [1076, 733] width 1804 height 22
drag, startPoint x: 320, startPoint y: 728, endPoint x: 322, endPoint y: 738, distance: 10.8
click at [321, 736] on div at bounding box center [1076, 733] width 1804 height 22
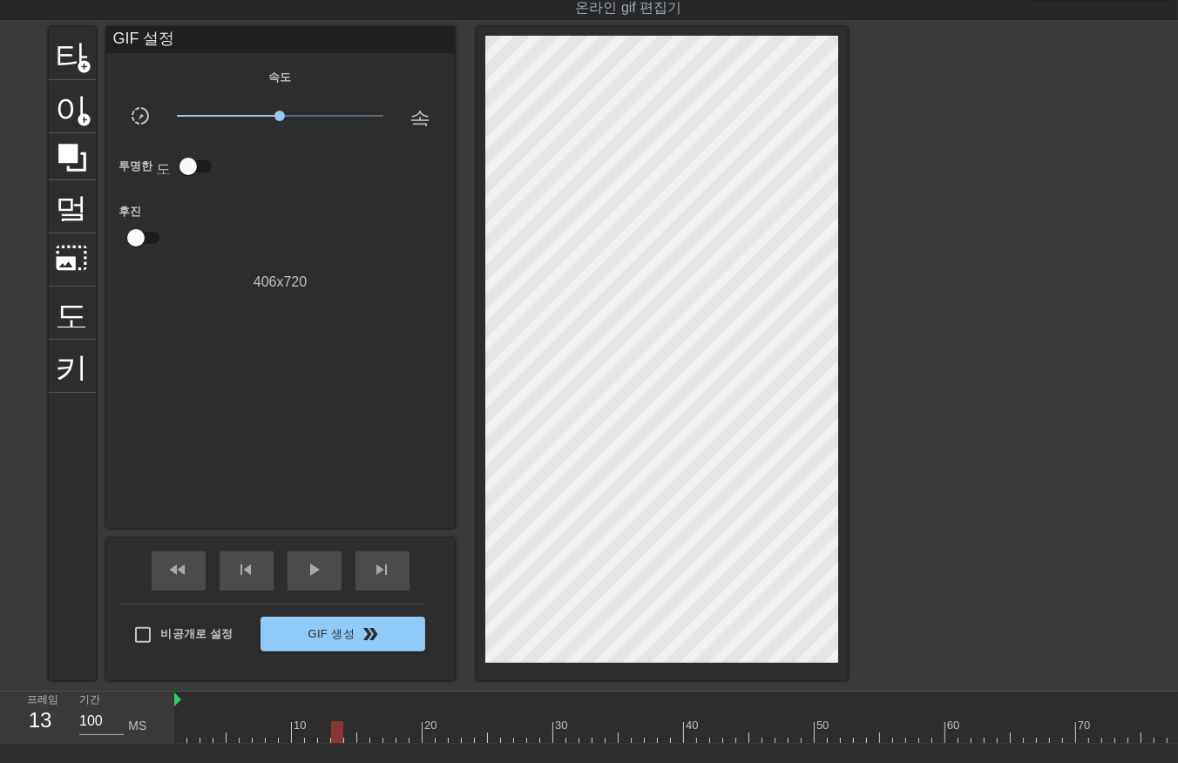
drag, startPoint x: 333, startPoint y: 730, endPoint x: 337, endPoint y: 743, distance: 13.8
click at [335, 737] on div at bounding box center [1076, 733] width 1804 height 22
drag, startPoint x: 346, startPoint y: 733, endPoint x: 350, endPoint y: 742, distance: 10.5
click at [346, 737] on div at bounding box center [1076, 733] width 1804 height 22
drag, startPoint x: 361, startPoint y: 729, endPoint x: 361, endPoint y: 741, distance: 12.2
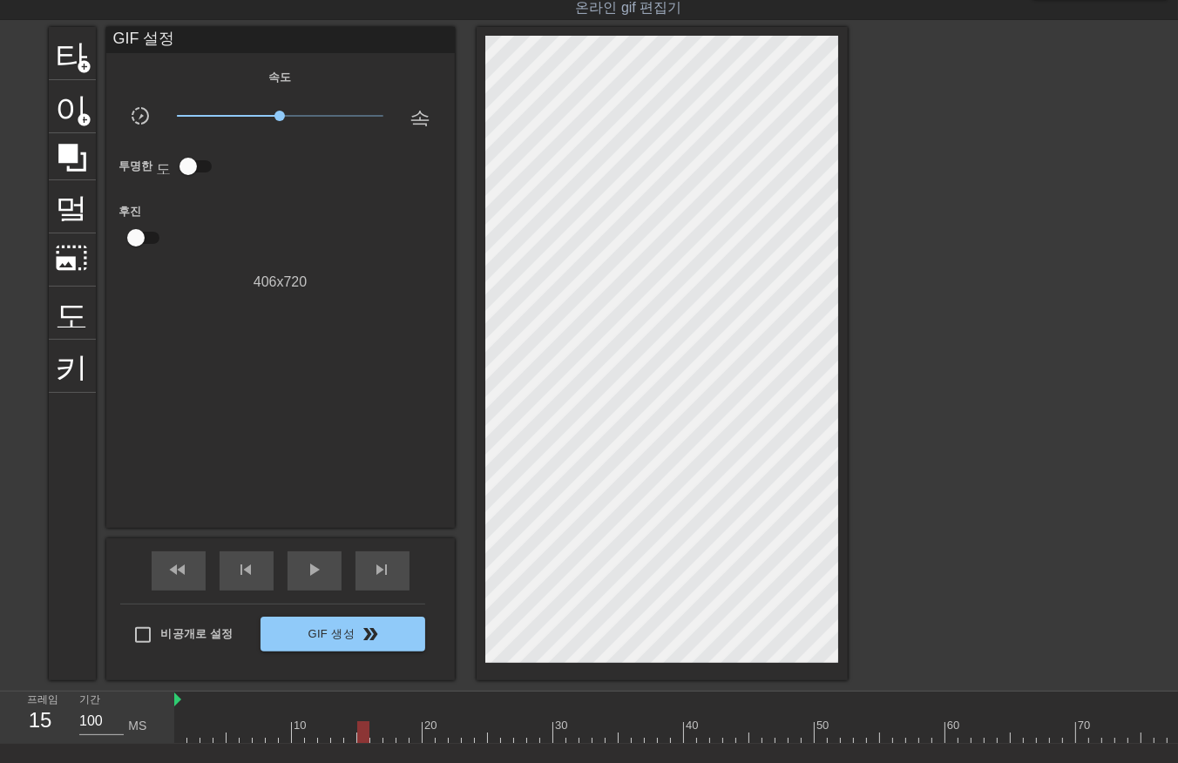
click at [361, 736] on div at bounding box center [1076, 733] width 1804 height 22
drag, startPoint x: 373, startPoint y: 736, endPoint x: 375, endPoint y: 745, distance: 9.7
click at [373, 742] on div at bounding box center [1076, 733] width 1804 height 22
drag, startPoint x: 386, startPoint y: 732, endPoint x: 393, endPoint y: 738, distance: 9.3
click at [387, 736] on div at bounding box center [1076, 733] width 1804 height 22
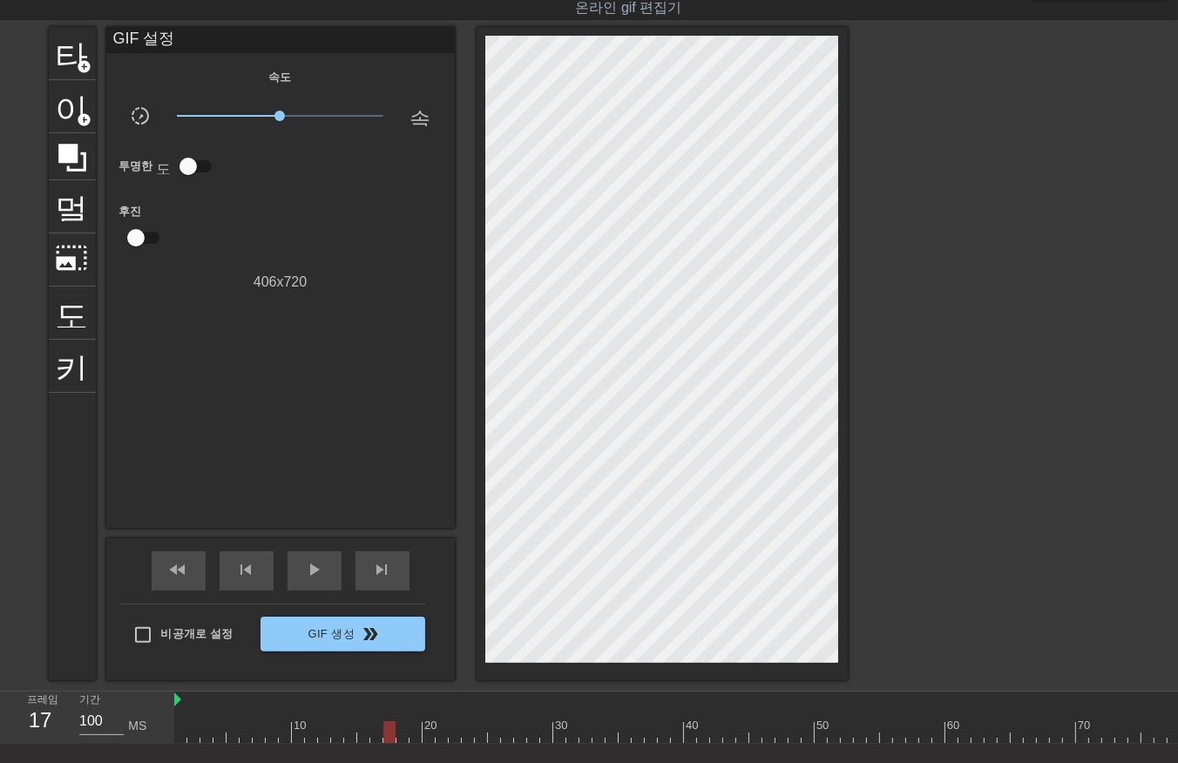
click at [403, 735] on div at bounding box center [1076, 733] width 1804 height 22
drag, startPoint x: 411, startPoint y: 729, endPoint x: 412, endPoint y: 738, distance: 9.6
click at [412, 737] on div at bounding box center [1076, 733] width 1804 height 22
drag, startPoint x: 424, startPoint y: 727, endPoint x: 427, endPoint y: 739, distance: 12.7
click at [425, 735] on div at bounding box center [1076, 733] width 1804 height 22
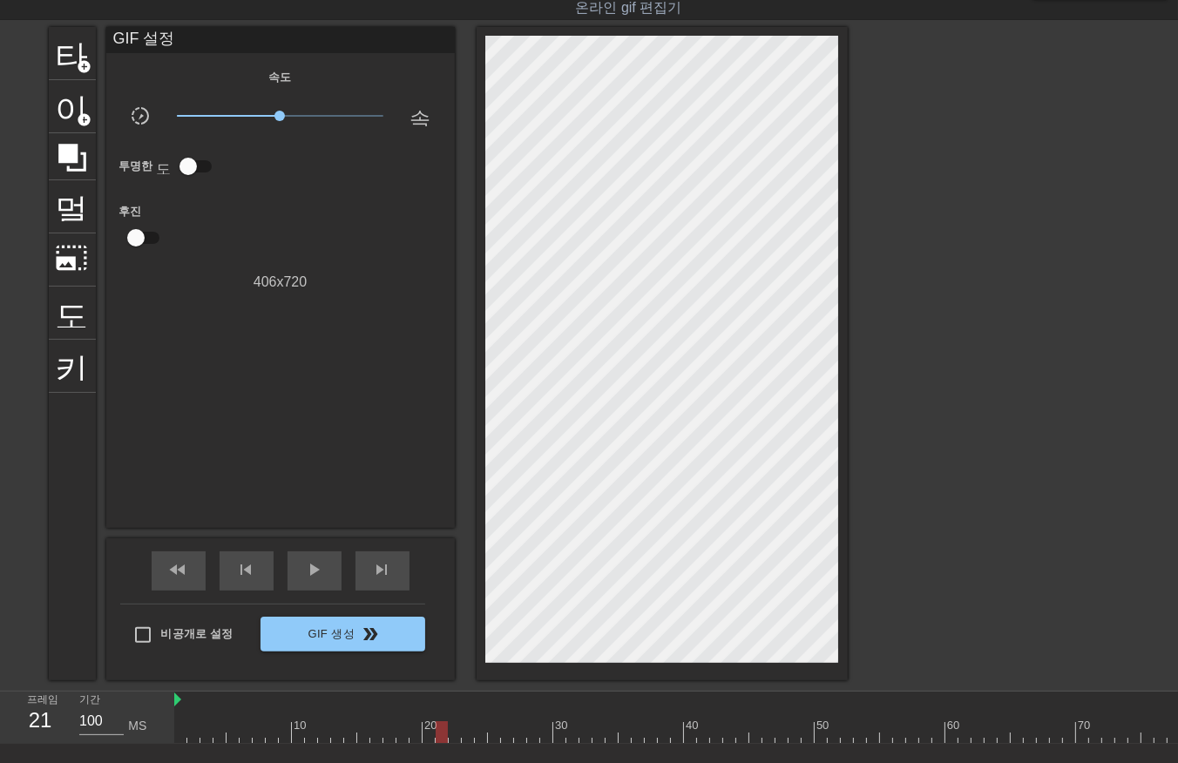
drag, startPoint x: 439, startPoint y: 734, endPoint x: 445, endPoint y: 741, distance: 9.3
click at [439, 736] on div at bounding box center [1076, 733] width 1804 height 22
click at [451, 734] on div at bounding box center [1076, 733] width 1804 height 22
drag, startPoint x: 465, startPoint y: 733, endPoint x: 474, endPoint y: 744, distance: 14.3
click at [468, 741] on div at bounding box center [1076, 733] width 1804 height 22
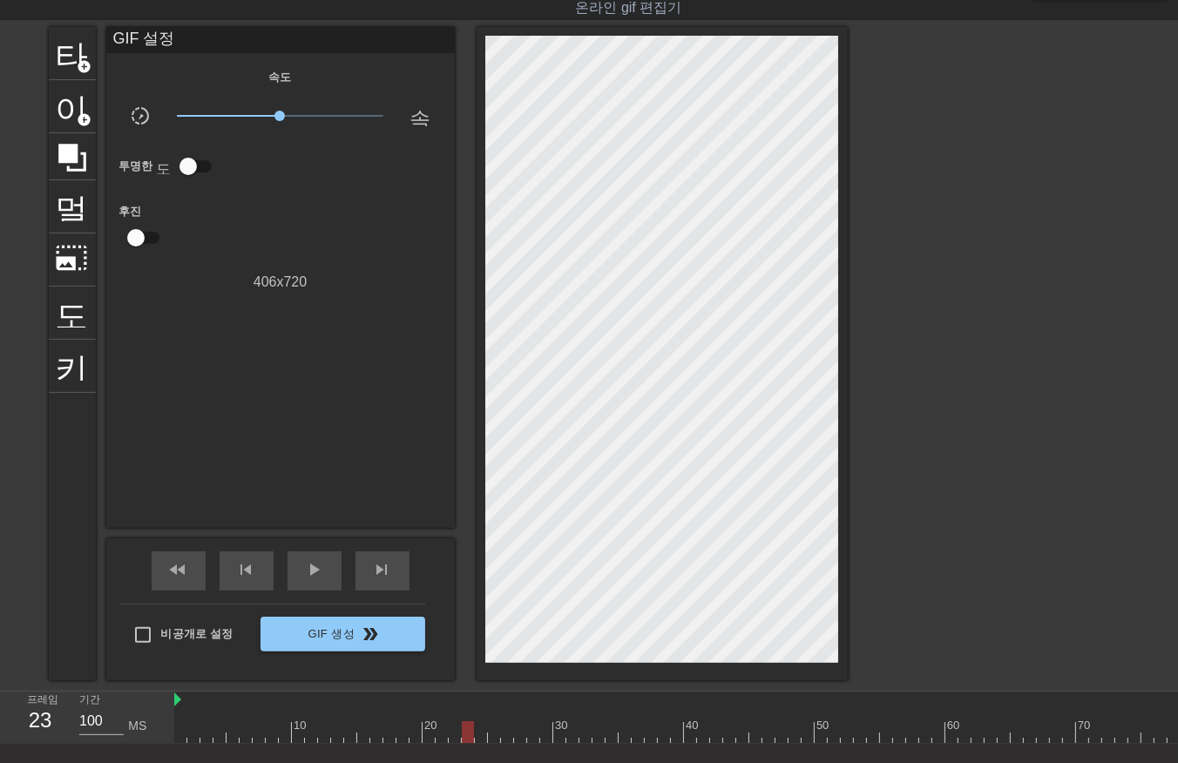
click at [479, 736] on div at bounding box center [1076, 733] width 1804 height 22
drag, startPoint x: 490, startPoint y: 732, endPoint x: 492, endPoint y: 742, distance: 9.9
click at [492, 739] on div at bounding box center [1076, 733] width 1804 height 22
drag, startPoint x: 503, startPoint y: 730, endPoint x: 515, endPoint y: 752, distance: 25.0
click at [504, 736] on div at bounding box center [1076, 733] width 1804 height 22
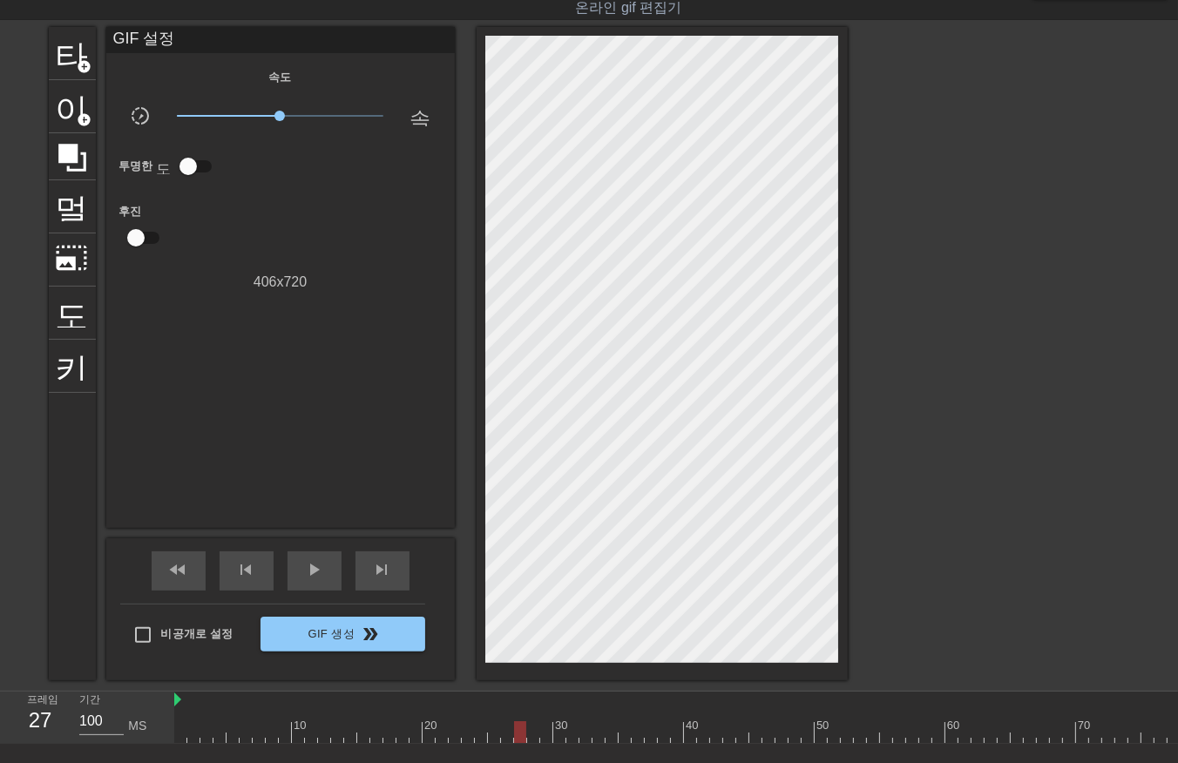
drag, startPoint x: 516, startPoint y: 729, endPoint x: 519, endPoint y: 742, distance: 14.2
click at [517, 736] on div at bounding box center [1076, 733] width 1804 height 22
click at [528, 732] on div at bounding box center [1076, 733] width 1804 height 22
drag, startPoint x: 542, startPoint y: 726, endPoint x: 541, endPoint y: 735, distance: 8.8
click at [541, 730] on div at bounding box center [1076, 733] width 1804 height 22
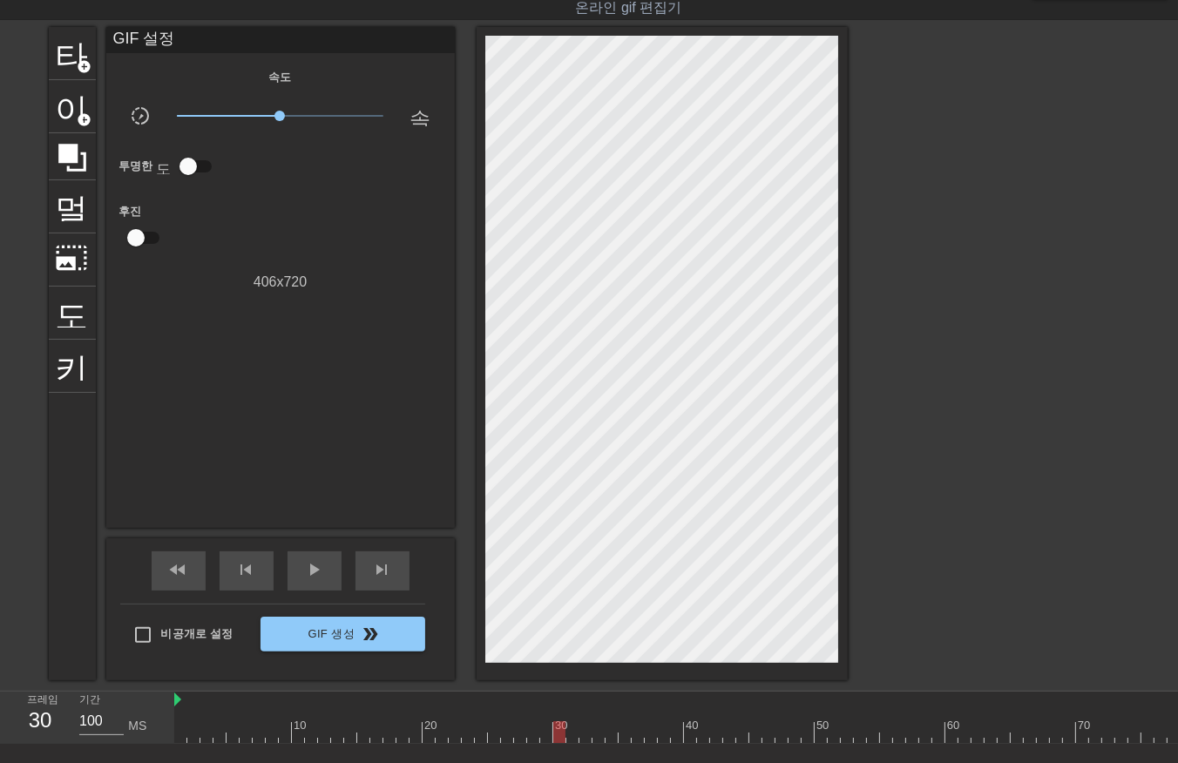
drag, startPoint x: 556, startPoint y: 730, endPoint x: 560, endPoint y: 748, distance: 18.0
click at [556, 737] on div at bounding box center [1076, 733] width 1804 height 22
drag, startPoint x: 571, startPoint y: 734, endPoint x: 577, endPoint y: 744, distance: 12.1
click at [571, 737] on div at bounding box center [1076, 733] width 1804 height 22
click at [579, 736] on div at bounding box center [1076, 733] width 1804 height 22
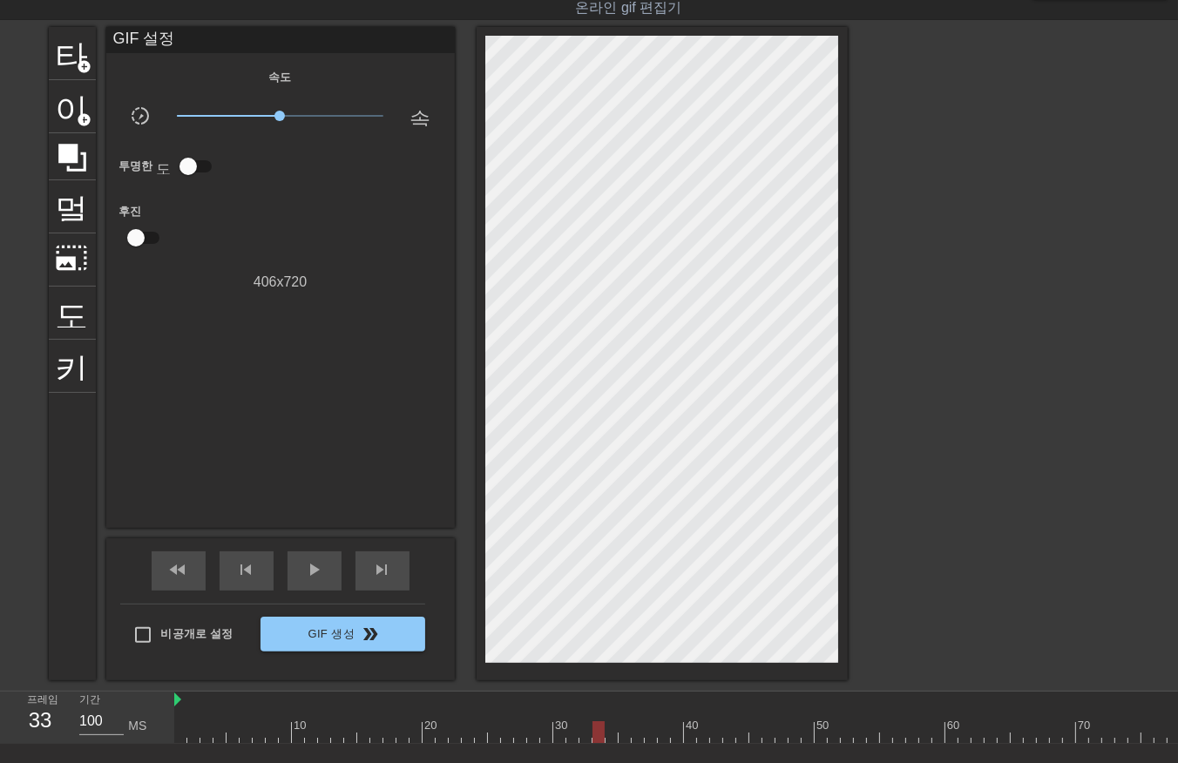
drag, startPoint x: 594, startPoint y: 729, endPoint x: 599, endPoint y: 739, distance: 10.5
click at [594, 738] on div at bounding box center [1076, 733] width 1804 height 22
drag, startPoint x: 606, startPoint y: 732, endPoint x: 607, endPoint y: 743, distance: 11.4
click at [606, 738] on div at bounding box center [1076, 733] width 1804 height 22
drag, startPoint x: 620, startPoint y: 730, endPoint x: 628, endPoint y: 742, distance: 14.3
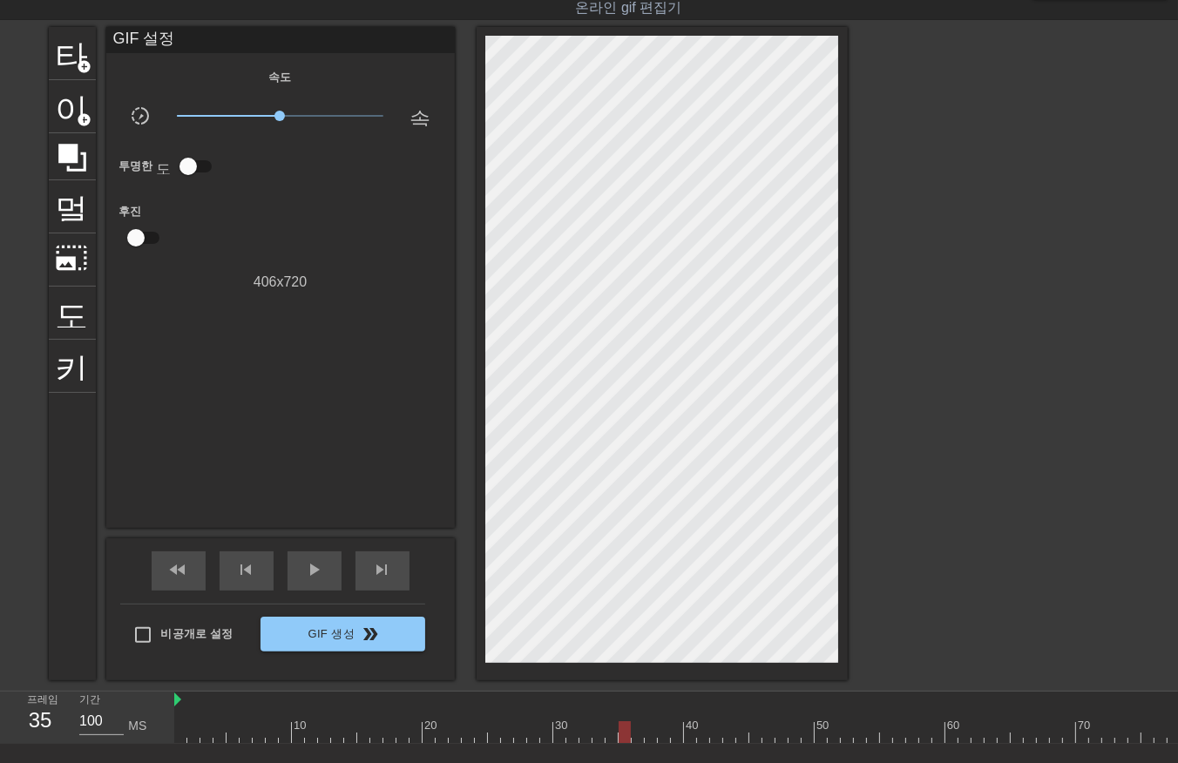
click at [622, 738] on div at bounding box center [1076, 733] width 1804 height 22
drag, startPoint x: 634, startPoint y: 730, endPoint x: 633, endPoint y: 742, distance: 12.2
click at [633, 739] on div at bounding box center [1076, 733] width 1804 height 22
click at [647, 734] on div at bounding box center [1076, 733] width 1804 height 22
drag, startPoint x: 659, startPoint y: 729, endPoint x: 659, endPoint y: 739, distance: 9.6
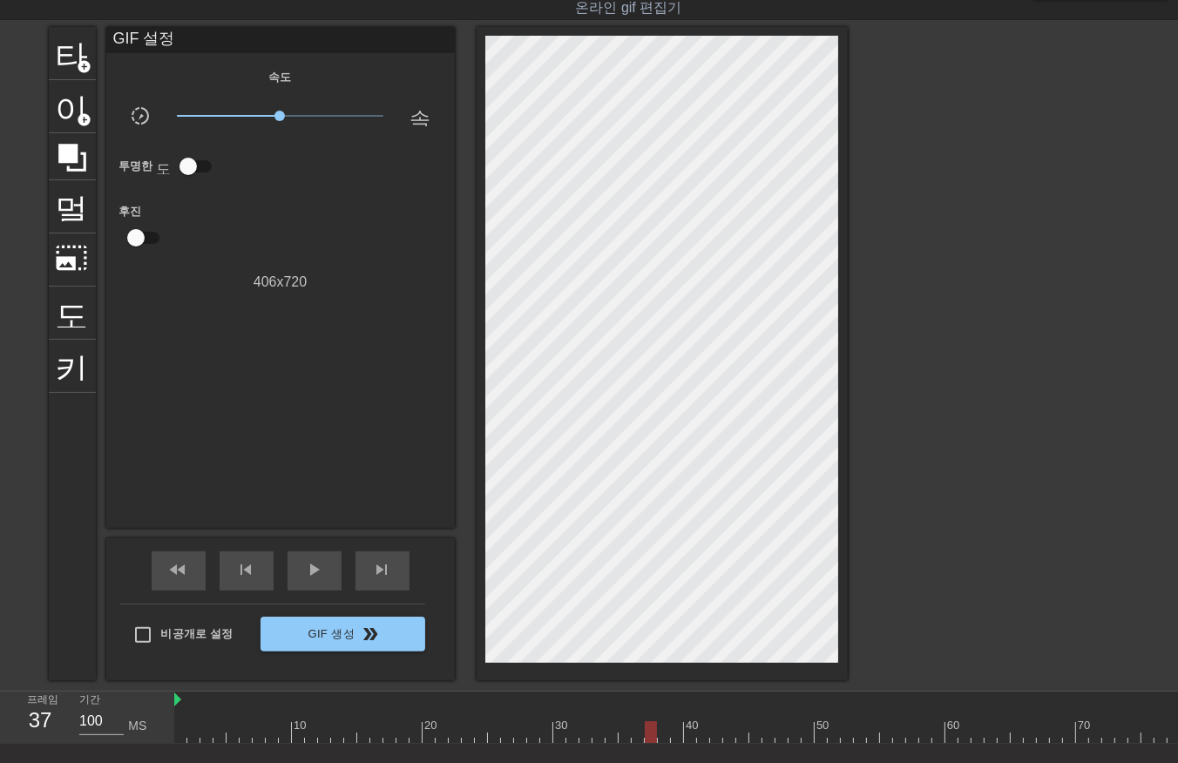
click at [659, 738] on div at bounding box center [1076, 733] width 1804 height 22
drag, startPoint x: 675, startPoint y: 724, endPoint x: 674, endPoint y: 734, distance: 9.6
click at [674, 732] on div at bounding box center [1076, 733] width 1804 height 22
click at [687, 734] on div at bounding box center [1076, 733] width 1804 height 22
drag
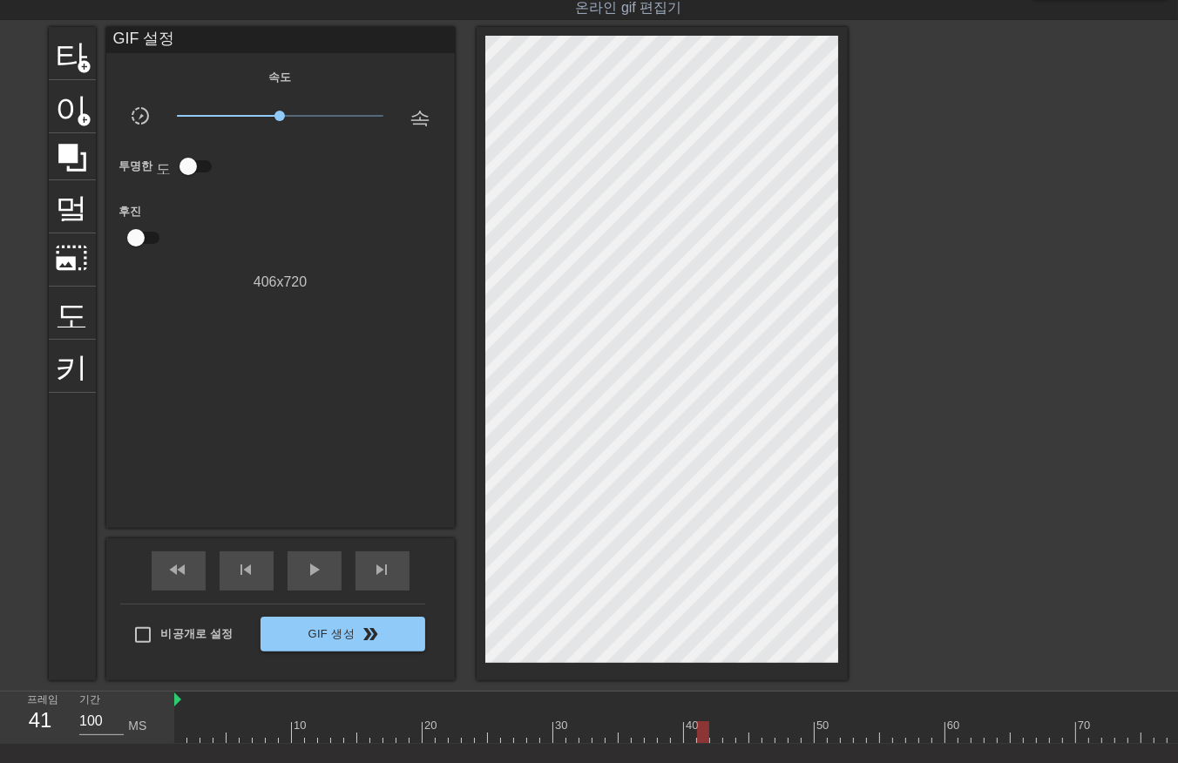
click at [701, 738] on div at bounding box center [1076, 733] width 1804 height 22
click at [709, 735] on div at bounding box center [1076, 733] width 1804 height 22
click at [723, 735] on div at bounding box center [1076, 733] width 1804 height 22
click at [737, 734] on div at bounding box center [1076, 733] width 1804 height 22
click at [755, 736] on div at bounding box center [1076, 733] width 1804 height 22
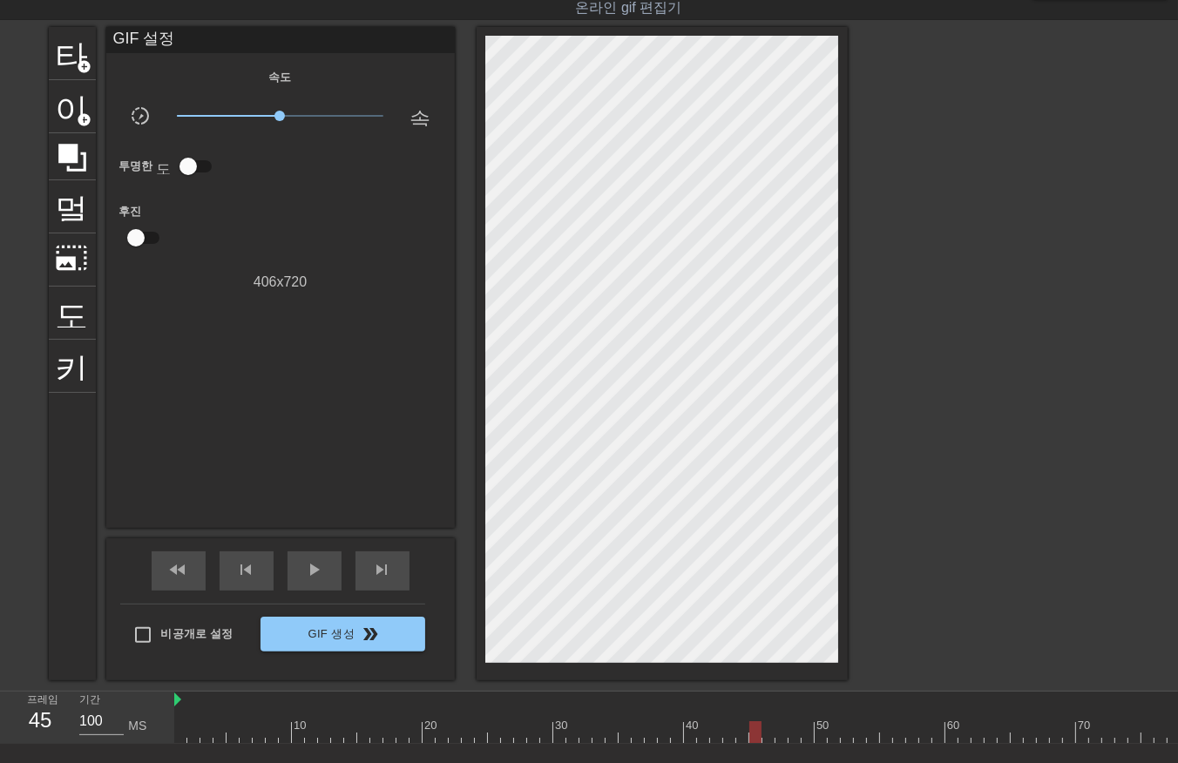
click at [764, 738] on div at bounding box center [1076, 733] width 1804 height 22
click at [780, 737] on div at bounding box center [1076, 733] width 1804 height 22
click at [797, 737] on div at bounding box center [1076, 733] width 1804 height 22
click at [802, 727] on div at bounding box center [1076, 733] width 1804 height 22
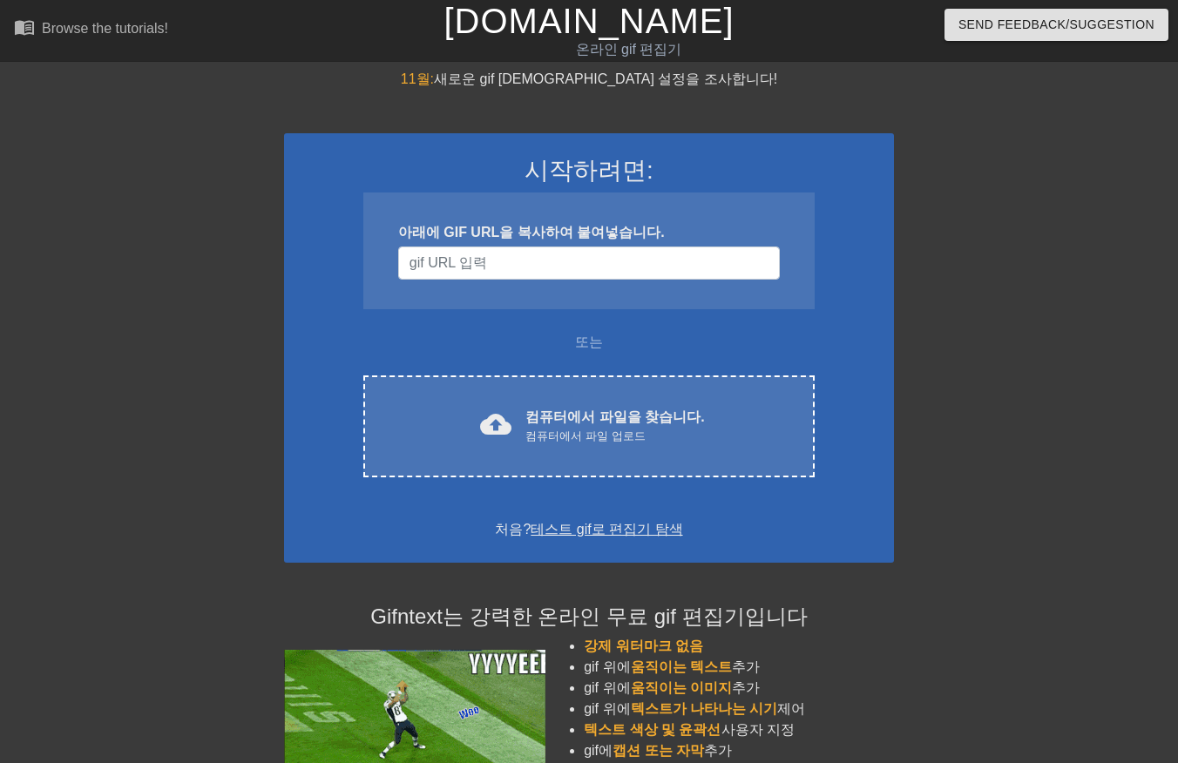
scroll to position [42, 0]
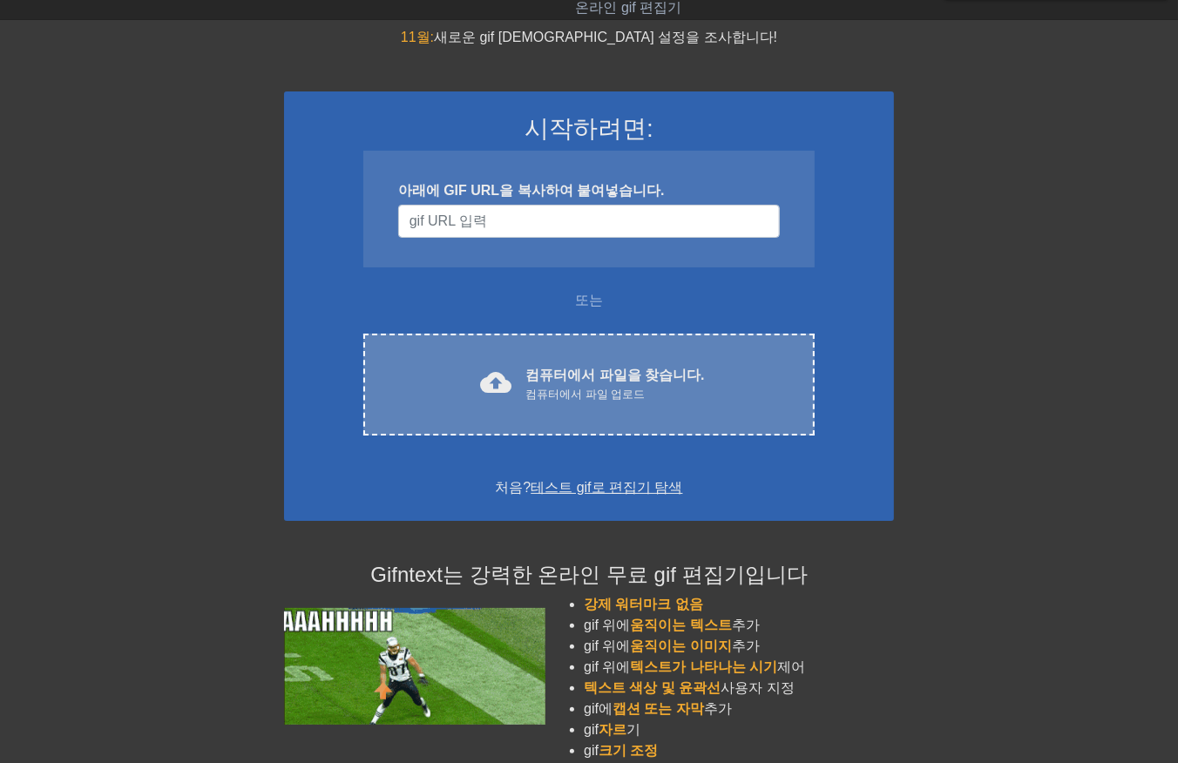
click at [686, 370] on font "컴퓨터에서 파일을 찾습니다." at bounding box center [614, 375] width 179 height 15
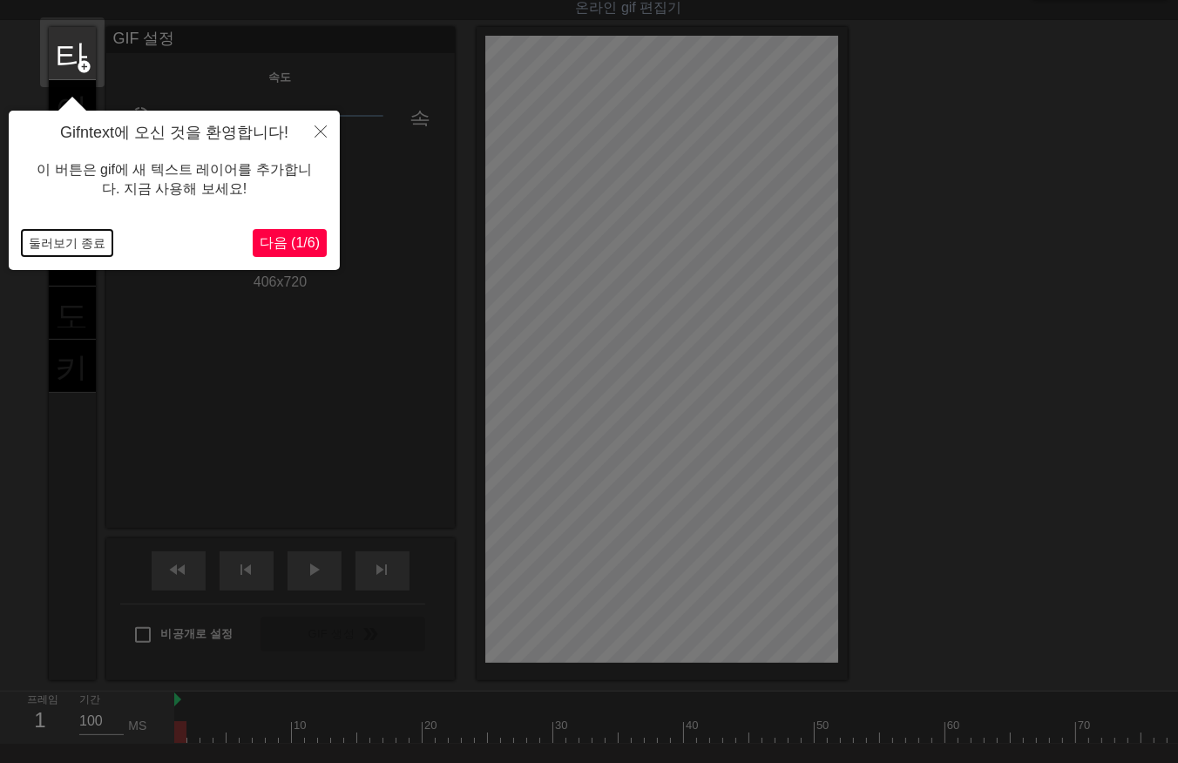
click at [59, 238] on button "둘러보기 종료" at bounding box center [67, 243] width 91 height 26
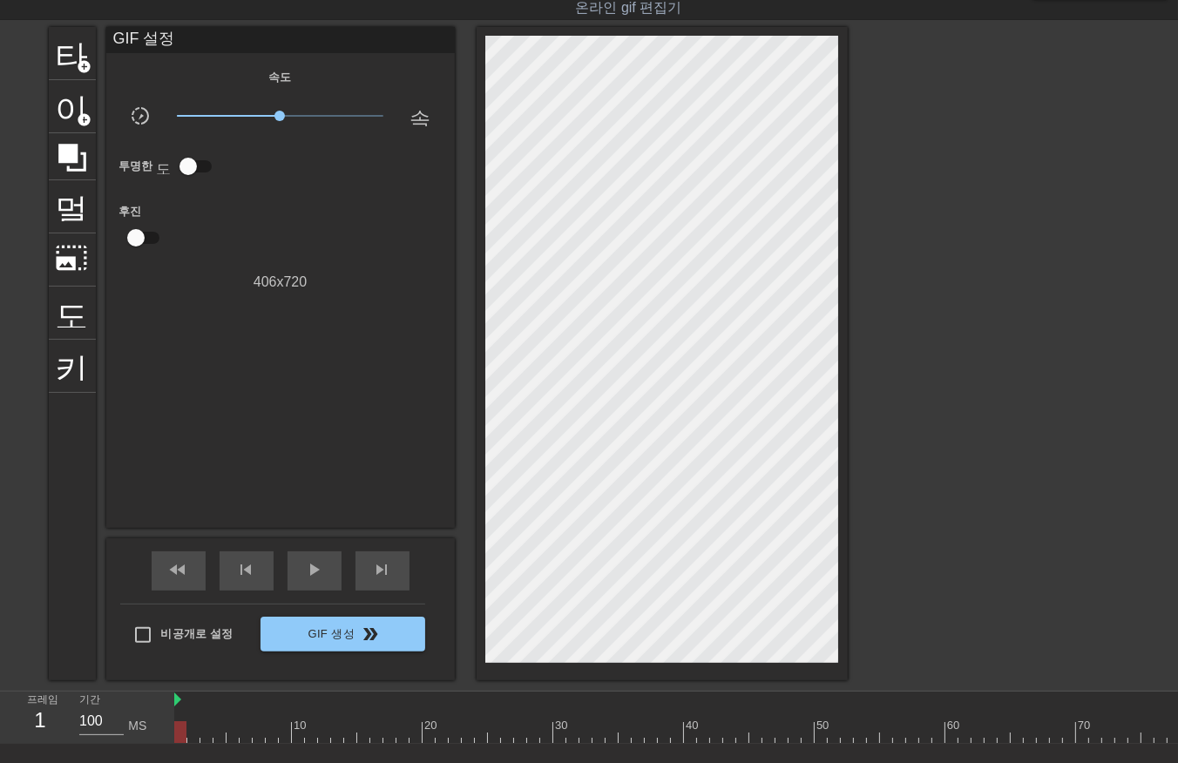
click at [178, 729] on div at bounding box center [180, 733] width 12 height 22
drag, startPoint x: 178, startPoint y: 730, endPoint x: 986, endPoint y: 803, distance: 811.9
click at [986, 763] on html "menu_book 튜토리얼을 찾아보세요! Gifntext.com 온라인 gif 편집기 피드백/제안 보내기 타이틀 add_circle 이미지 a…" at bounding box center [589, 411] width 1178 height 907
drag, startPoint x: 986, startPoint y: 735, endPoint x: 998, endPoint y: 736, distance: 11.4
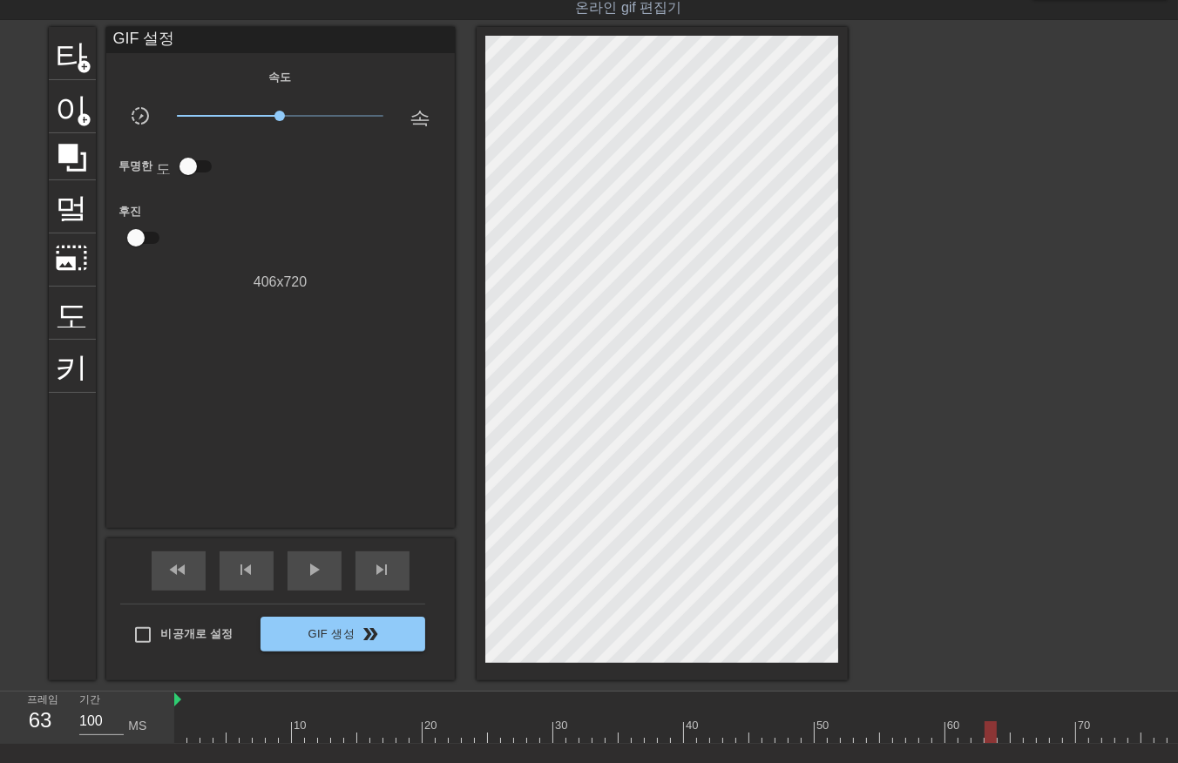
drag, startPoint x: 178, startPoint y: 734, endPoint x: 184, endPoint y: 751, distance: 18.5
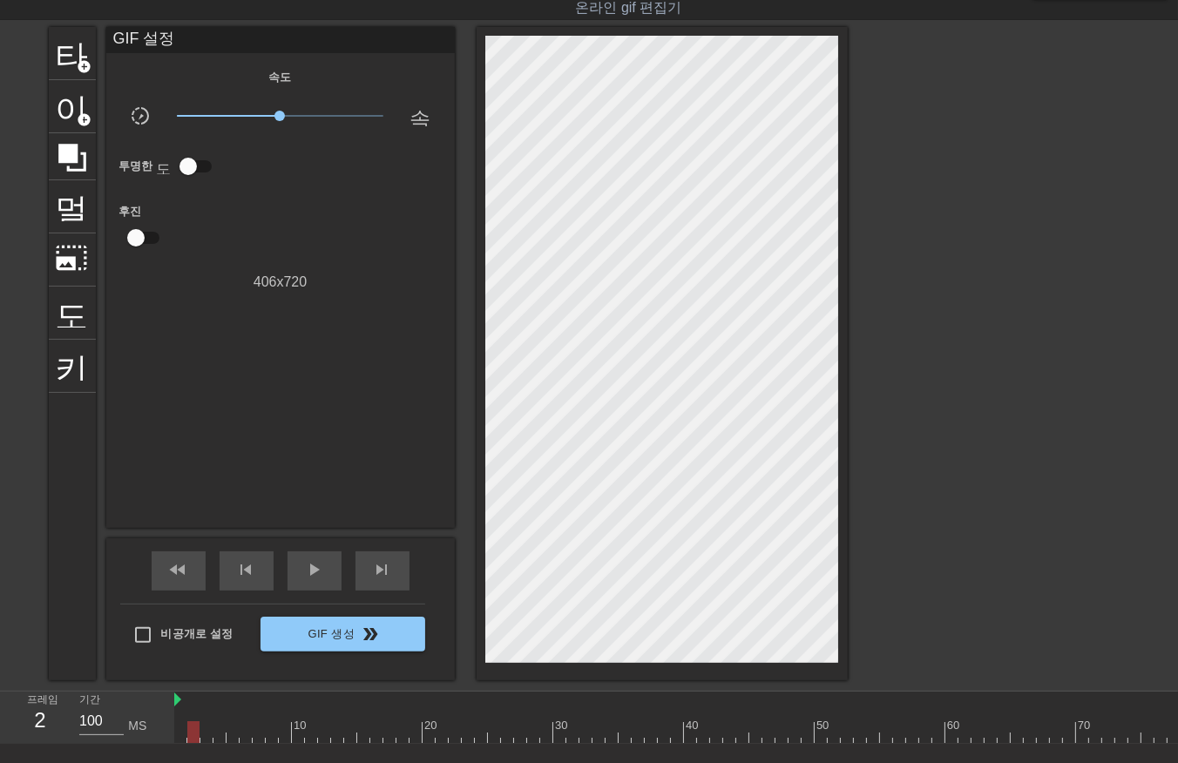
drag, startPoint x: 219, startPoint y: 730, endPoint x: 228, endPoint y: 744, distance: 16.9
drag, startPoint x: 231, startPoint y: 734, endPoint x: 237, endPoint y: 744, distance: 12.1
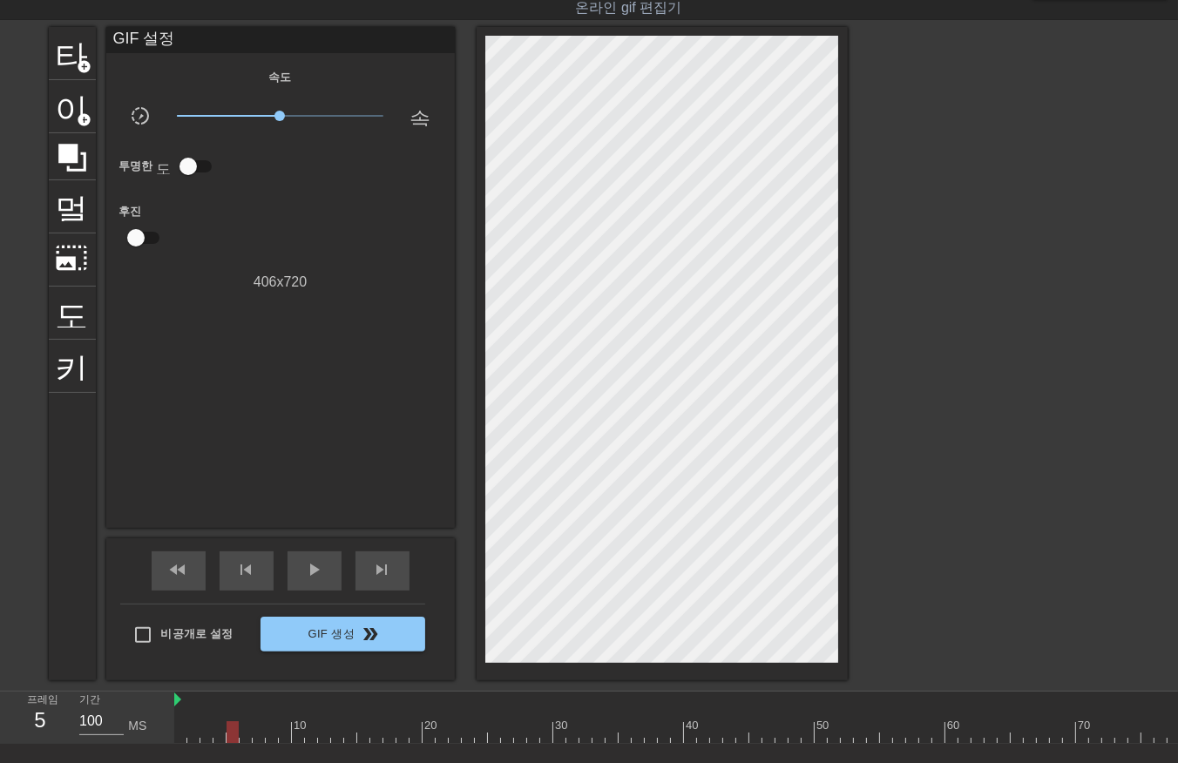
drag, startPoint x: 268, startPoint y: 733, endPoint x: 284, endPoint y: 743, distance: 18.9
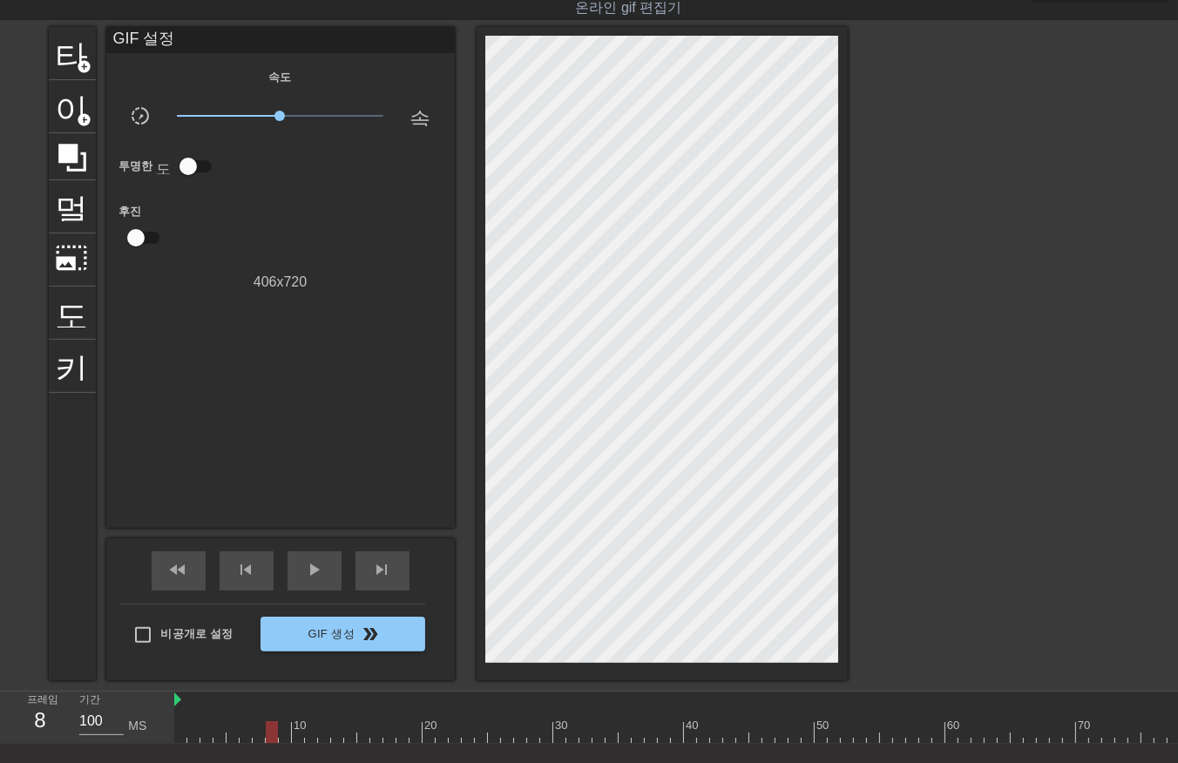
drag, startPoint x: 308, startPoint y: 733, endPoint x: 315, endPoint y: 743, distance: 12.6
drag, startPoint x: 320, startPoint y: 733, endPoint x: 331, endPoint y: 739, distance: 12.9
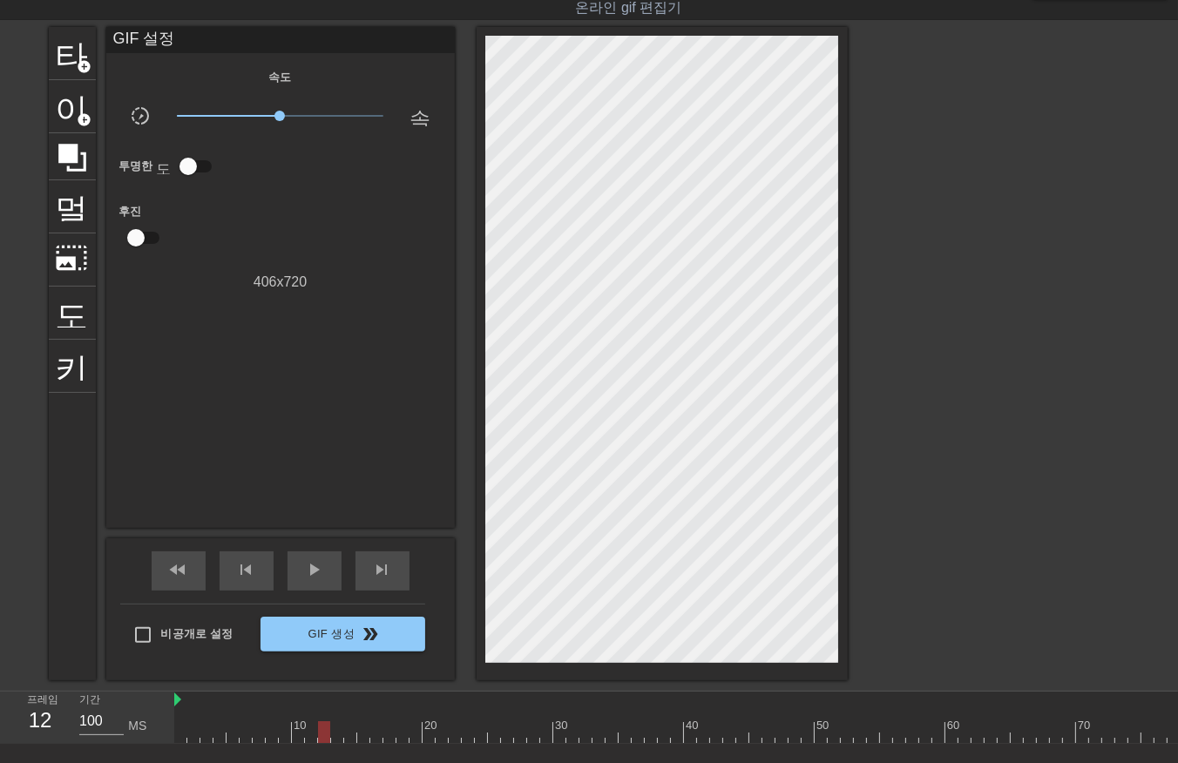
drag, startPoint x: 336, startPoint y: 730, endPoint x: 338, endPoint y: 739, distance: 9.1
drag, startPoint x: 360, startPoint y: 733, endPoint x: 363, endPoint y: 742, distance: 9.4
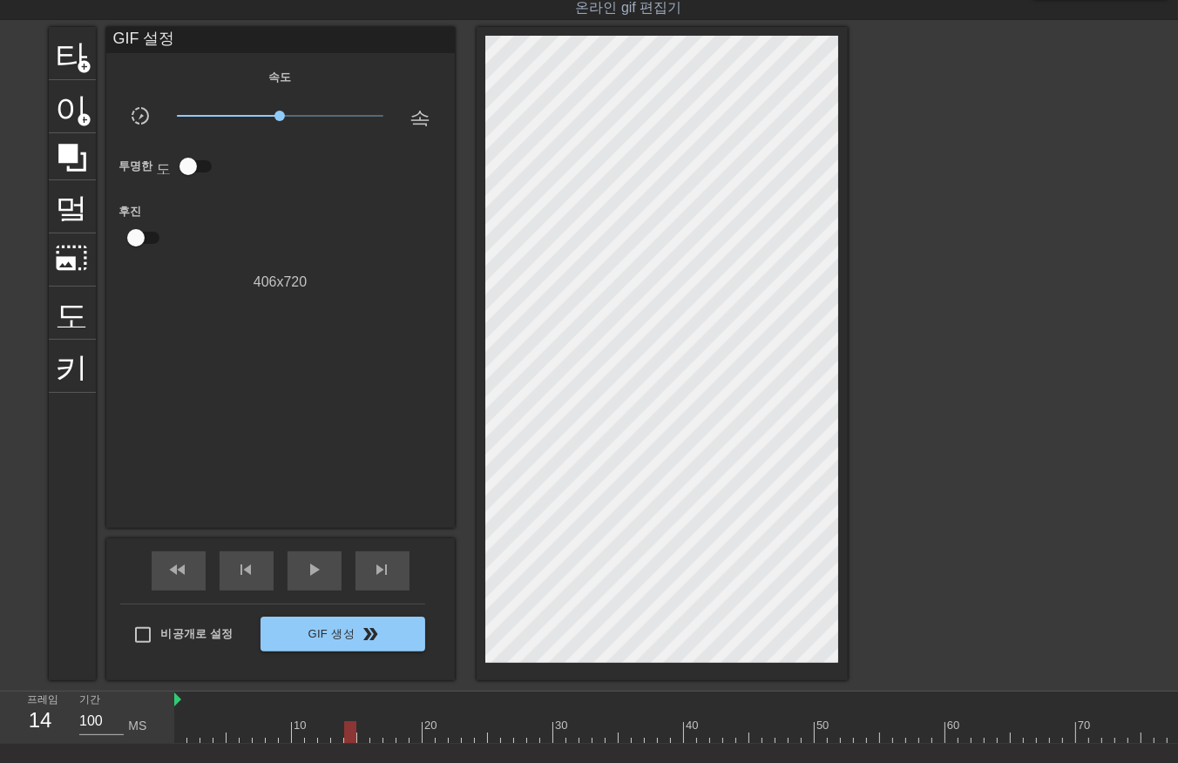
drag, startPoint x: 372, startPoint y: 729, endPoint x: 371, endPoint y: 738, distance: 8.8
drag, startPoint x: 398, startPoint y: 733, endPoint x: 403, endPoint y: 741, distance: 9.0
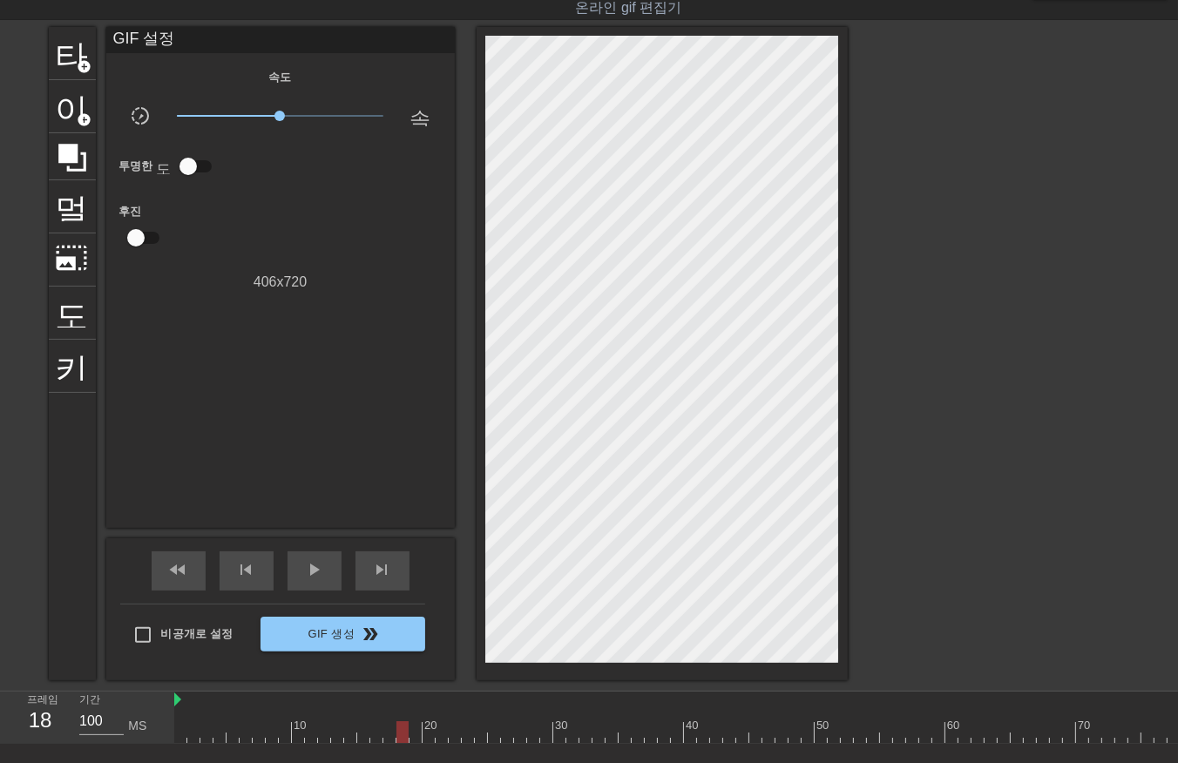
drag, startPoint x: 430, startPoint y: 733, endPoint x: 438, endPoint y: 746, distance: 15.7
click at [433, 743] on div "10 20 30 40 50 60 70 80 90 100 110 120 130 140 150 160" at bounding box center [676, 718] width 1004 height 52
drag, startPoint x: 440, startPoint y: 729, endPoint x: 451, endPoint y: 746, distance: 20.8
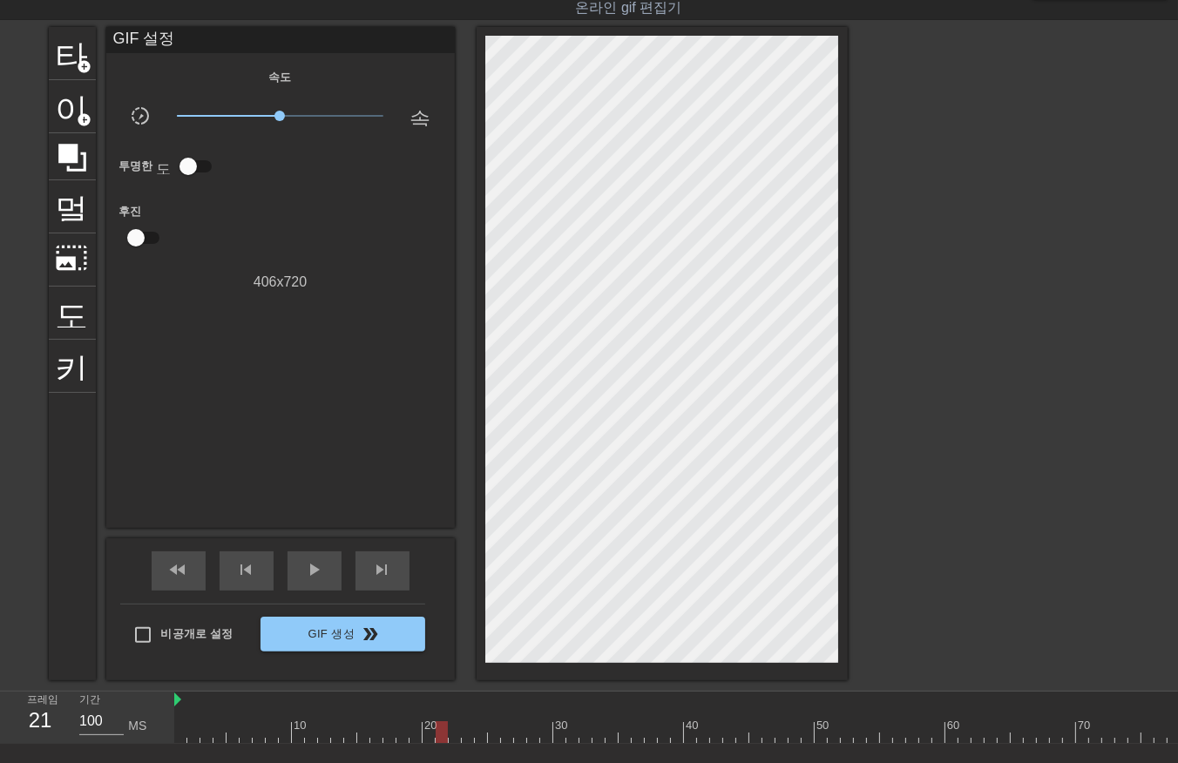
drag, startPoint x: 494, startPoint y: 730, endPoint x: 502, endPoint y: 753, distance: 24.0
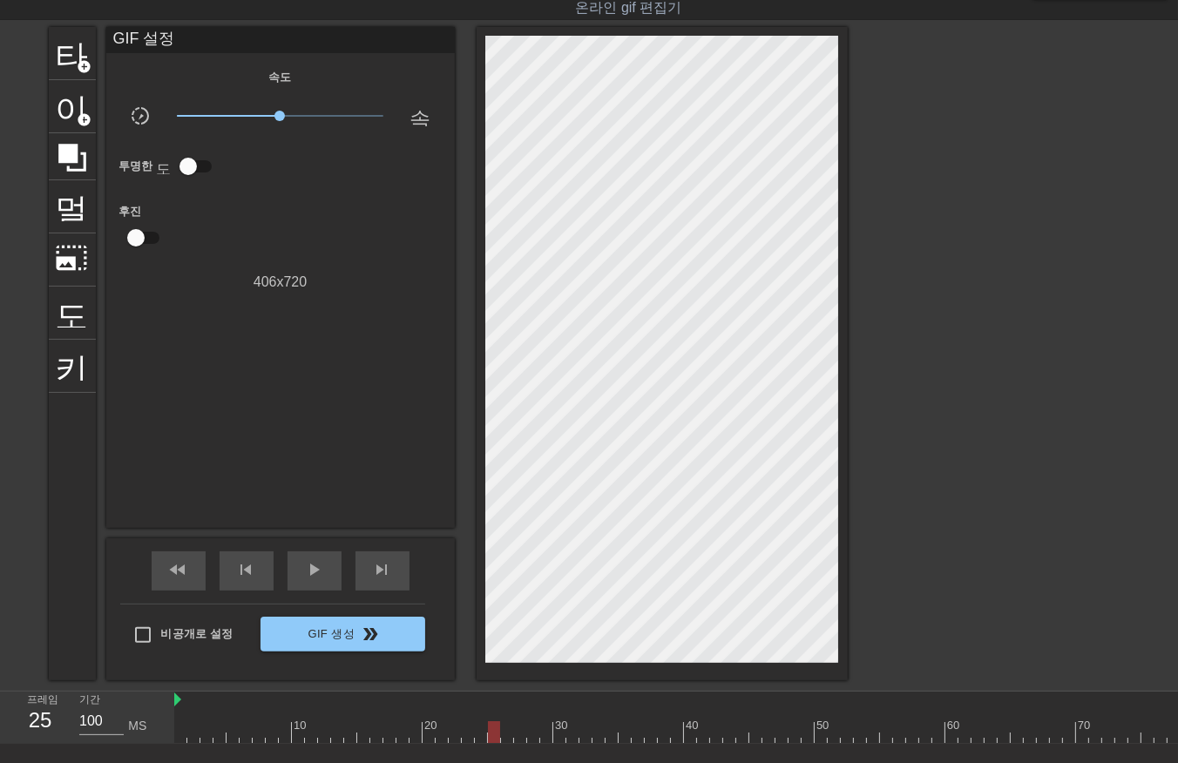
drag, startPoint x: 506, startPoint y: 730, endPoint x: 512, endPoint y: 742, distance: 12.9
drag, startPoint x: 519, startPoint y: 729, endPoint x: 527, endPoint y: 742, distance: 15.0
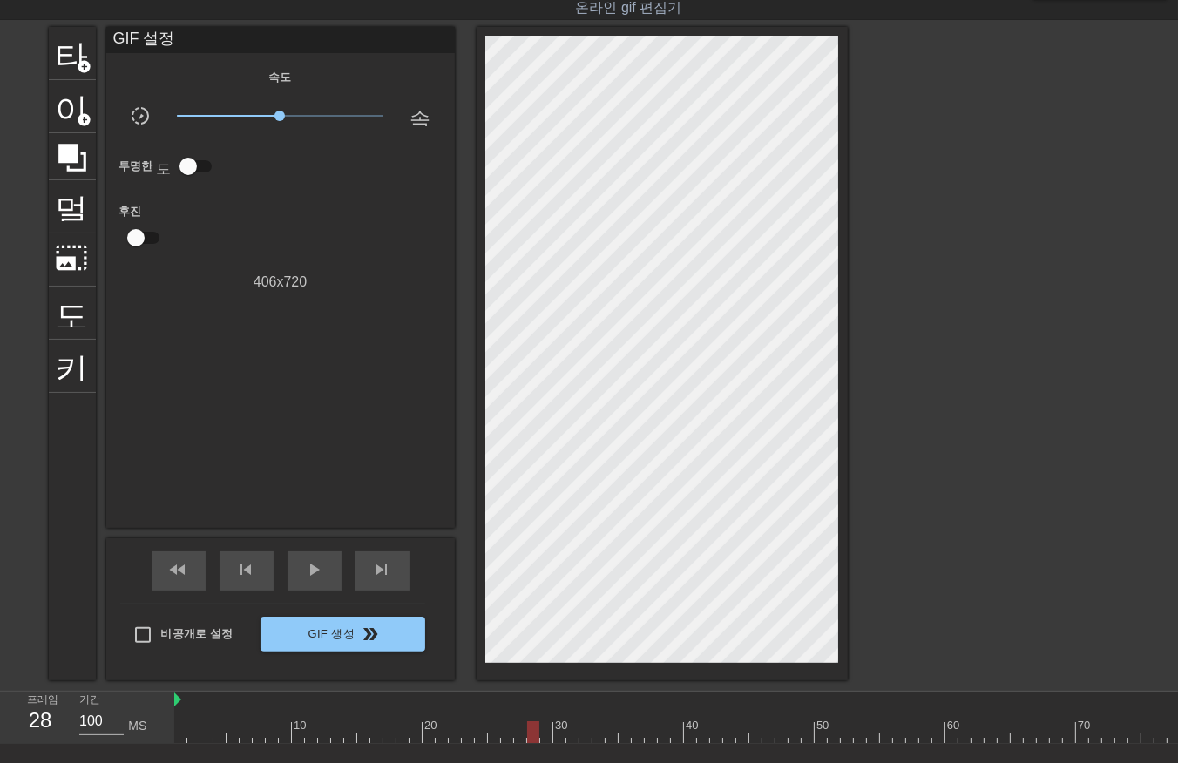
drag, startPoint x: 530, startPoint y: 729, endPoint x: 535, endPoint y: 737, distance: 9.4
drag, startPoint x: 545, startPoint y: 729, endPoint x: 546, endPoint y: 738, distance: 8.9
drag, startPoint x: 559, startPoint y: 730, endPoint x: 563, endPoint y: 739, distance: 9.4
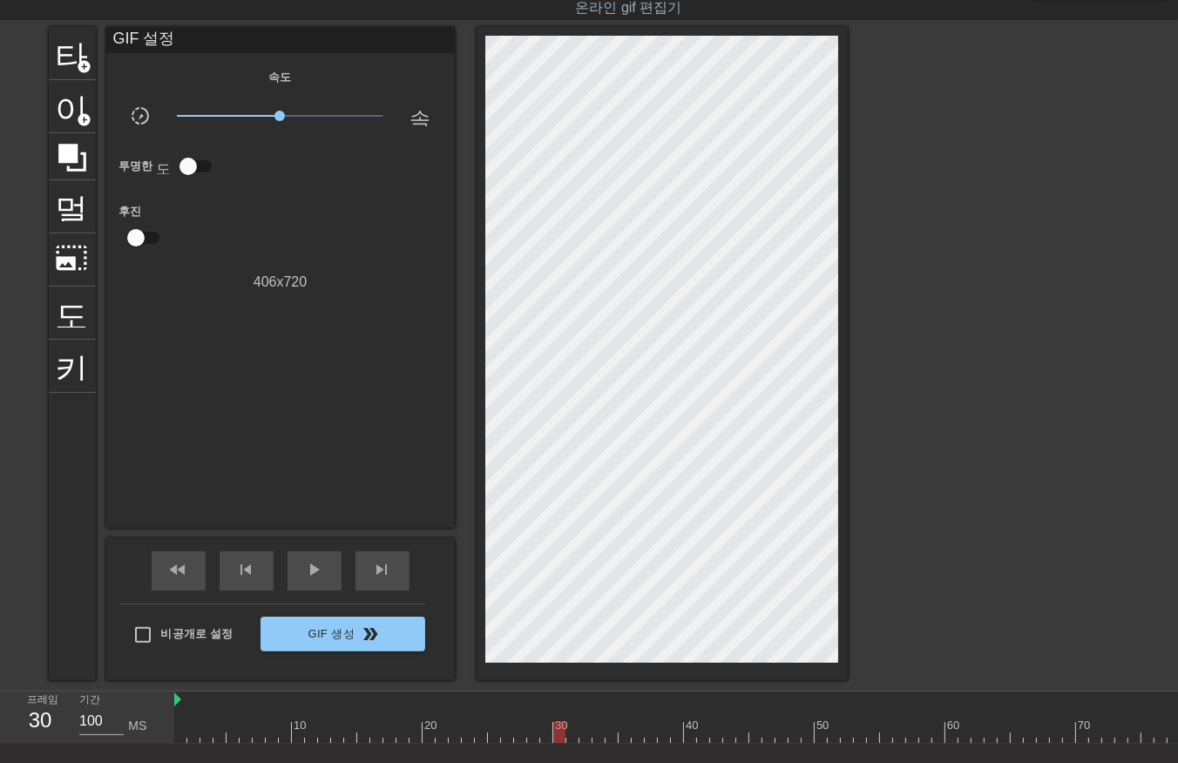
drag, startPoint x: 575, startPoint y: 732, endPoint x: 576, endPoint y: 745, distance: 13.1
drag, startPoint x: 582, startPoint y: 732, endPoint x: 587, endPoint y: 743, distance: 12.5
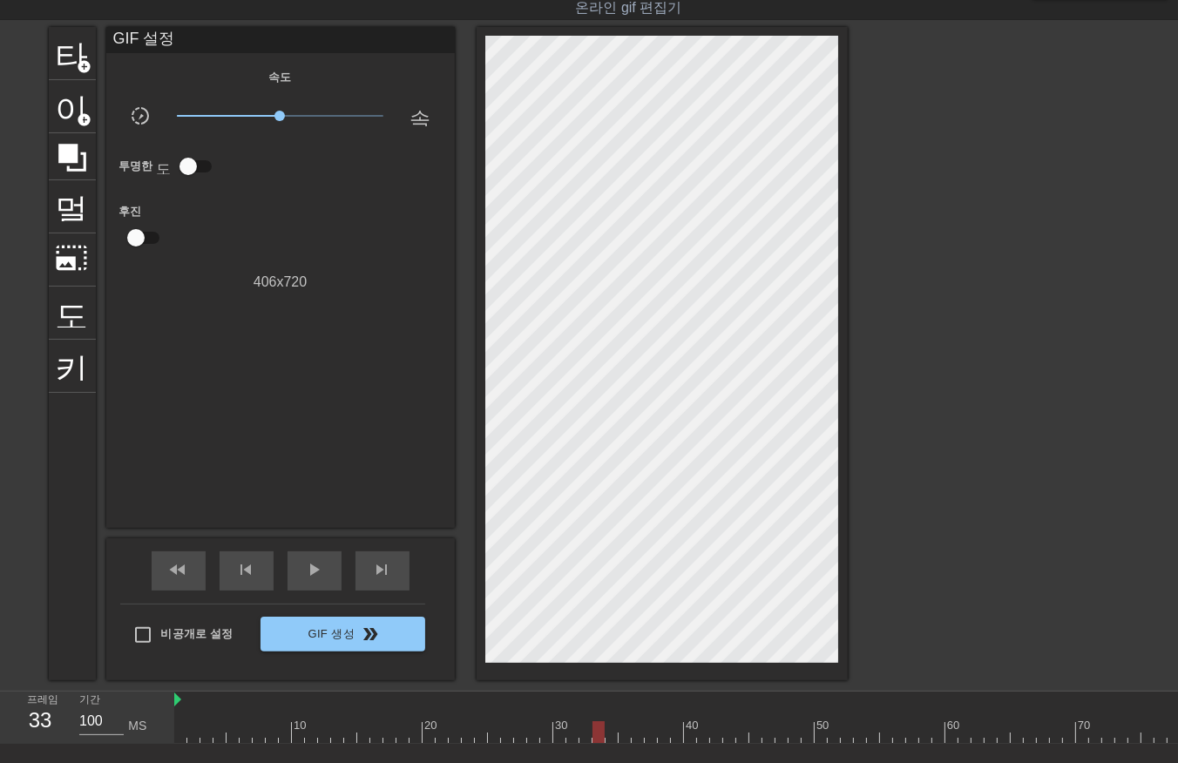
drag, startPoint x: 598, startPoint y: 729, endPoint x: 597, endPoint y: 741, distance: 12.2
drag, startPoint x: 622, startPoint y: 727, endPoint x: 621, endPoint y: 741, distance: 14.0
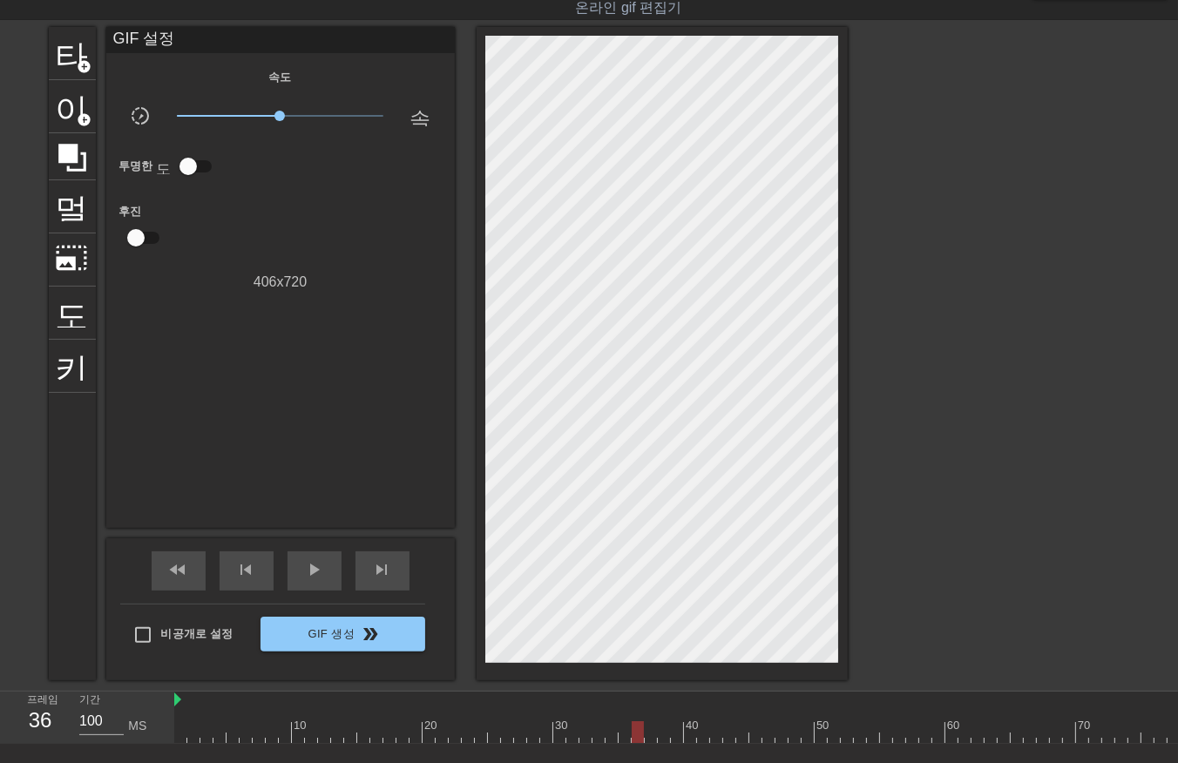
drag, startPoint x: 634, startPoint y: 728, endPoint x: 639, endPoint y: 741, distance: 14.1
drag, startPoint x: 647, startPoint y: 730, endPoint x: 655, endPoint y: 743, distance: 15.2
drag, startPoint x: 658, startPoint y: 729, endPoint x: 668, endPoint y: 741, distance: 14.8
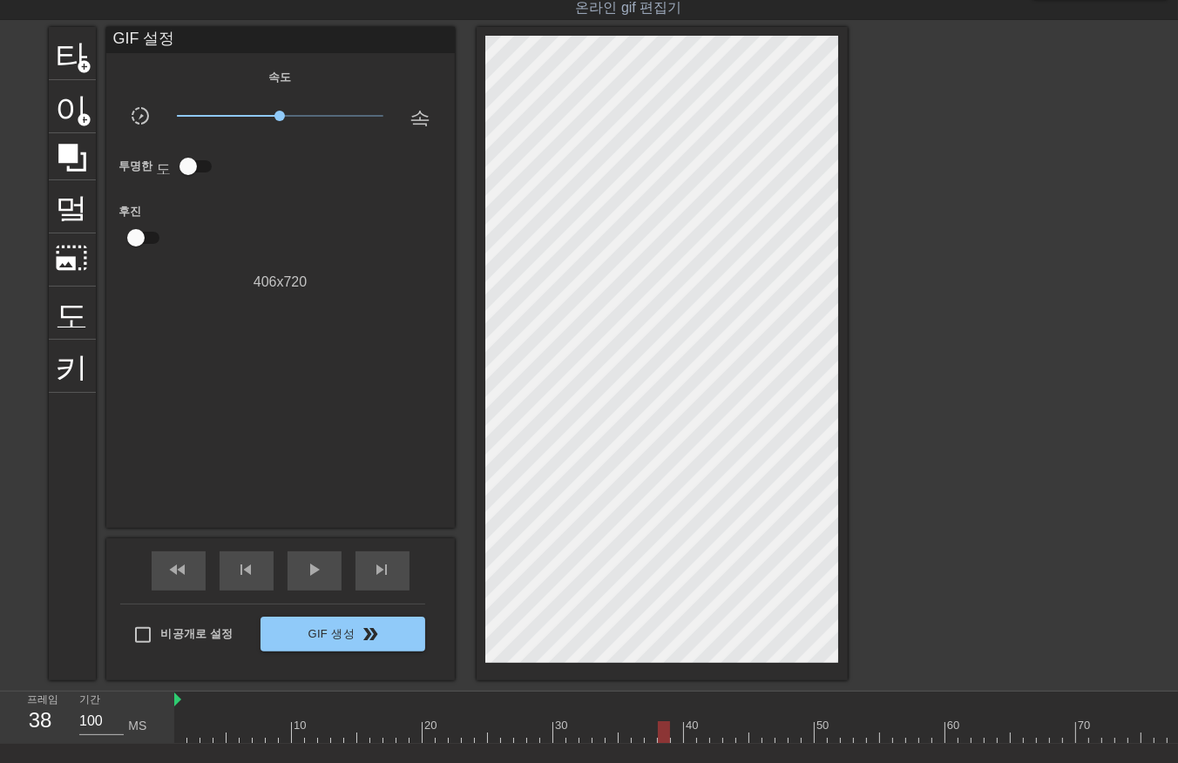
drag, startPoint x: 675, startPoint y: 729, endPoint x: 686, endPoint y: 741, distance: 15.4
drag, startPoint x: 688, startPoint y: 729, endPoint x: 693, endPoint y: 745, distance: 17.1
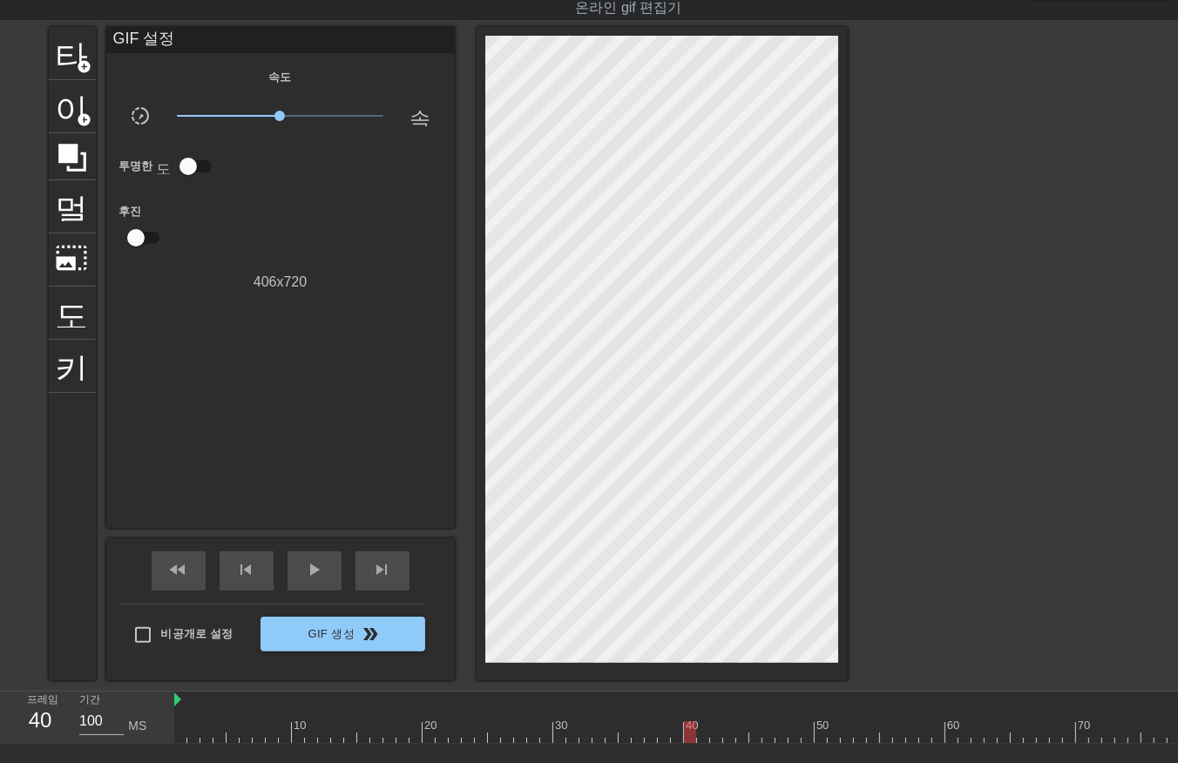
drag, startPoint x: 710, startPoint y: 734, endPoint x: 718, endPoint y: 747, distance: 15.2
drag, startPoint x: 737, startPoint y: 736, endPoint x: 742, endPoint y: 747, distance: 11.3
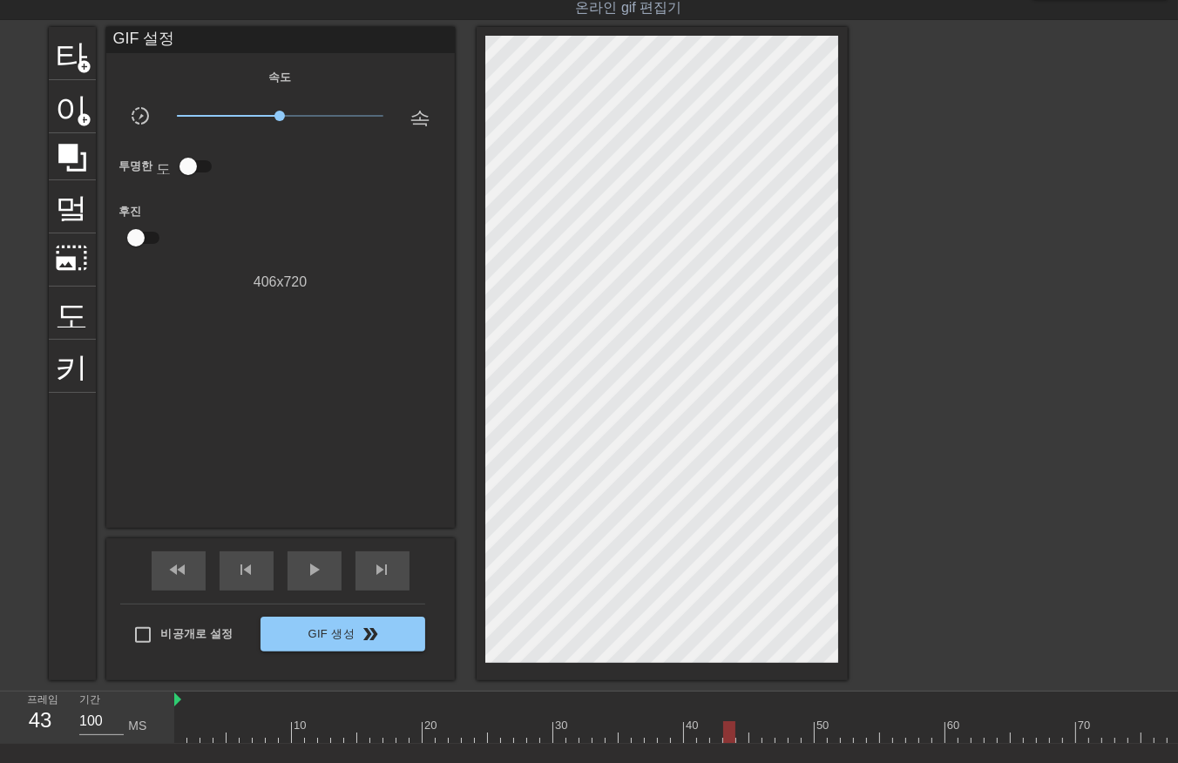
drag, startPoint x: 752, startPoint y: 728, endPoint x: 756, endPoint y: 746, distance: 18.8
drag
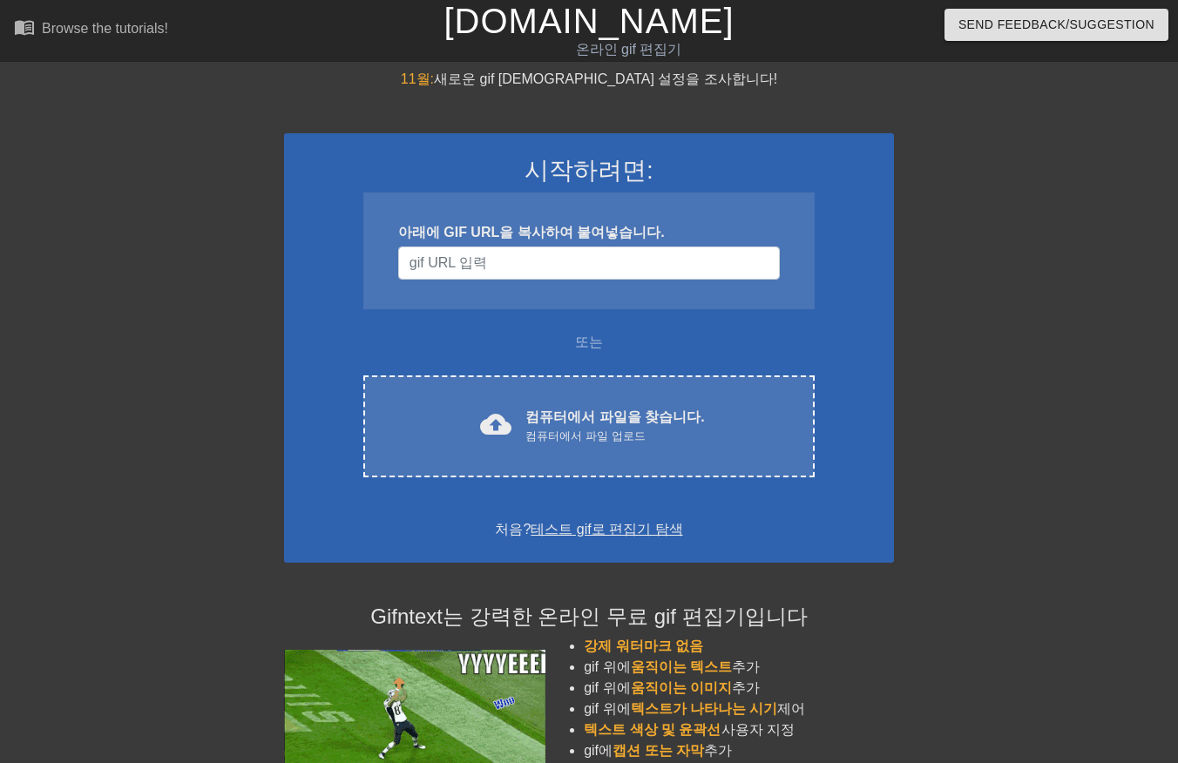
scroll to position [42, 0]
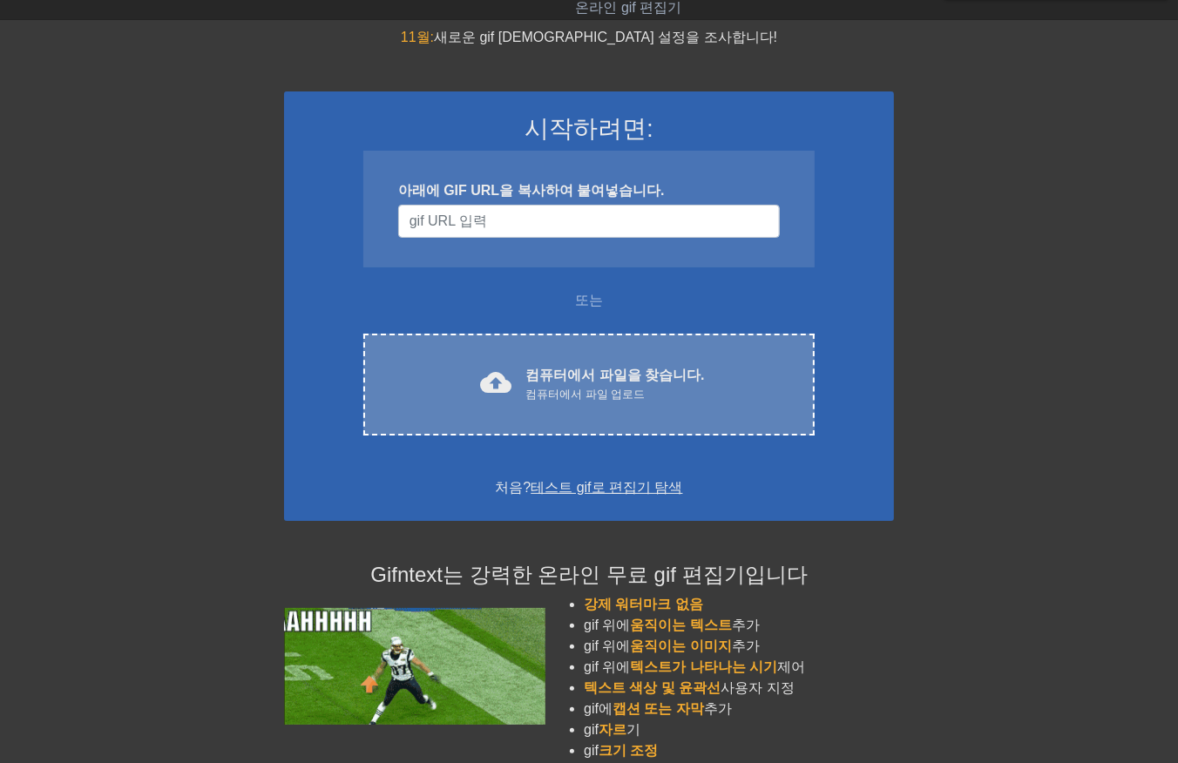
click at [636, 386] on div "컴퓨터에서 파일 업로드" at bounding box center [614, 394] width 179 height 17
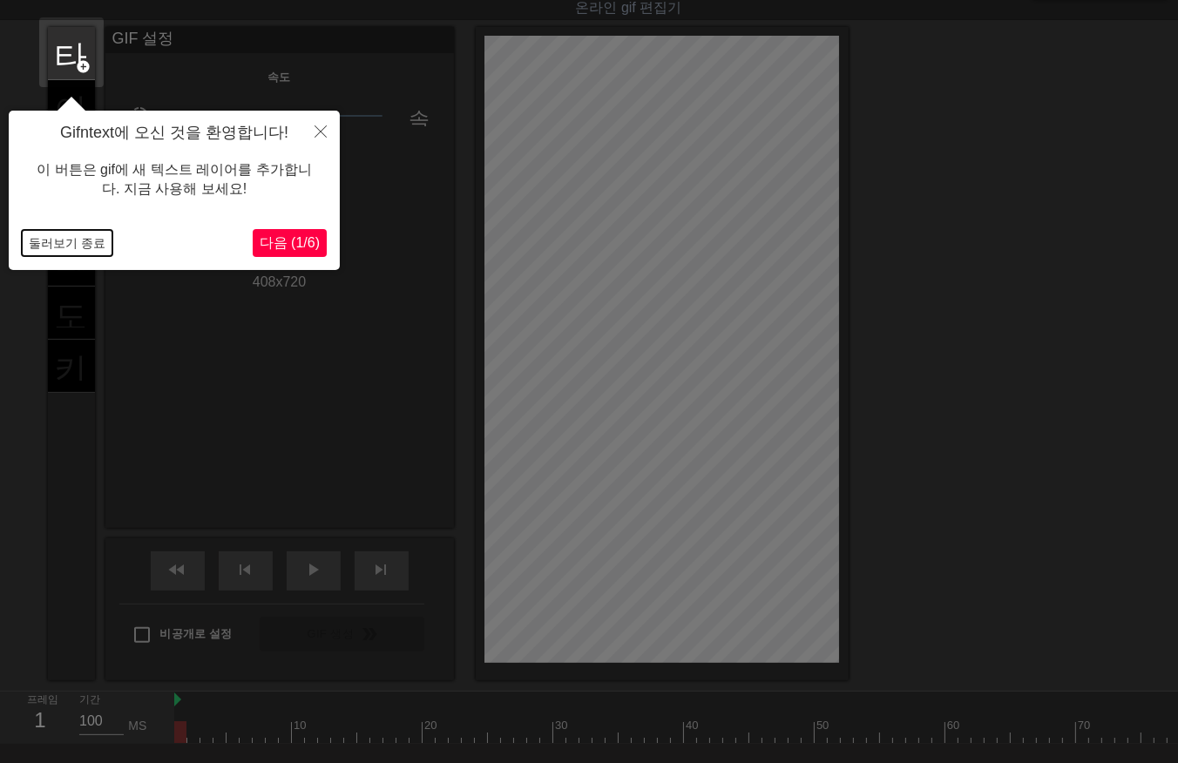
click at [46, 242] on button "둘러보기 종료" at bounding box center [67, 243] width 91 height 26
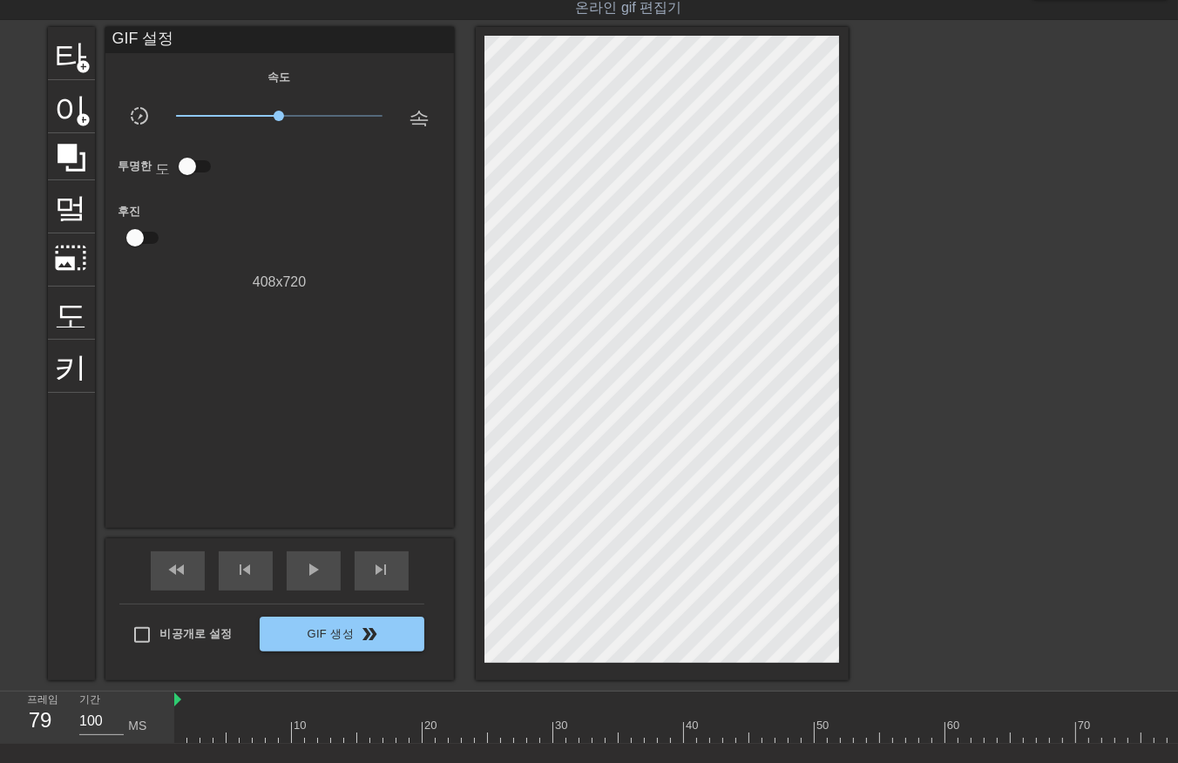
drag, startPoint x: 176, startPoint y: 727, endPoint x: 1068, endPoint y: 735, distance: 891.5
click at [1177, 751] on html "menu_book 튜토리얼을 찾아보세요! [DOMAIN_NAME] 온라인 gif 편집기 피드백/제안 보내기 타이틀 add_circle 이미지 …" at bounding box center [589, 411] width 1178 height 907
drag, startPoint x: 878, startPoint y: 729, endPoint x: 0, endPoint y: 758, distance: 878.0
click at [0, 762] on html "menu_book 튜토리얼을 찾아보세요! [DOMAIN_NAME] 온라인 gif 편집기 피드백/제안 보내기 타이틀 add_circle 이미지 …" at bounding box center [589, 411] width 1178 height 907
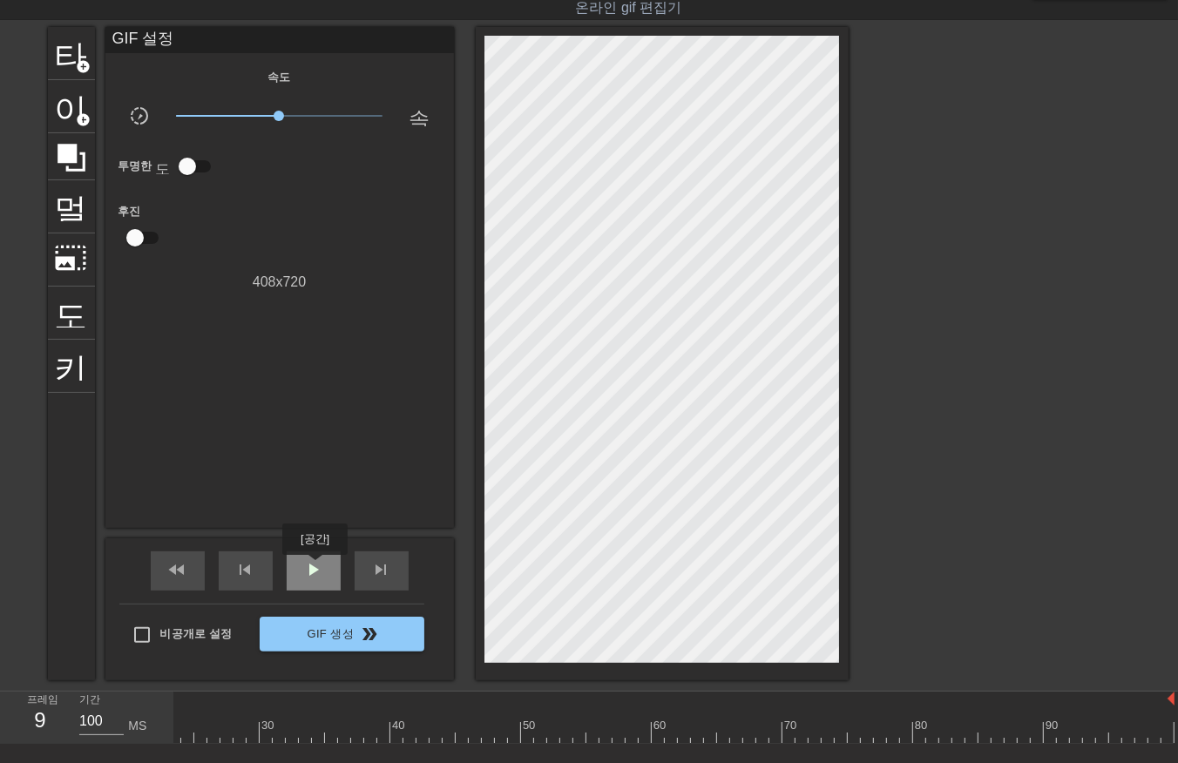
click at [309, 564] on span "play_arrow" at bounding box center [313, 569] width 21 height 21
click at [178, 737] on div at bounding box center [528, 733] width 1294 height 22
click at [178, 733] on div at bounding box center [821, 733] width 1294 height 22
click at [190, 735] on div at bounding box center [821, 733] width 1294 height 22
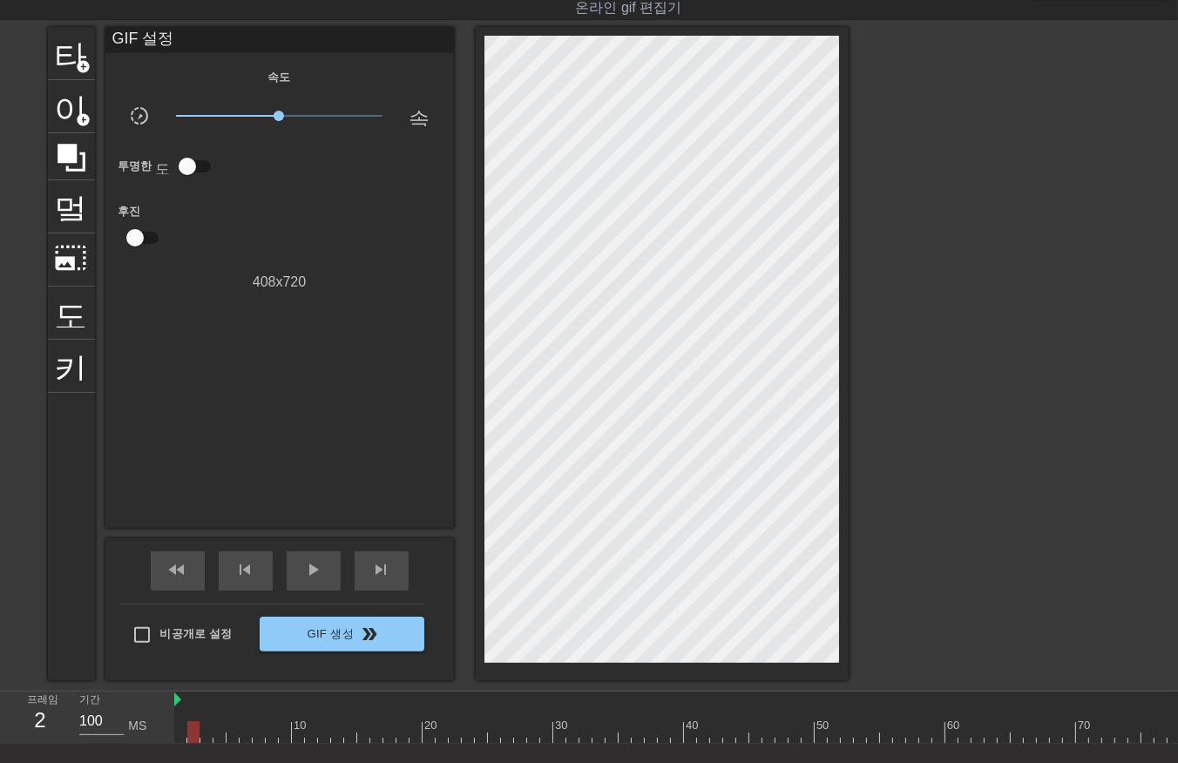
drag, startPoint x: 205, startPoint y: 735, endPoint x: 209, endPoint y: 745, distance: 11.3
click at [207, 742] on div "10 20 30 40 50 60 70 80 90" at bounding box center [821, 718] width 1294 height 52
click at [218, 736] on div at bounding box center [821, 733] width 1294 height 22
drag, startPoint x: 227, startPoint y: 734, endPoint x: 233, endPoint y: 746, distance: 13.3
click at [231, 744] on div "10 20 30 40 50 60 70 80 90" at bounding box center [676, 718] width 1004 height 52
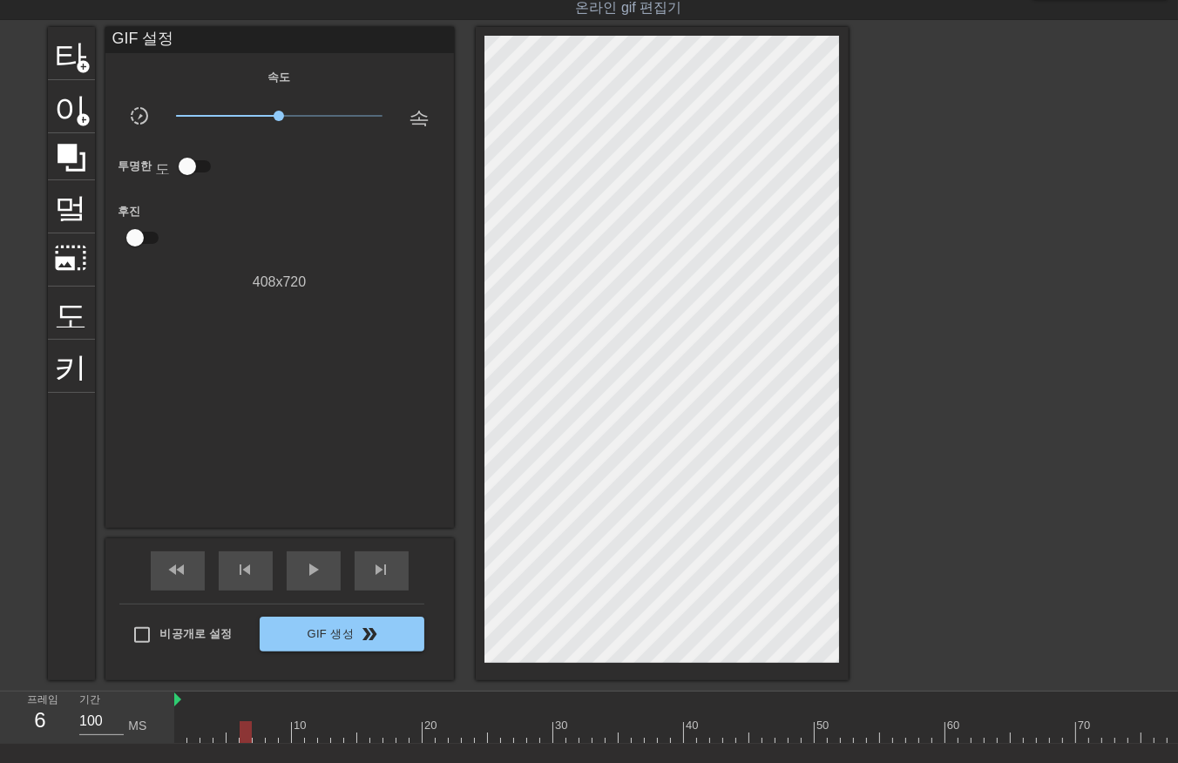
drag, startPoint x: 241, startPoint y: 734, endPoint x: 244, endPoint y: 747, distance: 13.3
click at [242, 742] on div at bounding box center [821, 733] width 1294 height 22
click at [258, 738] on div at bounding box center [821, 733] width 1294 height 22
click at [267, 733] on div at bounding box center [821, 733] width 1294 height 22
drag, startPoint x: 283, startPoint y: 729, endPoint x: 284, endPoint y: 739, distance: 10.5
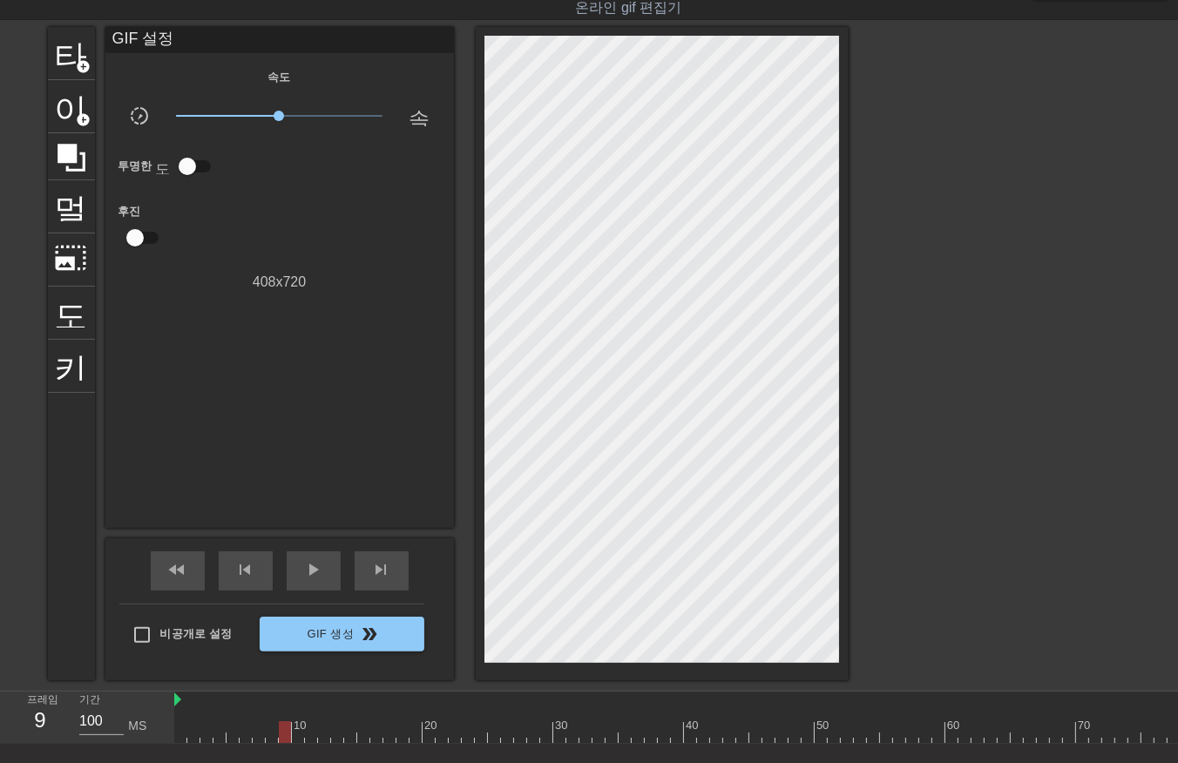
click at [282, 739] on div at bounding box center [821, 733] width 1294 height 22
click at [296, 739] on div at bounding box center [821, 733] width 1294 height 22
drag, startPoint x: 308, startPoint y: 732, endPoint x: 307, endPoint y: 746, distance: 14.0
click at [307, 744] on div "10 20 30 40 50 60 70 80 90" at bounding box center [676, 718] width 1004 height 52
click at [320, 735] on div at bounding box center [821, 733] width 1294 height 22
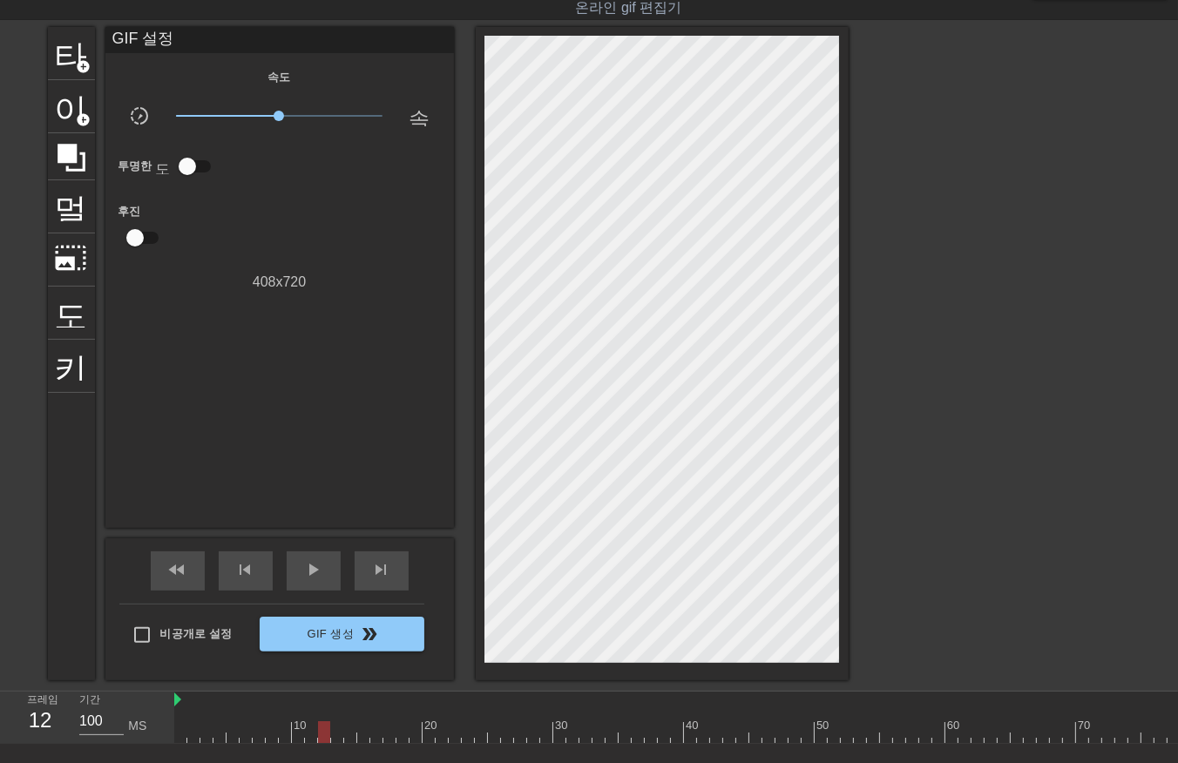
drag, startPoint x: 329, startPoint y: 735, endPoint x: 336, endPoint y: 745, distance: 12.6
click at [331, 742] on div "10 20 30 40 50 60 70 80 90" at bounding box center [821, 718] width 1294 height 52
click at [345, 735] on div at bounding box center [821, 733] width 1294 height 22
drag, startPoint x: 355, startPoint y: 732, endPoint x: 367, endPoint y: 742, distance: 16.1
click at [356, 741] on div at bounding box center [350, 733] width 12 height 22
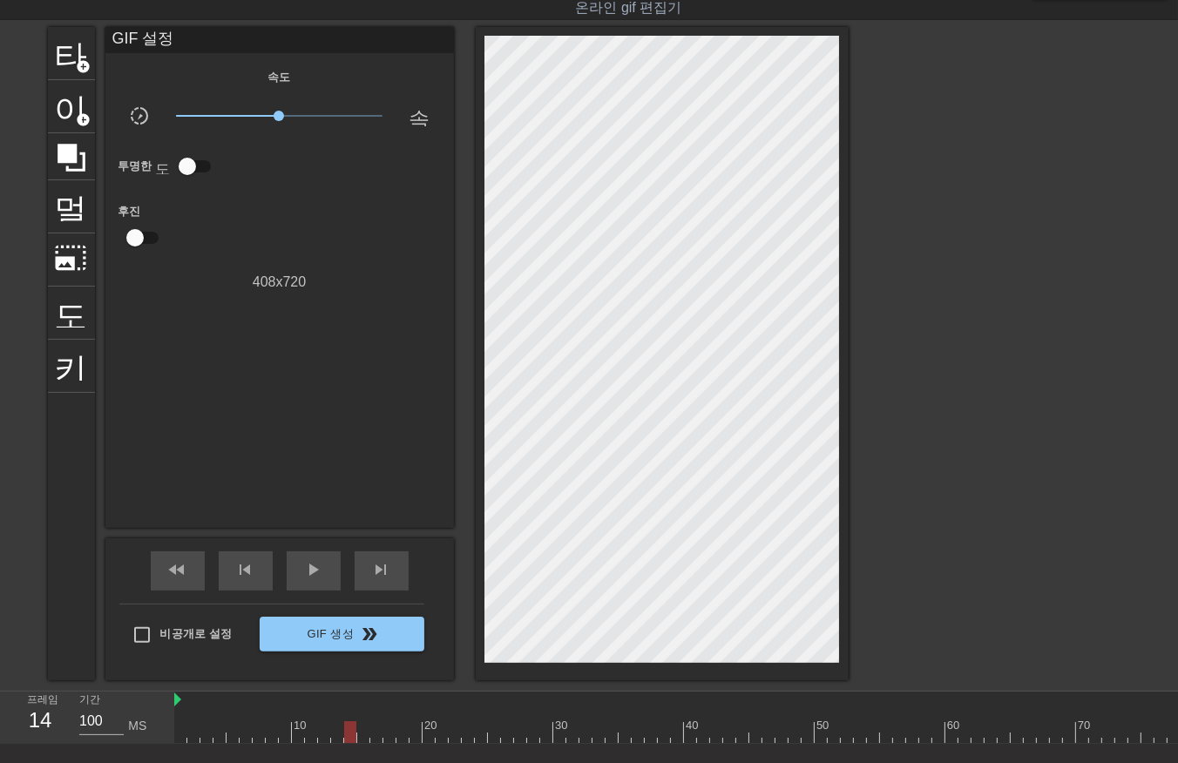
click at [362, 744] on div "10 20 30 40 50 60 70 80 90" at bounding box center [676, 718] width 1004 height 52
click at [376, 739] on div at bounding box center [821, 733] width 1294 height 22
drag, startPoint x: 387, startPoint y: 735, endPoint x: 397, endPoint y: 749, distance: 17.6
click at [390, 744] on div "10 20 30 40 50 60 70 80 90" at bounding box center [676, 718] width 1004 height 52
click at [397, 737] on div at bounding box center [821, 733] width 1294 height 22
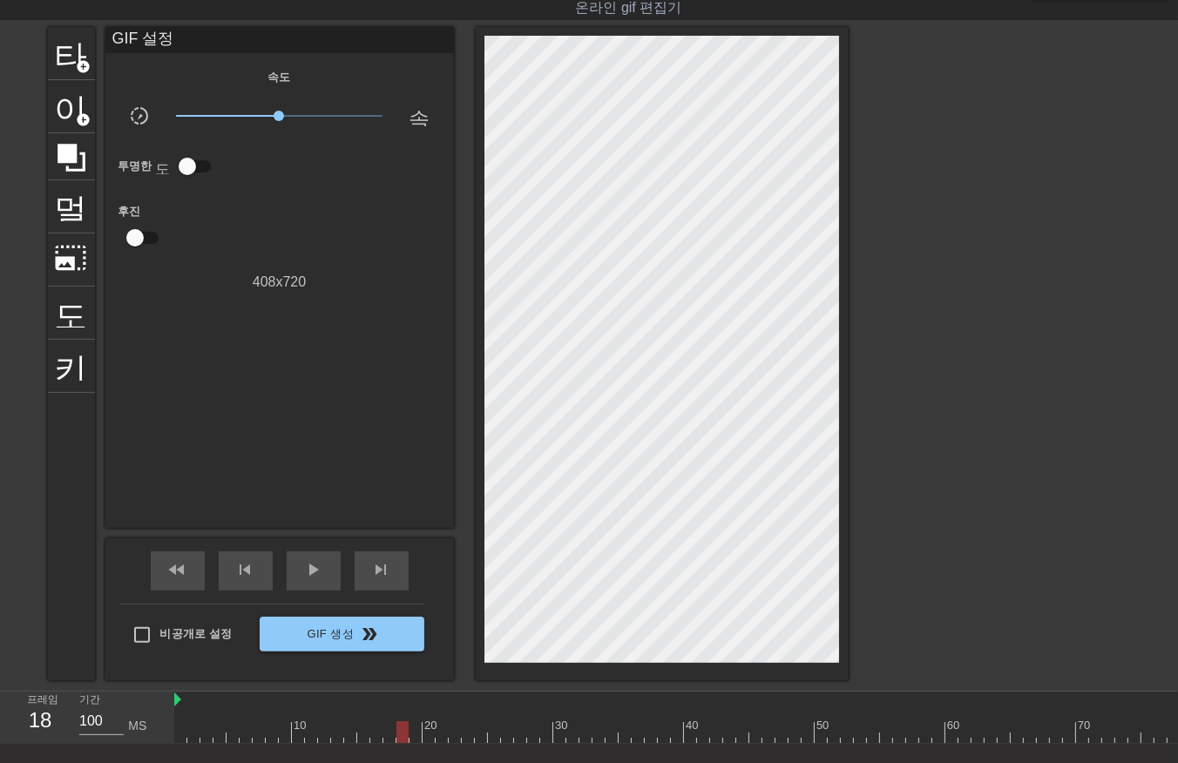
drag, startPoint x: 414, startPoint y: 729, endPoint x: 420, endPoint y: 743, distance: 15.2
click at [414, 737] on div at bounding box center [821, 733] width 1294 height 22
drag, startPoint x: 425, startPoint y: 738, endPoint x: 436, endPoint y: 751, distance: 16.7
click at [429, 744] on div "10 20 30 40 50 60 70 80 90" at bounding box center [676, 718] width 1004 height 52
drag, startPoint x: 438, startPoint y: 729, endPoint x: 448, endPoint y: 747, distance: 20.7
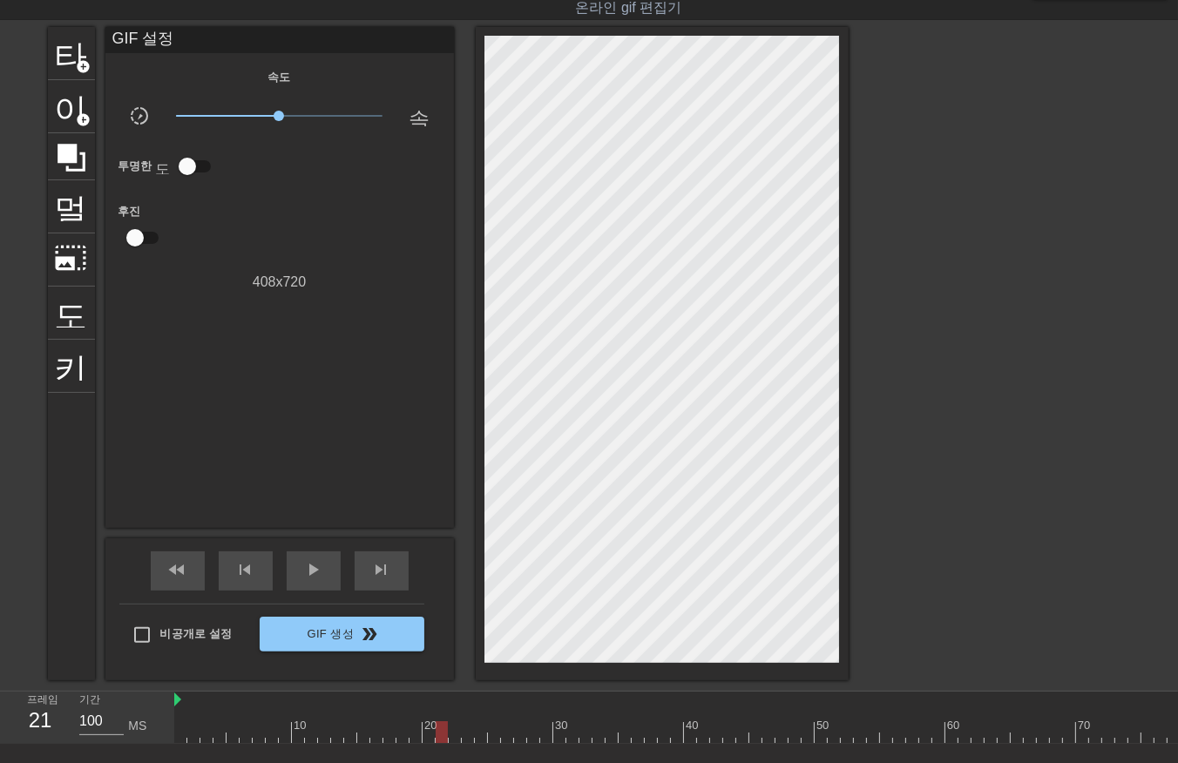
click at [437, 734] on div at bounding box center [821, 733] width 1294 height 22
drag, startPoint x: 454, startPoint y: 726, endPoint x: 453, endPoint y: 736, distance: 9.6
click at [453, 736] on div at bounding box center [821, 733] width 1294 height 22
click at [464, 736] on div at bounding box center [821, 733] width 1294 height 22
drag, startPoint x: 480, startPoint y: 729, endPoint x: 482, endPoint y: 741, distance: 12.3
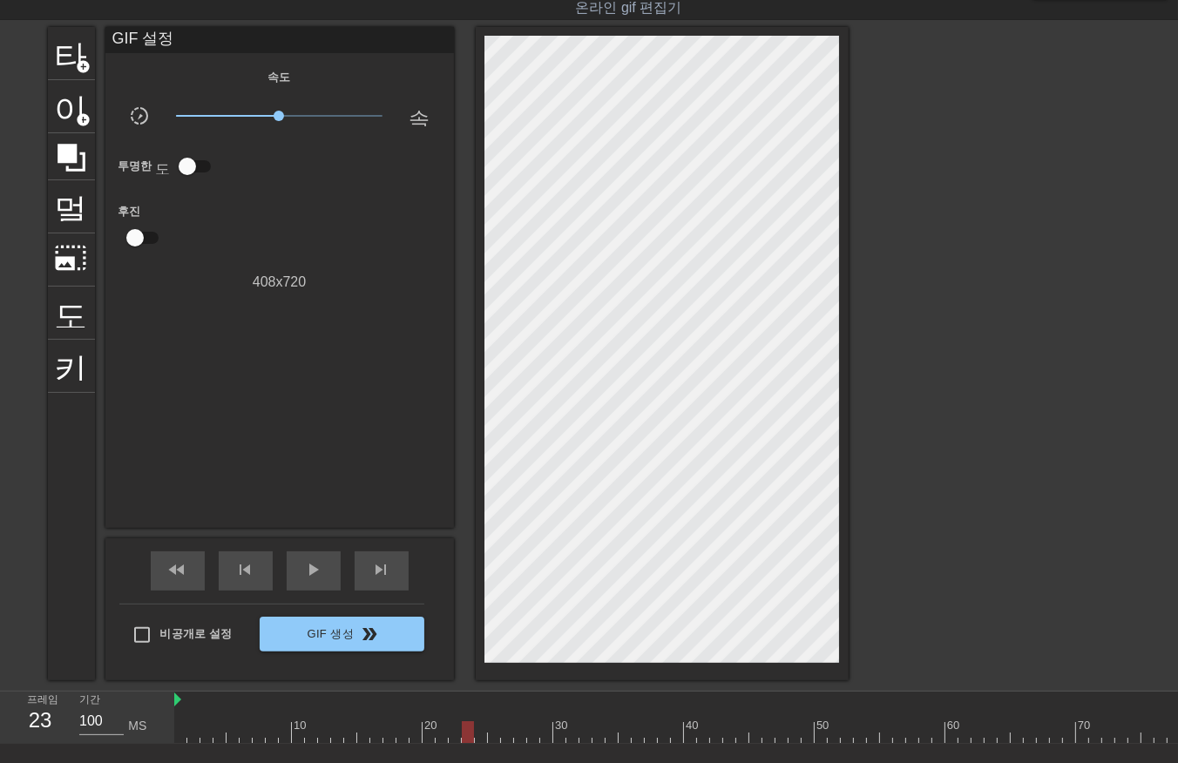
click at [482, 739] on div at bounding box center [821, 733] width 1294 height 22
drag, startPoint x: 489, startPoint y: 729, endPoint x: 492, endPoint y: 746, distance: 16.9
click at [491, 744] on div "10 20 30 40 50 60 70 80 90" at bounding box center [676, 718] width 1004 height 52
drag, startPoint x: 504, startPoint y: 730, endPoint x: 504, endPoint y: 742, distance: 11.3
click at [503, 738] on div at bounding box center [821, 733] width 1294 height 22
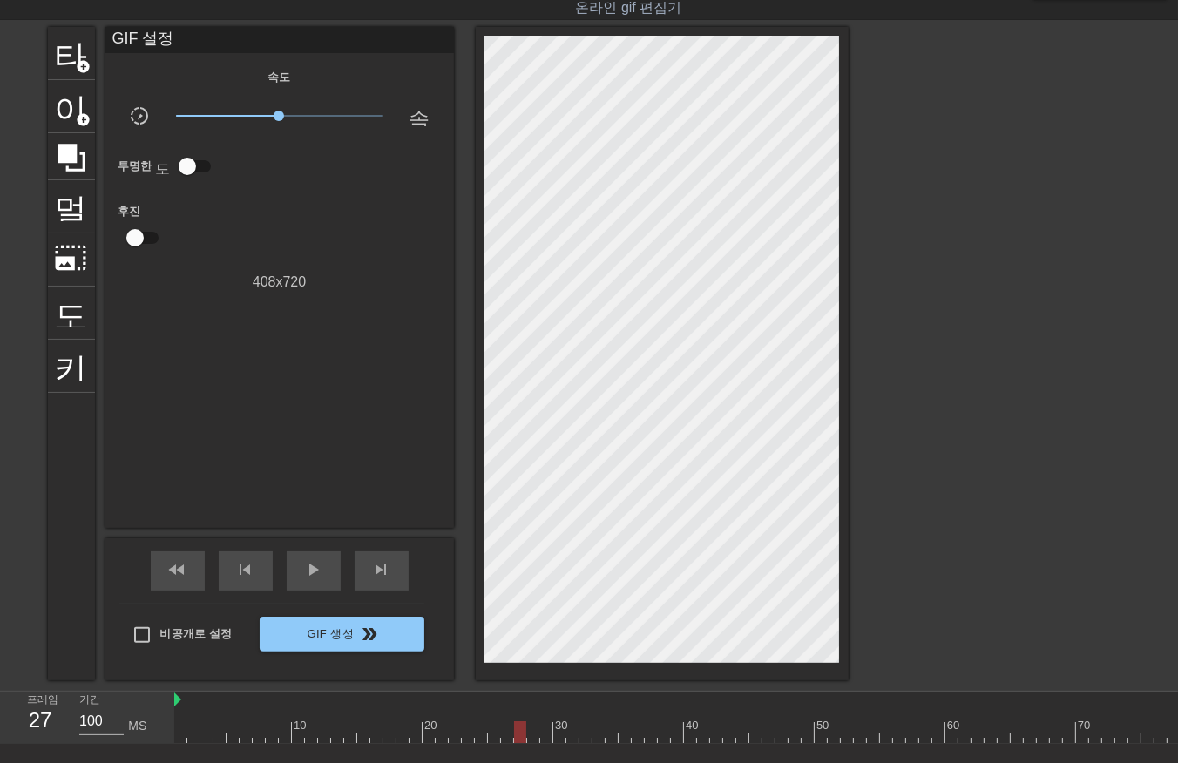
drag, startPoint x: 517, startPoint y: 728, endPoint x: 516, endPoint y: 741, distance: 13.1
click at [516, 739] on div at bounding box center [821, 733] width 1294 height 22
drag, startPoint x: 532, startPoint y: 733, endPoint x: 529, endPoint y: 742, distance: 9.9
click at [529, 742] on div "10 20 30 40 50 60 70 80 90" at bounding box center [821, 718] width 1294 height 52
click at [546, 737] on div at bounding box center [821, 733] width 1294 height 22
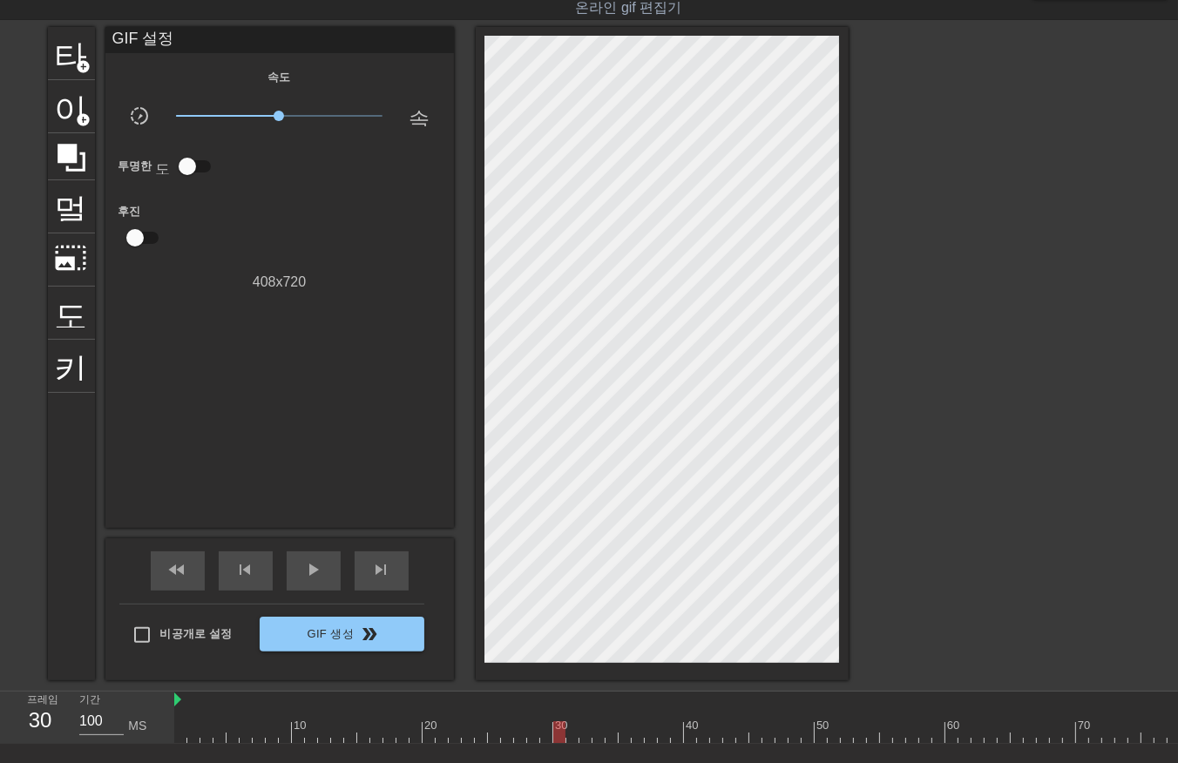
drag, startPoint x: 556, startPoint y: 729, endPoint x: 559, endPoint y: 741, distance: 12.7
click at [559, 739] on div at bounding box center [821, 733] width 1294 height 22
drag, startPoint x: 569, startPoint y: 729, endPoint x: 571, endPoint y: 742, distance: 13.2
click at [570, 741] on div at bounding box center [821, 733] width 1294 height 22
drag, startPoint x: 581, startPoint y: 730, endPoint x: 580, endPoint y: 742, distance: 11.4
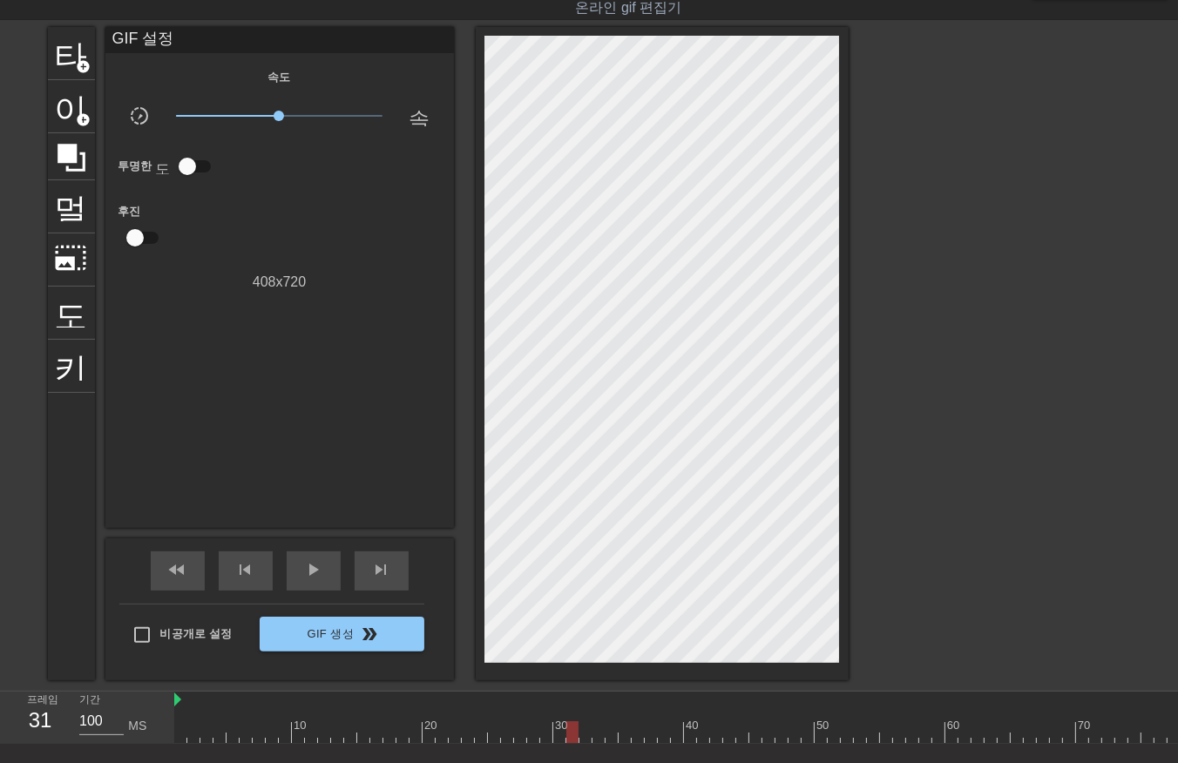
click at [580, 742] on div at bounding box center [821, 733] width 1294 height 22
drag, startPoint x: 597, startPoint y: 729, endPoint x: 603, endPoint y: 741, distance: 12.9
click at [598, 736] on div at bounding box center [821, 733] width 1294 height 22
drag, startPoint x: 605, startPoint y: 736, endPoint x: 614, endPoint y: 748, distance: 14.8
click at [605, 739] on div at bounding box center [821, 733] width 1294 height 22
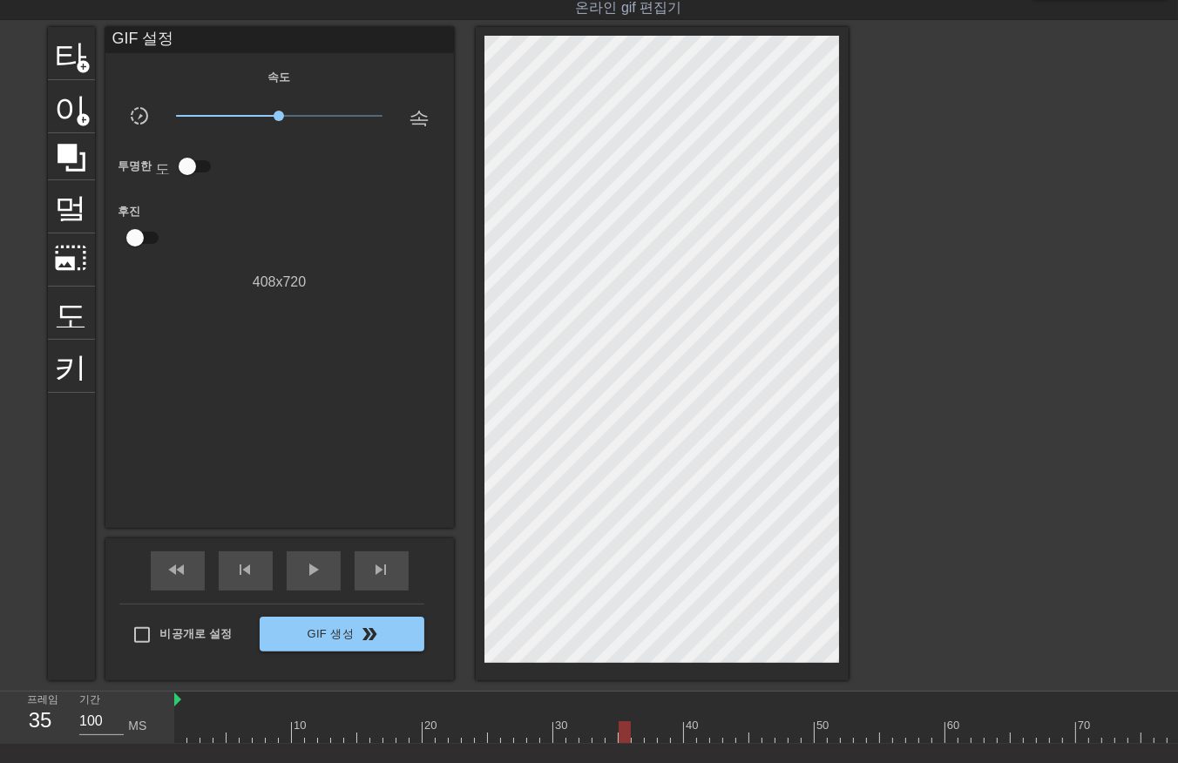
drag, startPoint x: 620, startPoint y: 728, endPoint x: 622, endPoint y: 743, distance: 15.9
click at [622, 743] on div "10 20 30 40 50 60 70 80 90" at bounding box center [676, 718] width 1004 height 52
click at [638, 742] on div at bounding box center [821, 733] width 1294 height 22
drag, startPoint x: 647, startPoint y: 735, endPoint x: 652, endPoint y: 746, distance: 12.1
click at [649, 743] on div "10 20 30 40 50 60 70 80 90" at bounding box center [676, 718] width 1004 height 52
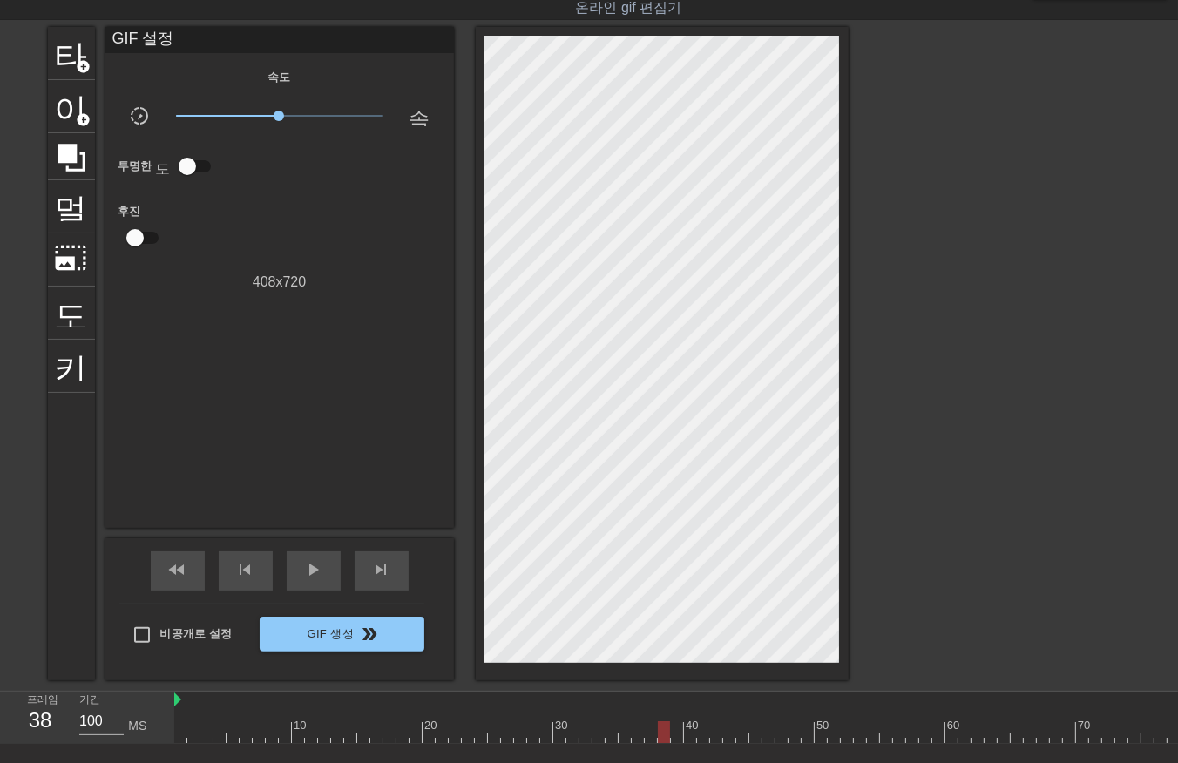
click at [660, 739] on div at bounding box center [821, 733] width 1294 height 22
drag, startPoint x: 674, startPoint y: 730, endPoint x: 675, endPoint y: 743, distance: 13.2
click at [674, 737] on div at bounding box center [821, 733] width 1294 height 22
drag, startPoint x: 688, startPoint y: 728, endPoint x: 695, endPoint y: 747, distance: 20.4
click at [693, 742] on div "10 20 30 40 50 60 70 80 90" at bounding box center [821, 718] width 1294 height 52
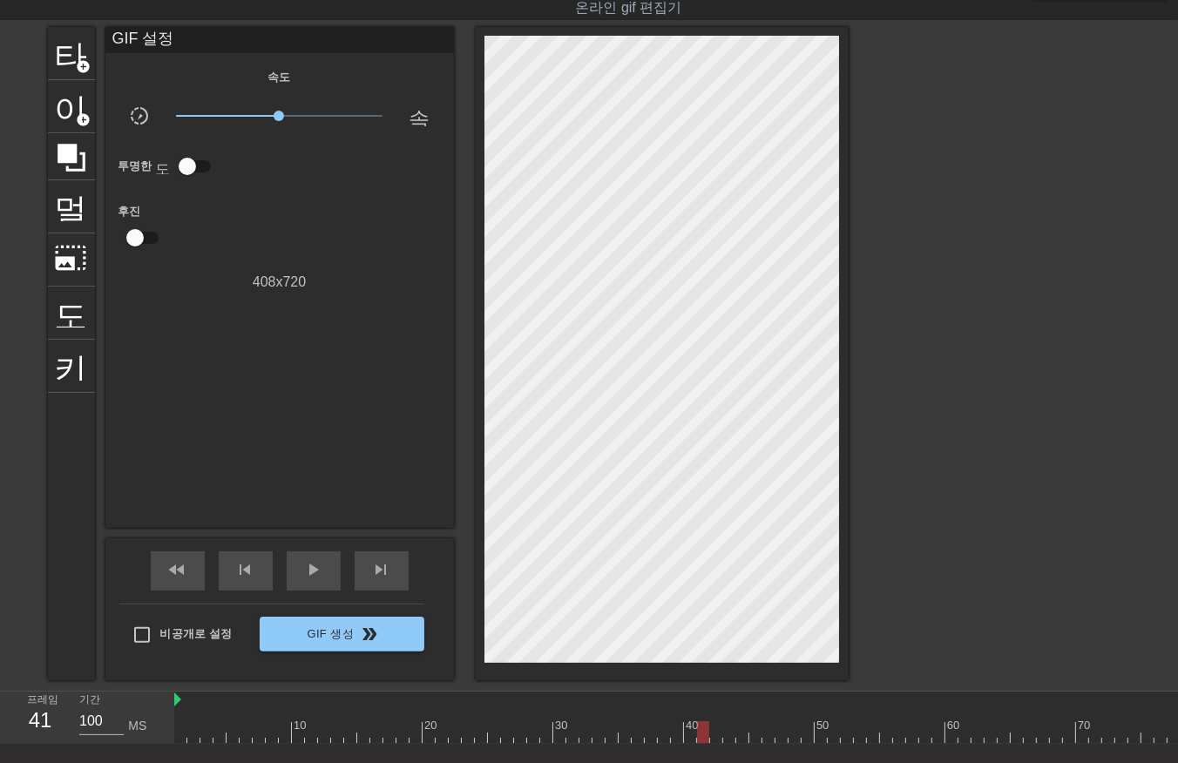
click at [702, 736] on div at bounding box center [821, 733] width 1294 height 22
click at [712, 737] on div at bounding box center [821, 733] width 1294 height 22
click at [728, 734] on div at bounding box center [821, 733] width 1294 height 22
click at [737, 737] on div at bounding box center [821, 733] width 1294 height 22
drag, startPoint x: 752, startPoint y: 730, endPoint x: 754, endPoint y: 746, distance: 15.8
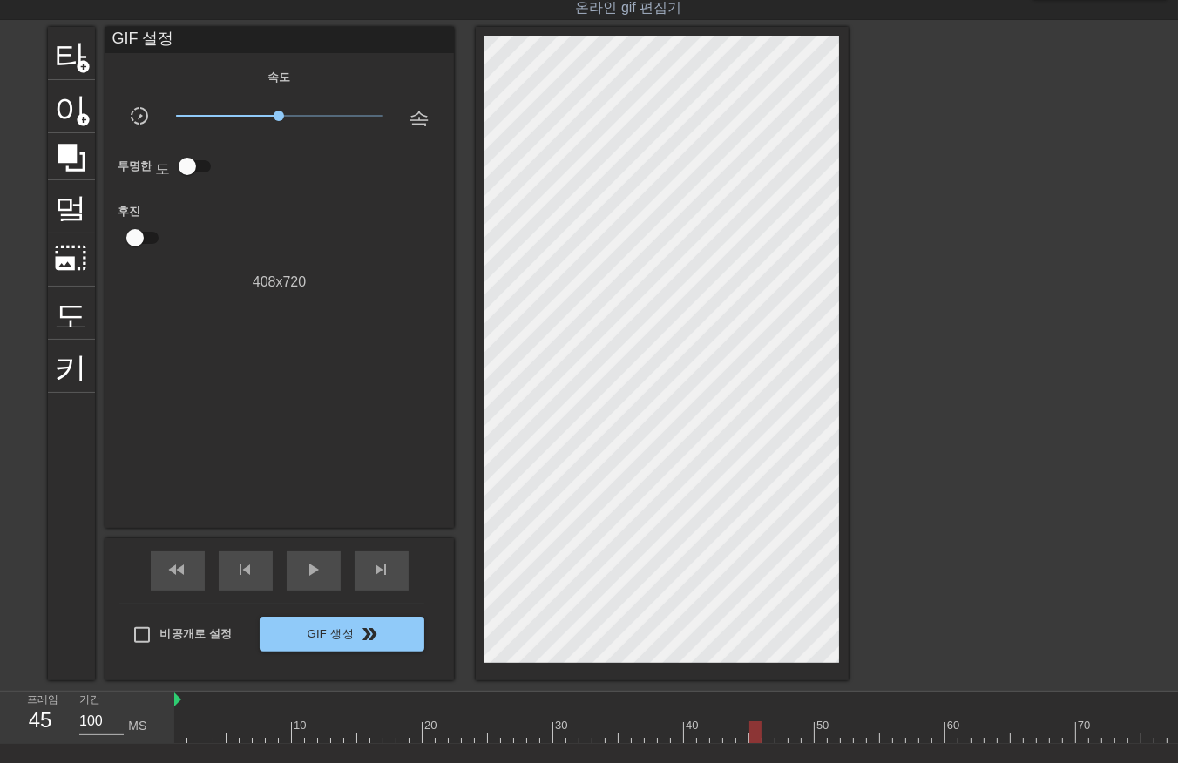
click at [753, 743] on div "10 20 30 40 50 60 70 80 90" at bounding box center [676, 718] width 1004 height 52
drag, startPoint x: 767, startPoint y: 729, endPoint x: 765, endPoint y: 742, distance: 13.2
click at [764, 742] on div at bounding box center [821, 733] width 1294 height 22
drag, startPoint x: 777, startPoint y: 730, endPoint x: 783, endPoint y: 741, distance: 11.7
click at [778, 736] on div at bounding box center [821, 733] width 1294 height 22
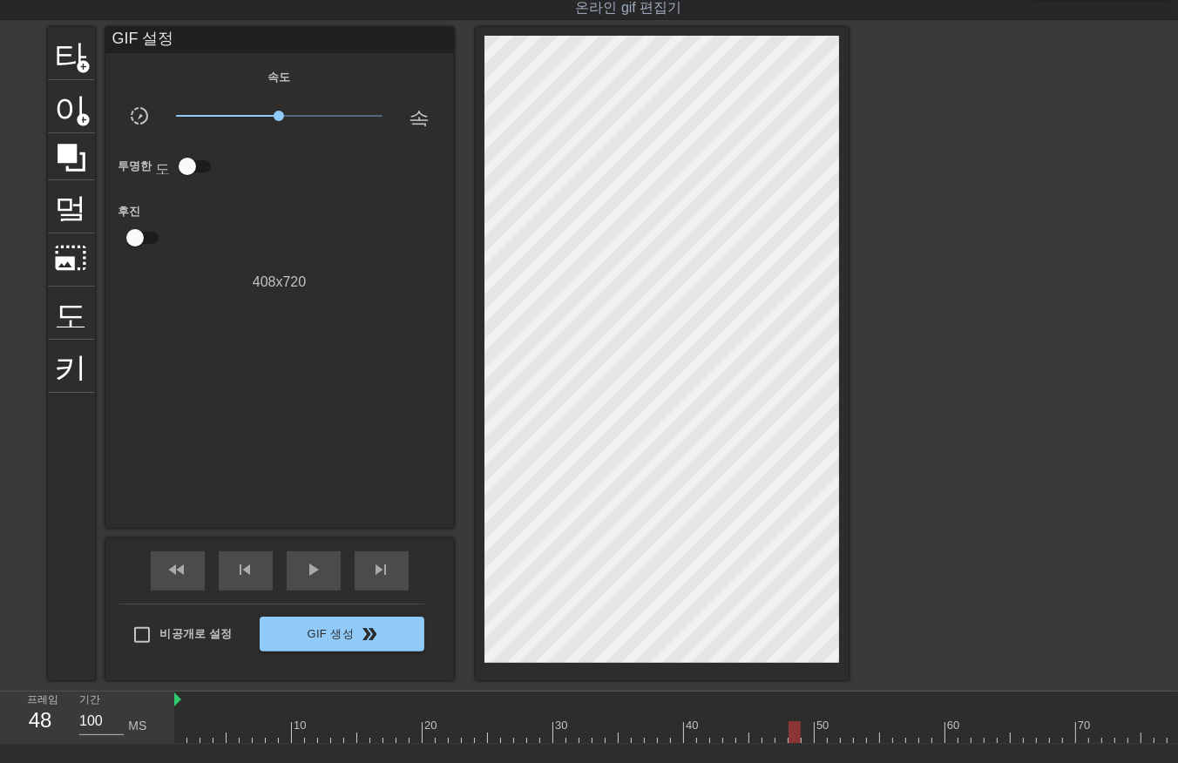
click at [793, 736] on div at bounding box center [821, 733] width 1294 height 22
drag, startPoint x: 800, startPoint y: 730, endPoint x: 811, endPoint y: 745, distance: 18.7
click at [804, 737] on div at bounding box center [821, 733] width 1294 height 22
drag
click at [816, 736] on div at bounding box center [821, 733] width 1294 height 22
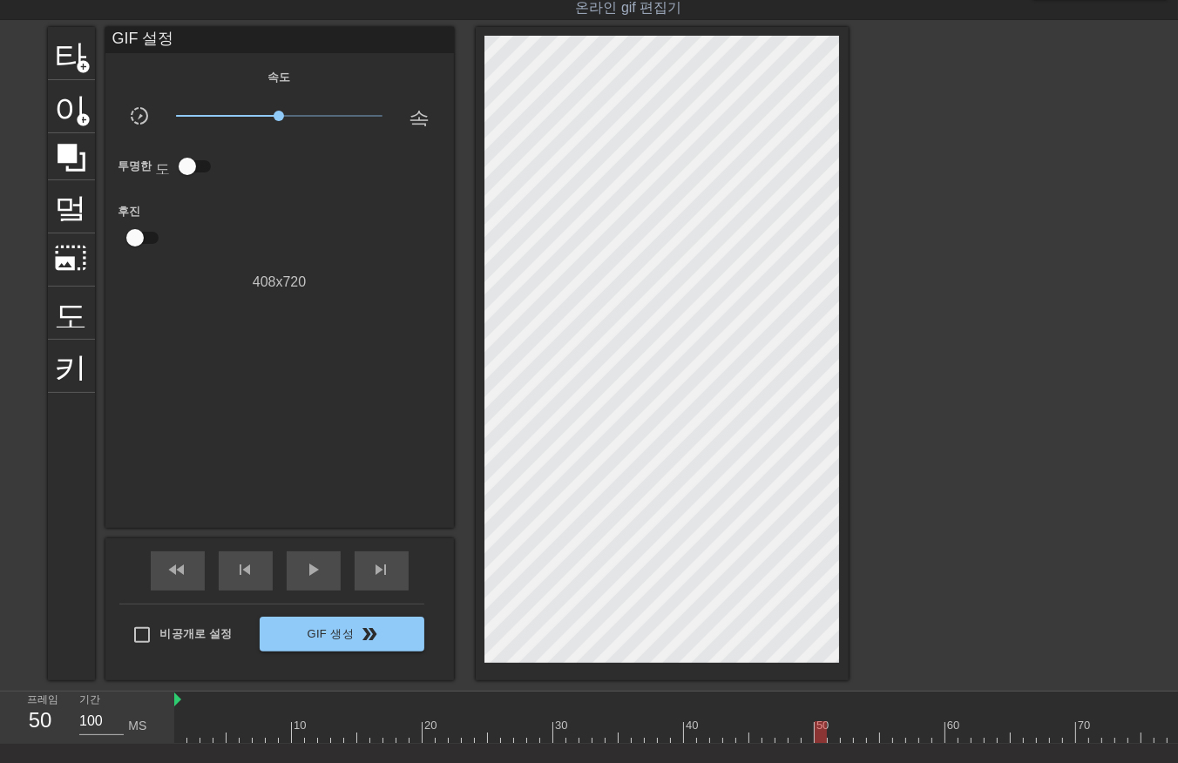
click at [833, 737] on div at bounding box center [821, 733] width 1294 height 22
click at [848, 736] on div at bounding box center [821, 733] width 1294 height 22
click at [854, 735] on div at bounding box center [821, 733] width 1294 height 22
click at [869, 737] on div at bounding box center [821, 733] width 1294 height 22
click at [884, 736] on div at bounding box center [821, 733] width 1294 height 22
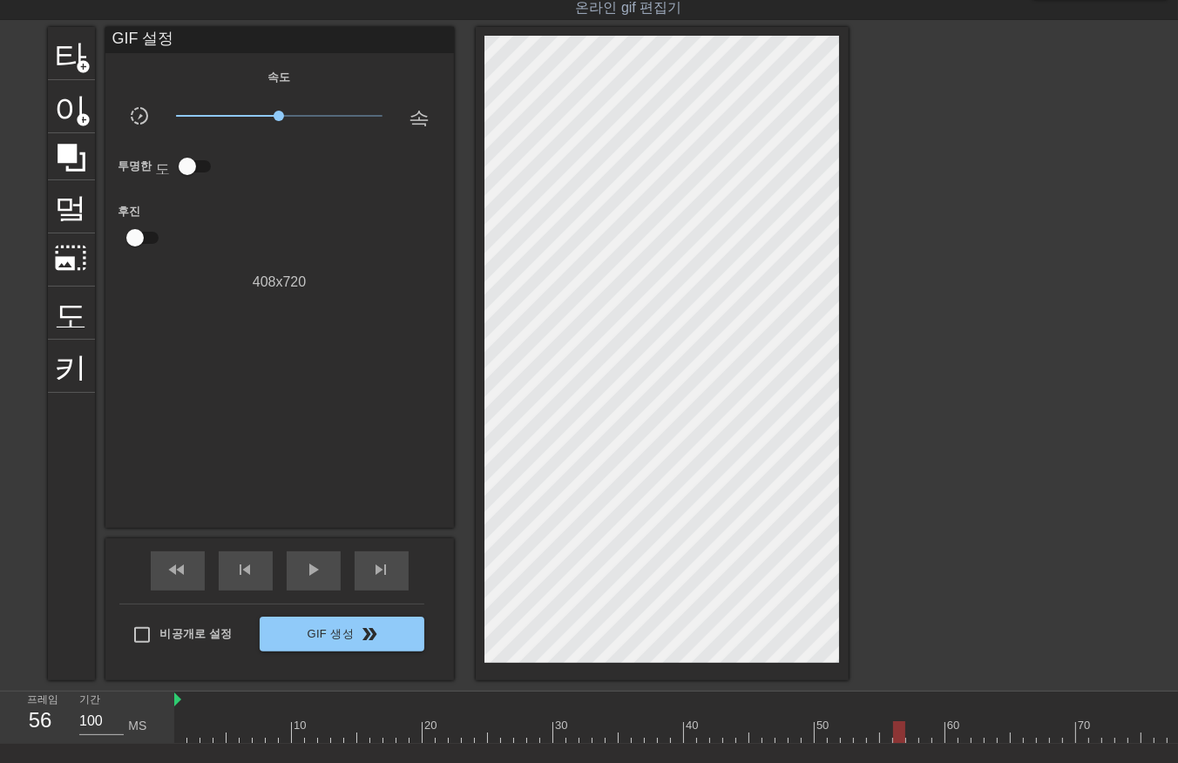
click at [898, 742] on div "10 20 30 40 50 60 70 80 90" at bounding box center [821, 718] width 1294 height 52
click at [909, 734] on div at bounding box center [821, 733] width 1294 height 22
click at [924, 739] on div at bounding box center [821, 733] width 1294 height 22
click at [933, 734] on div at bounding box center [821, 733] width 1294 height 22
click at [953, 744] on div "10 20 30 40 50 60 70 80 90" at bounding box center [676, 718] width 1004 height 52
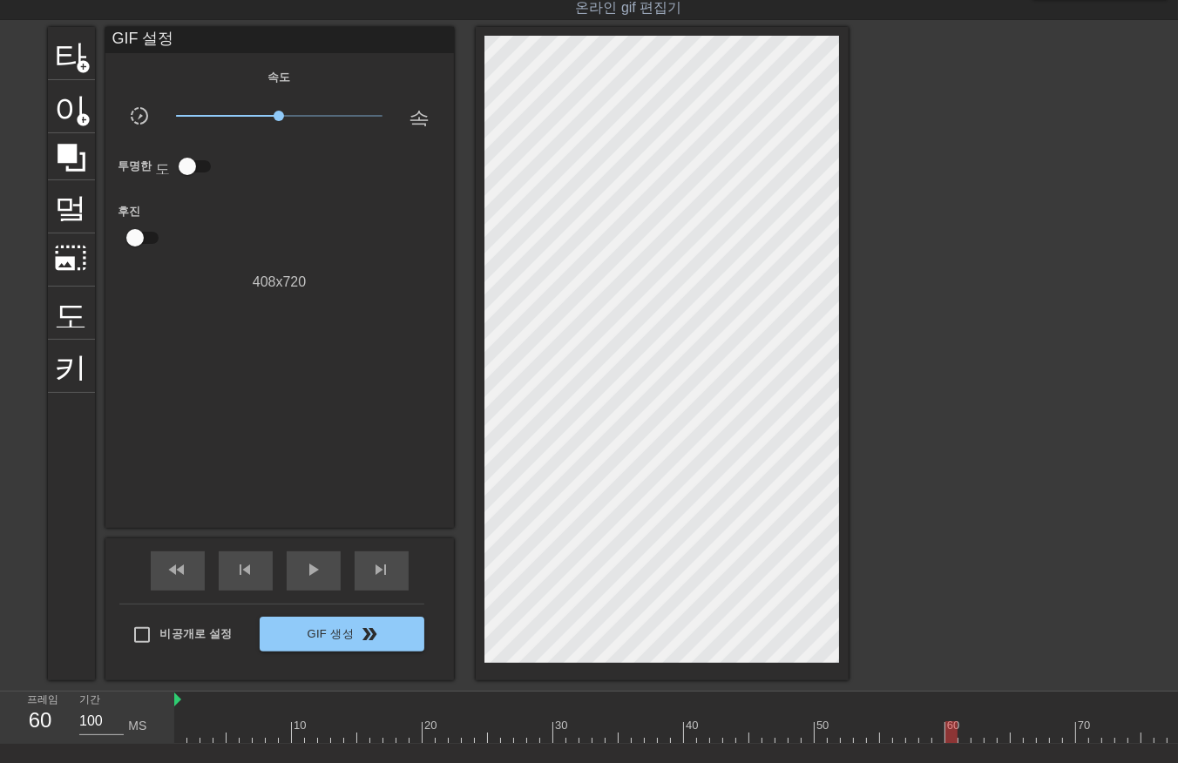
click at [962, 733] on div at bounding box center [821, 733] width 1294 height 22
click at [976, 739] on div at bounding box center [821, 733] width 1294 height 22
click at [988, 737] on div at bounding box center [821, 733] width 1294 height 22
click at [1000, 736] on div at bounding box center [821, 733] width 1294 height 22
click at [1014, 734] on div at bounding box center [821, 733] width 1294 height 22
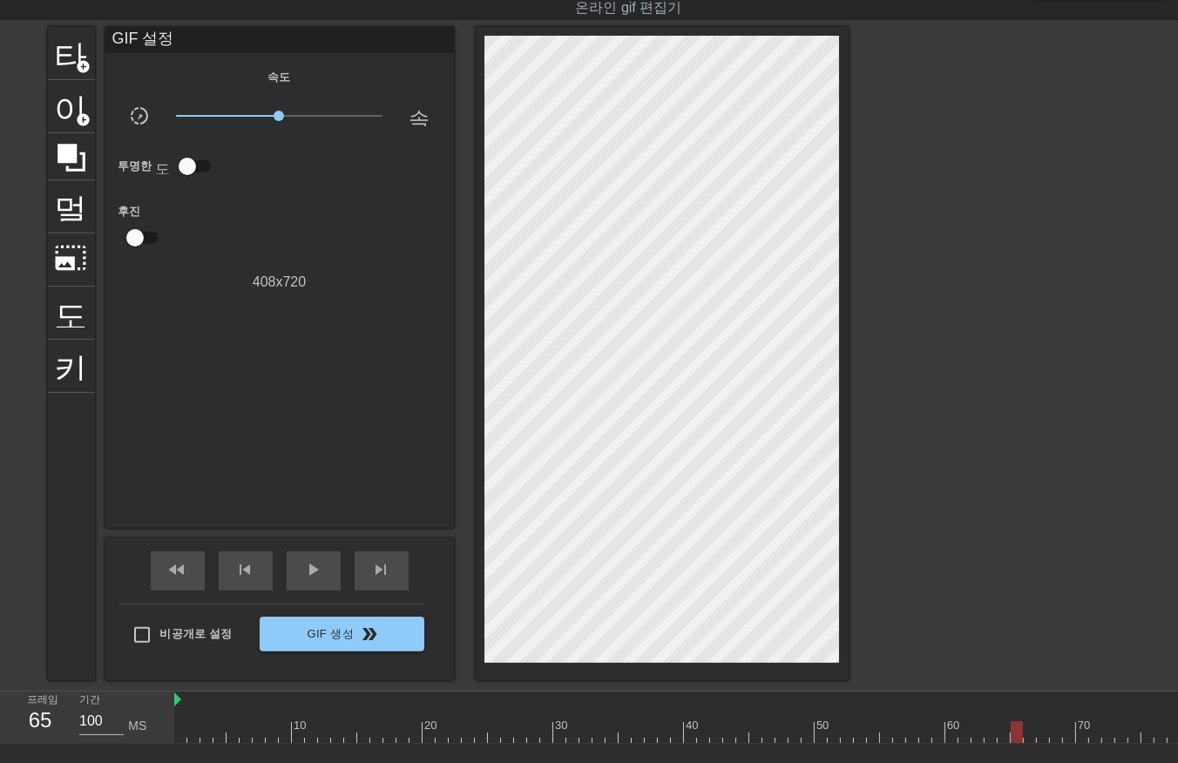
click at [1025, 741] on div at bounding box center [821, 733] width 1294 height 22
click at [1040, 741] on div at bounding box center [821, 733] width 1294 height 22
click at [1050, 733] on div at bounding box center [821, 733] width 1294 height 22
click at [1066, 735] on div at bounding box center [821, 733] width 1294 height 22
click at [1081, 733] on div at bounding box center [821, 733] width 1294 height 22
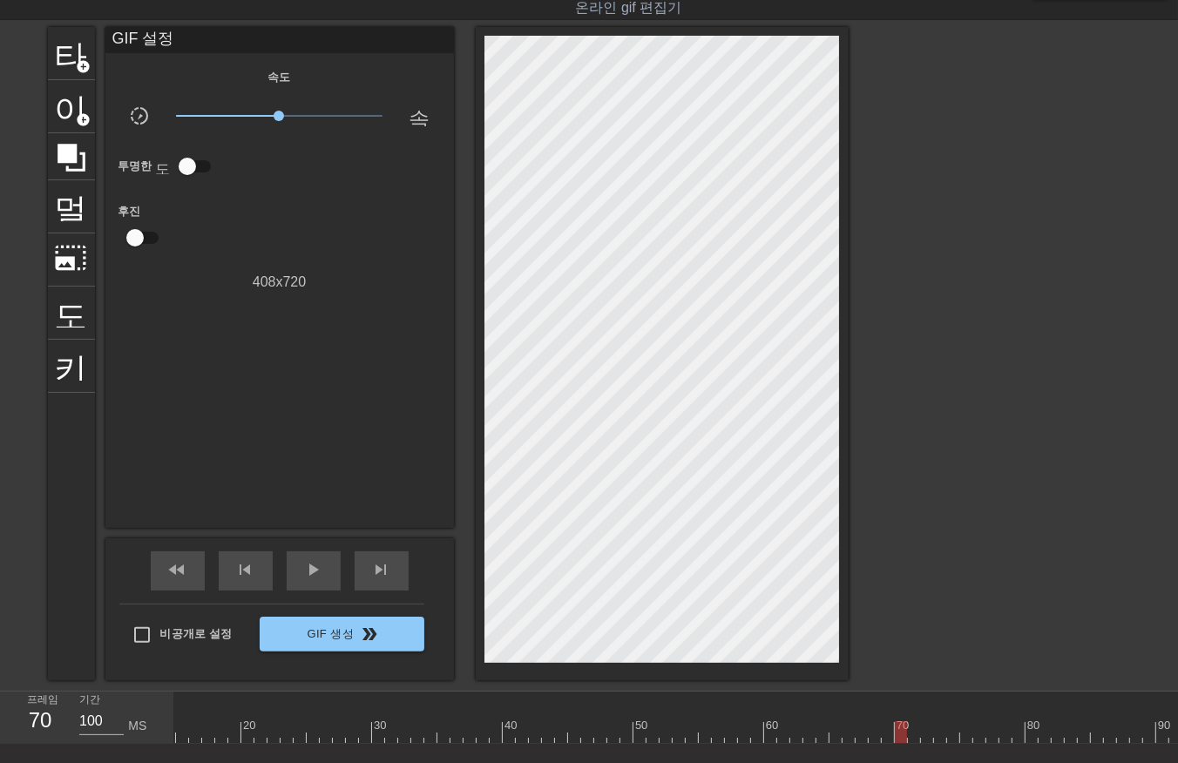
scroll to position [0, 294]
click at [800, 732] on div at bounding box center [528, 733] width 1294 height 22
click at [813, 736] on div at bounding box center [528, 733] width 1294 height 22
click at [824, 736] on div at bounding box center [528, 733] width 1294 height 22
click at [838, 736] on div at bounding box center [528, 733] width 1294 height 22
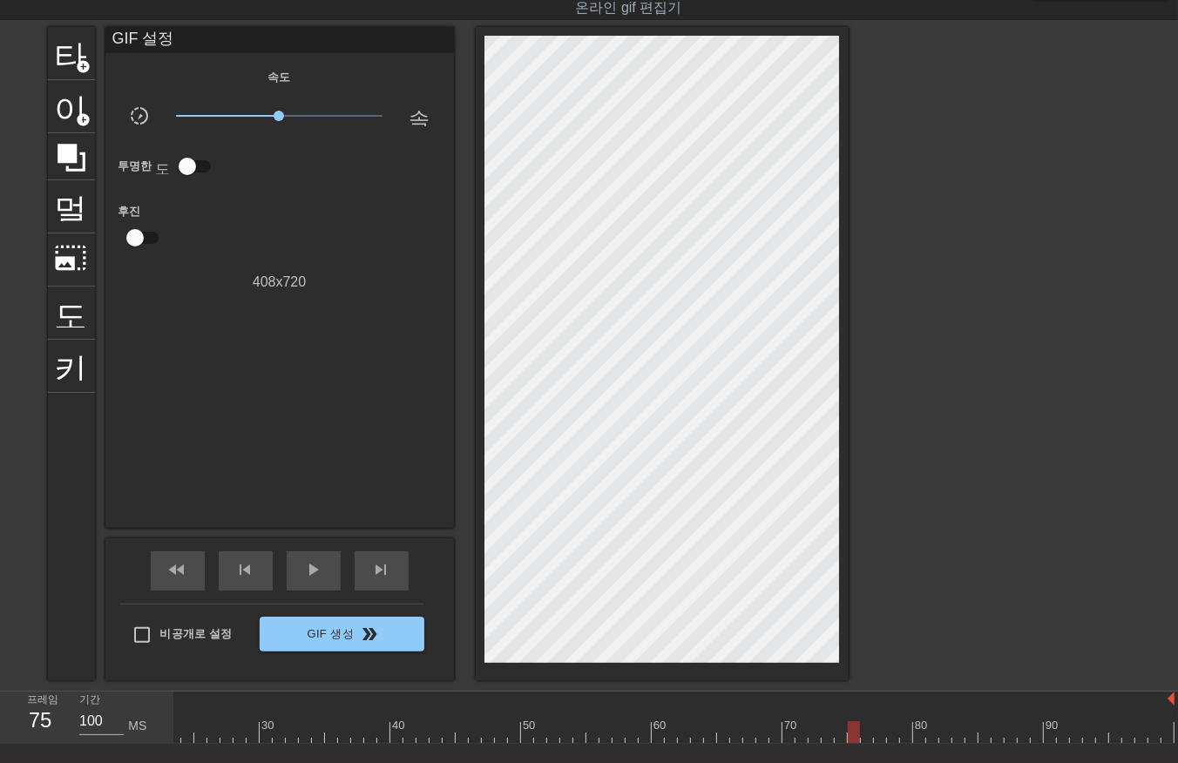
click at [849, 738] on div at bounding box center [528, 733] width 1294 height 22
click at [863, 741] on div at bounding box center [528, 733] width 1294 height 22
click at [876, 733] on div at bounding box center [528, 733] width 1294 height 22
drag, startPoint x: 887, startPoint y: 732, endPoint x: 895, endPoint y: 742, distance: 13.1
click at [887, 735] on div at bounding box center [528, 733] width 1294 height 22
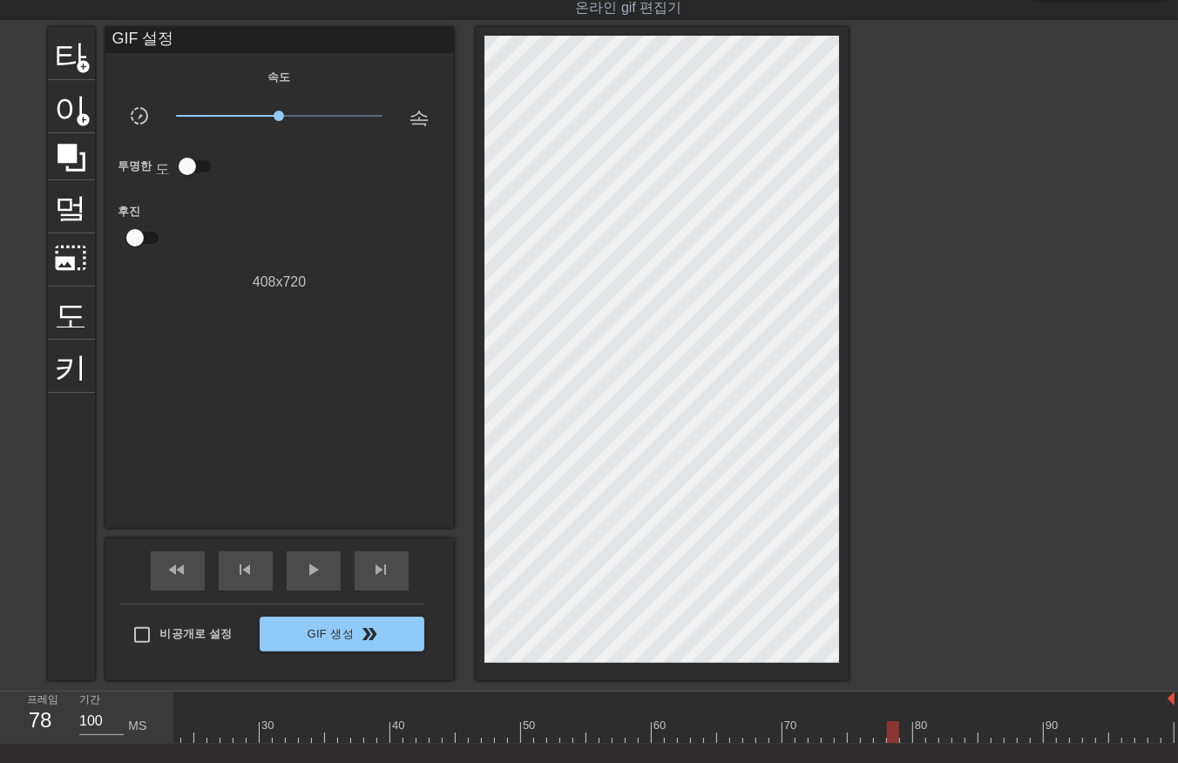
drag, startPoint x: 900, startPoint y: 732, endPoint x: 907, endPoint y: 738, distance: 9.3
click at [903, 737] on div at bounding box center [528, 733] width 1294 height 22
click at [915, 734] on div at bounding box center [528, 733] width 1294 height 22
drag, startPoint x: 934, startPoint y: 729, endPoint x: 941, endPoint y: 738, distance: 11.9
click at [936, 735] on div at bounding box center [528, 733] width 1294 height 22
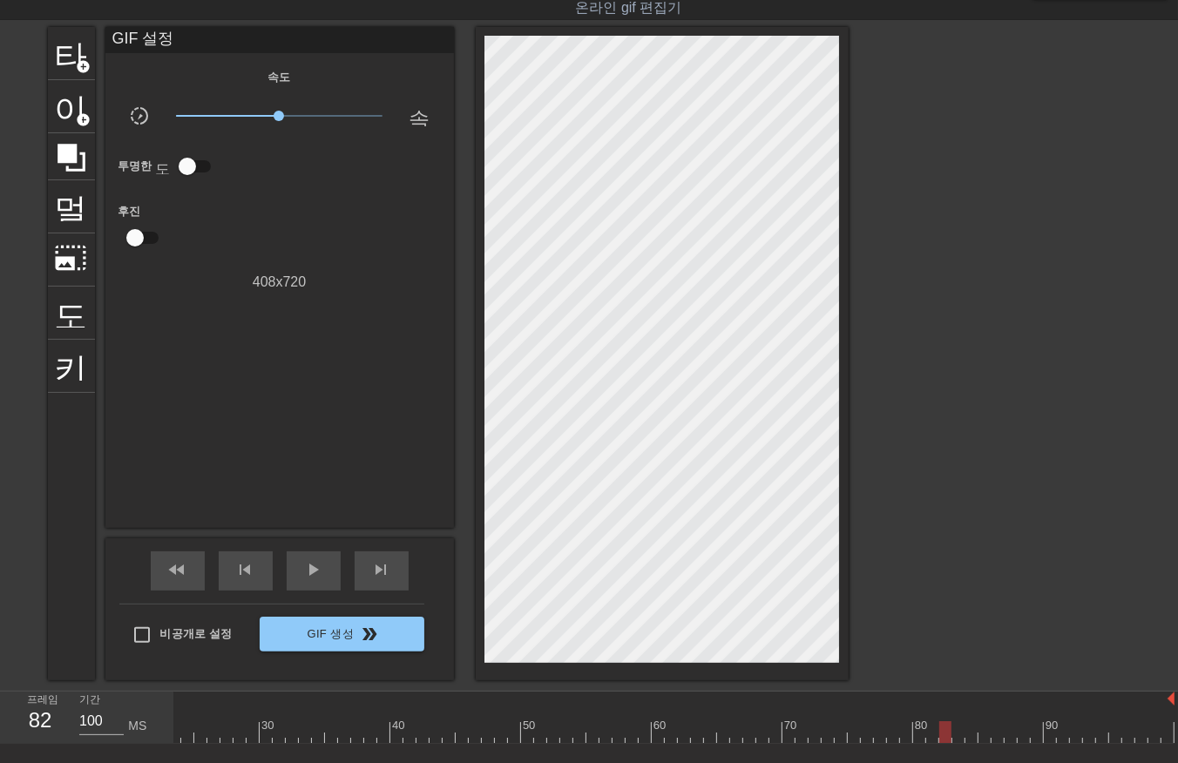
drag, startPoint x: 941, startPoint y: 728, endPoint x: 953, endPoint y: 742, distance: 18.7
click at [945, 738] on div at bounding box center [528, 733] width 1294 height 22
drag, startPoint x: 952, startPoint y: 729, endPoint x: 964, endPoint y: 736, distance: 14.1
click at [952, 734] on div at bounding box center [528, 733] width 1294 height 22
drag, startPoint x: 966, startPoint y: 732, endPoint x: 993, endPoint y: 748, distance: 32.0
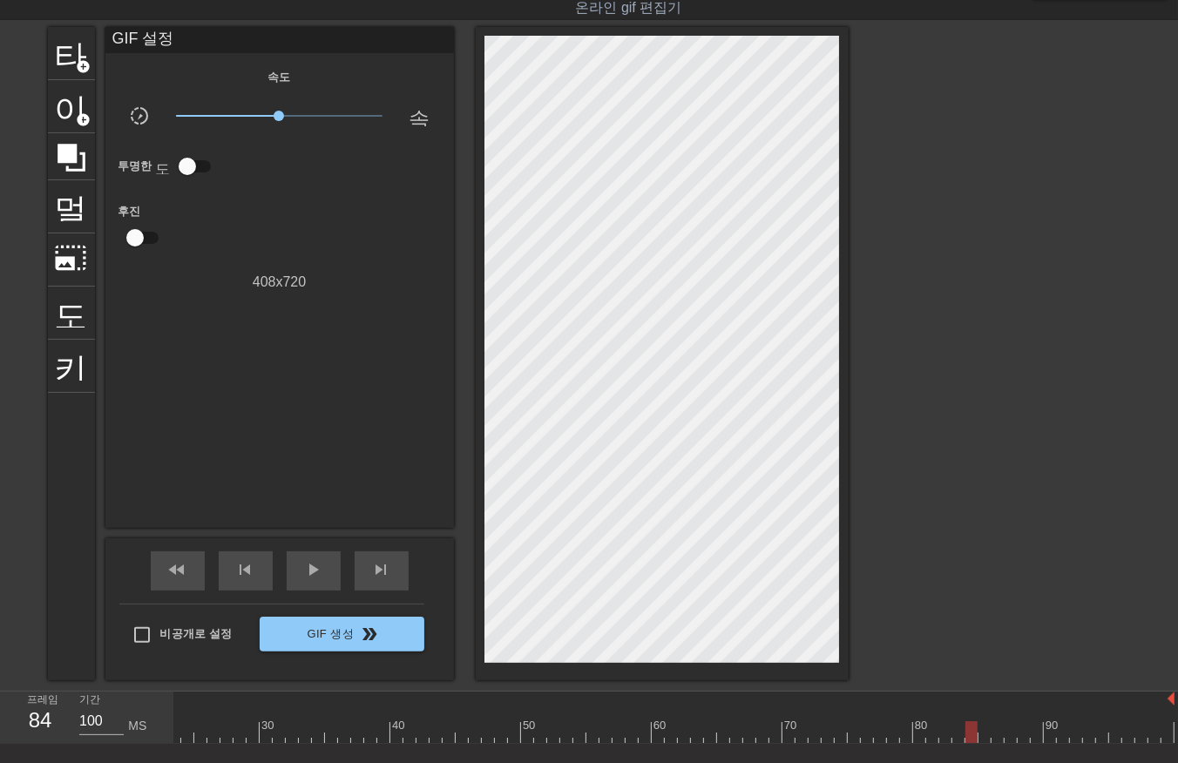
click at [966, 736] on div at bounding box center [528, 733] width 1294 height 22
drag, startPoint x: 986, startPoint y: 730, endPoint x: 991, endPoint y: 742, distance: 13.3
click at [986, 738] on div at bounding box center [528, 733] width 1294 height 22
click at [996, 736] on div at bounding box center [528, 733] width 1294 height 22
drag, startPoint x: 1005, startPoint y: 727, endPoint x: 1007, endPoint y: 736, distance: 9.7
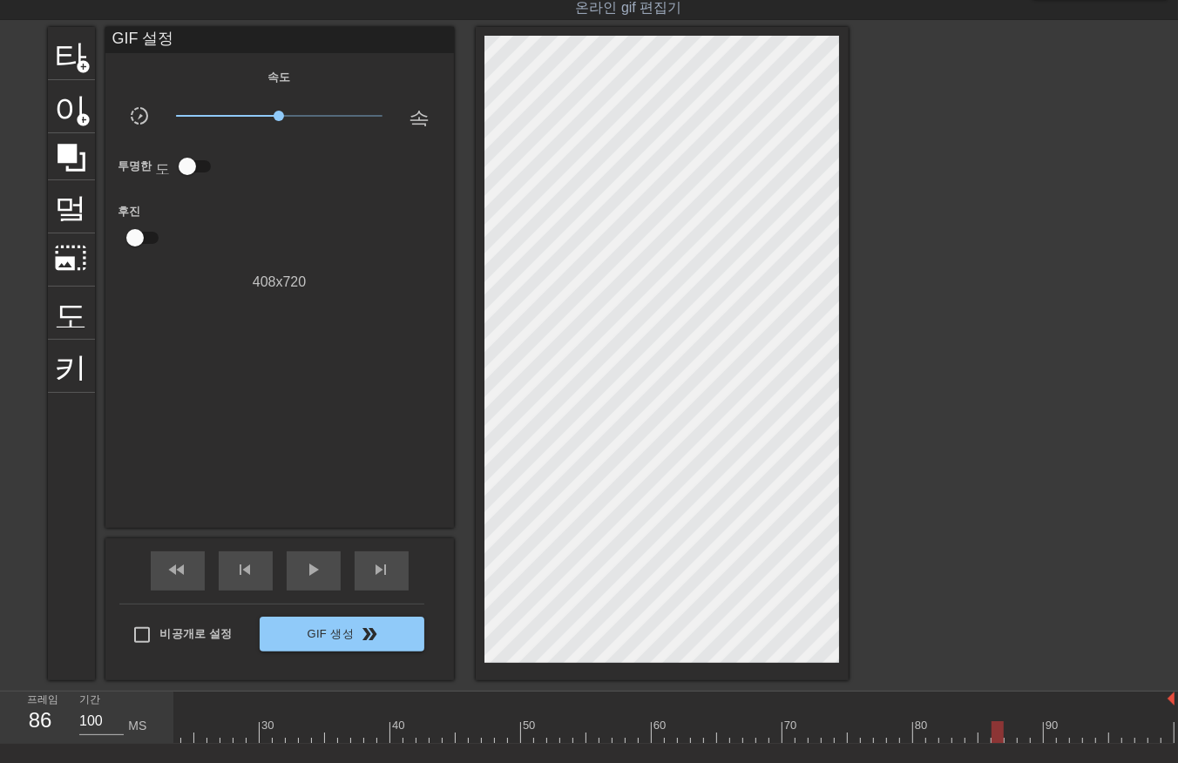
click at [1005, 735] on div at bounding box center [528, 733] width 1294 height 22
drag, startPoint x: 1017, startPoint y: 728, endPoint x: 1024, endPoint y: 734, distance: 9.3
click at [1018, 732] on div at bounding box center [528, 733] width 1294 height 22
drag, startPoint x: 1030, startPoint y: 728, endPoint x: 1041, endPoint y: 736, distance: 13.8
click at [1032, 735] on div at bounding box center [528, 733] width 1294 height 22
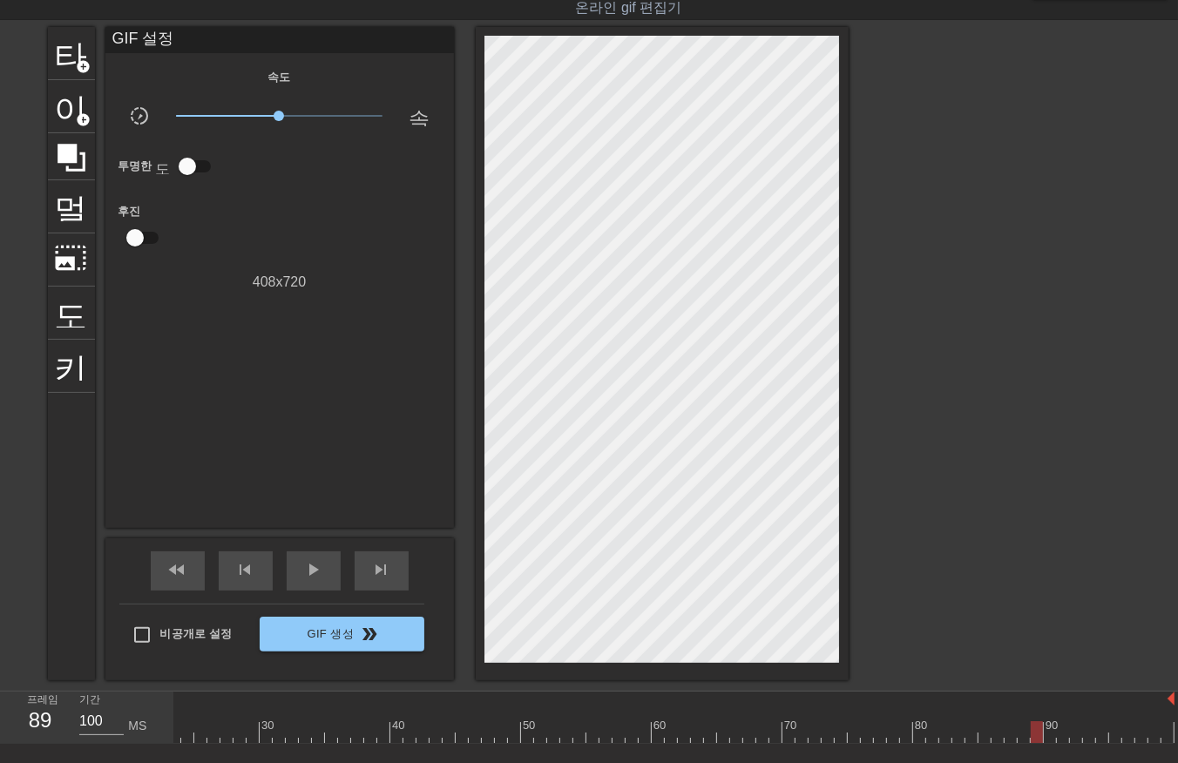
click at [1044, 733] on div at bounding box center [528, 733] width 1294 height 22
click at [1056, 735] on div at bounding box center [1050, 733] width 12 height 22
click at [1072, 730] on div at bounding box center [528, 733] width 1294 height 22
click at [1084, 734] on div at bounding box center [528, 733] width 1294 height 22
drag, startPoint x: 1102, startPoint y: 729, endPoint x: 1099, endPoint y: 738, distance: 9.1
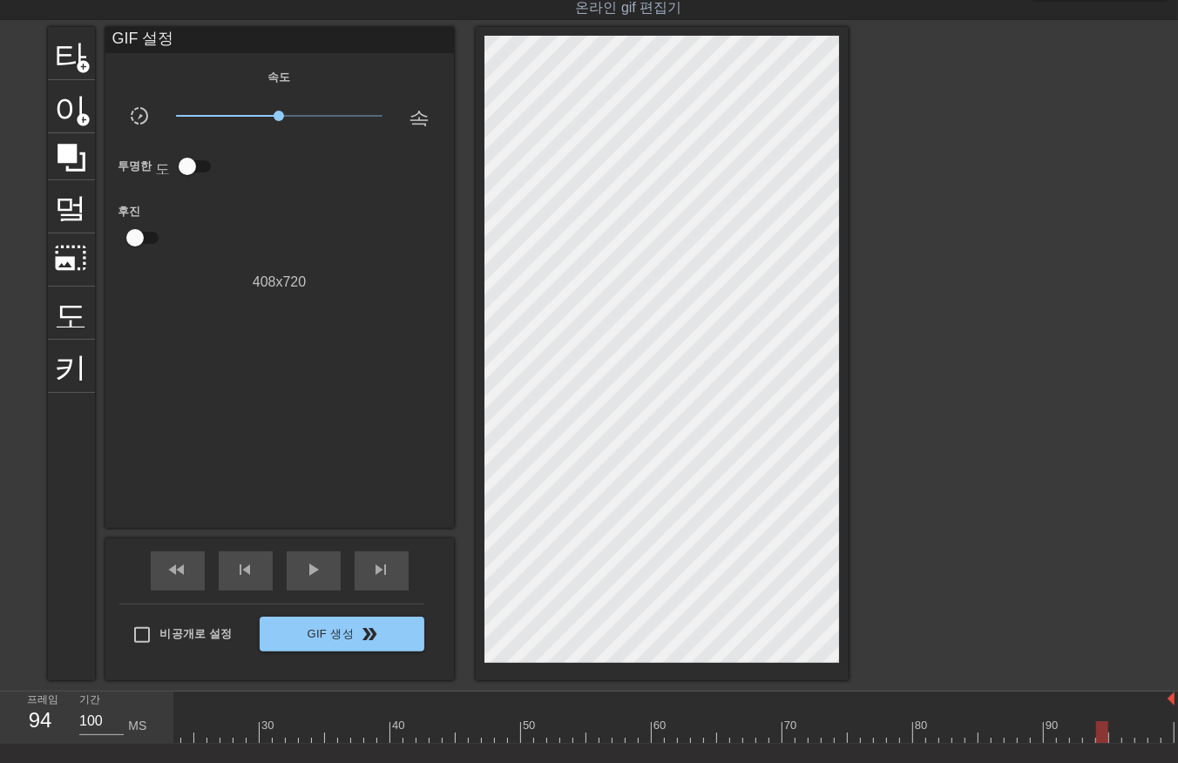
click at [1099, 738] on div at bounding box center [528, 733] width 1294 height 22
drag, startPoint x: 1108, startPoint y: 728, endPoint x: 1109, endPoint y: 742, distance: 14.9
click at [1109, 739] on div at bounding box center [528, 733] width 1294 height 22
click at [1109, 742] on div at bounding box center [528, 733] width 1294 height 22
click at [1110, 741] on div at bounding box center [528, 733] width 1294 height 22
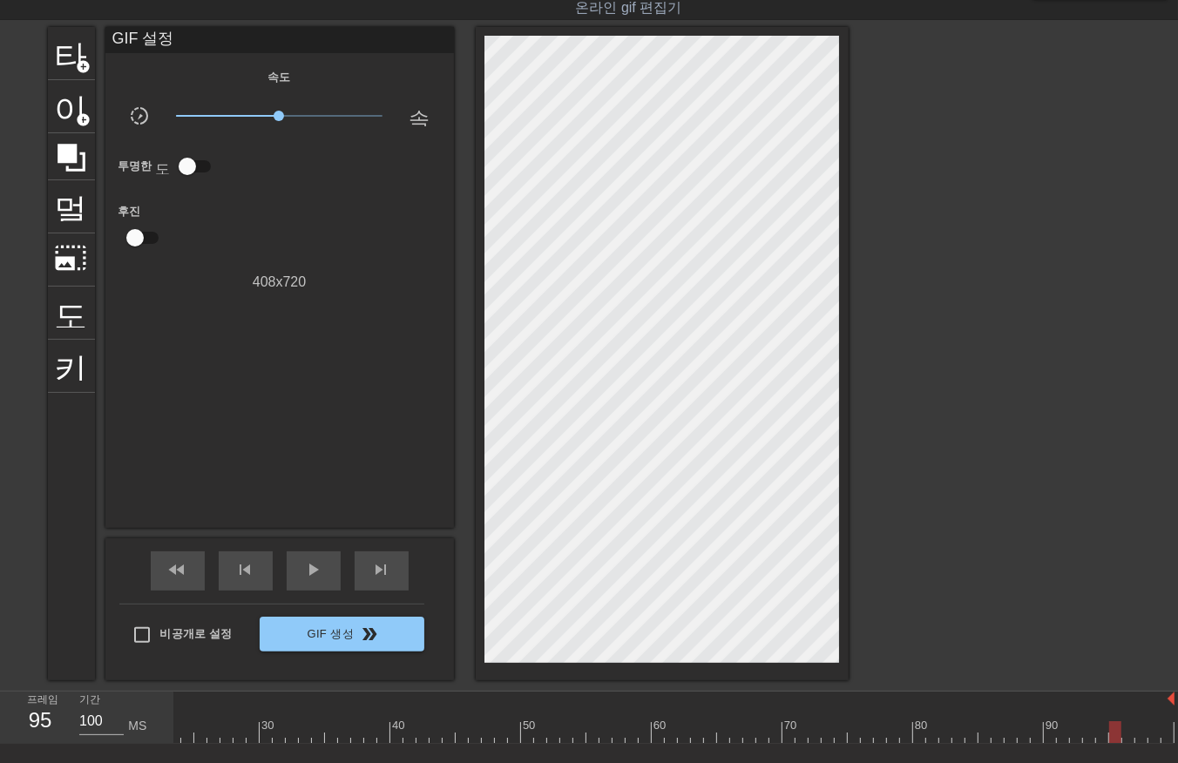
click at [1124, 734] on div at bounding box center [528, 733] width 1294 height 22
drag, startPoint x: 1136, startPoint y: 728, endPoint x: 1136, endPoint y: 737, distance: 9.6
click at [1136, 735] on div at bounding box center [528, 733] width 1294 height 22
drag, startPoint x: 1152, startPoint y: 728, endPoint x: 1156, endPoint y: 736, distance: 9.4
click at [1155, 735] on div at bounding box center [528, 733] width 1294 height 22
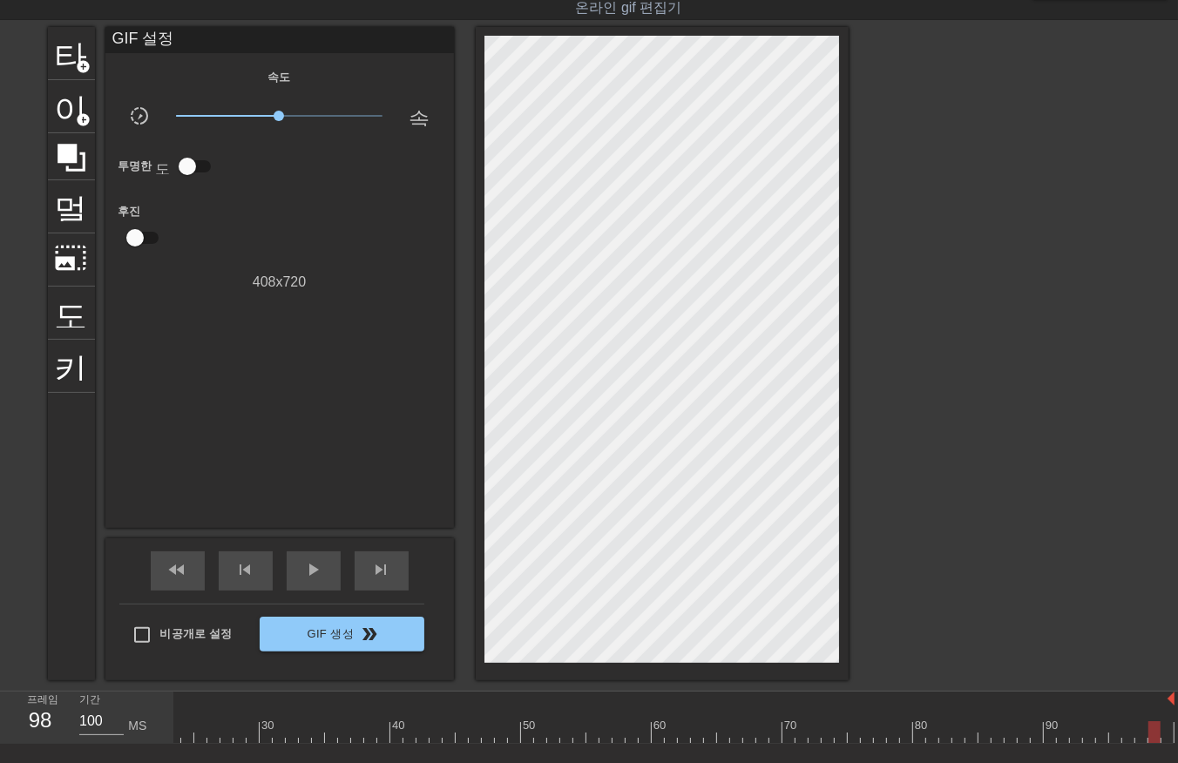
drag, startPoint x: 1165, startPoint y: 727, endPoint x: 1170, endPoint y: 739, distance: 13.3
click at [1169, 738] on div at bounding box center [528, 733] width 1294 height 22
